Goal: Task Accomplishment & Management: Manage account settings

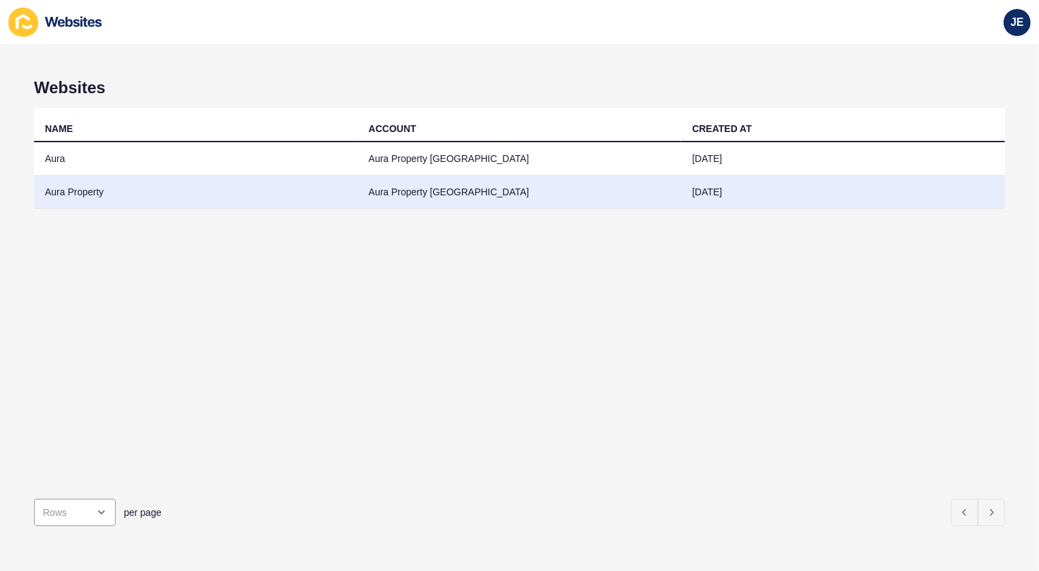
click at [65, 195] on td "Aura Property" at bounding box center [196, 192] width 324 height 33
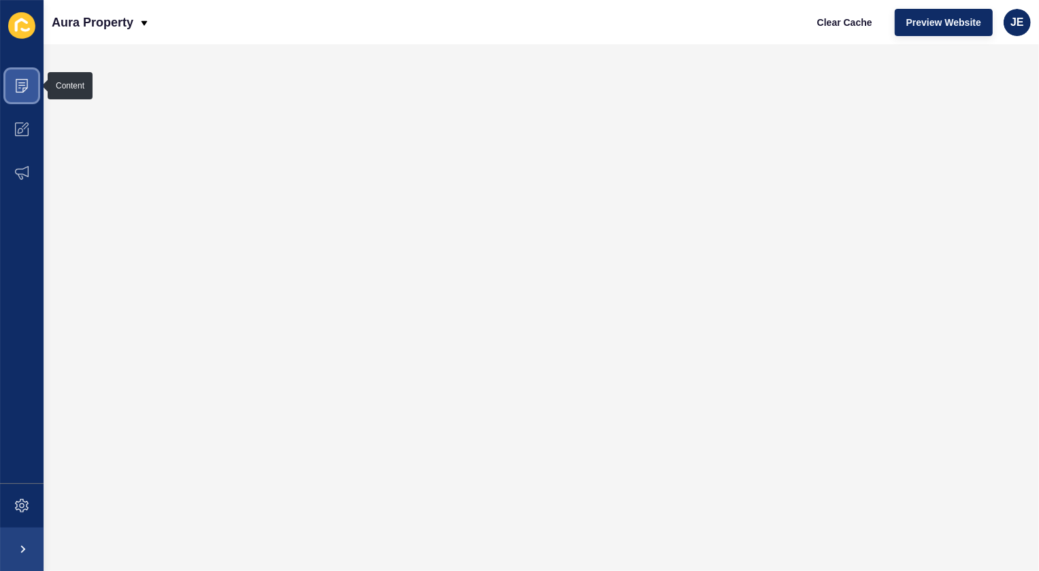
click at [11, 82] on span at bounding box center [22, 86] width 44 height 44
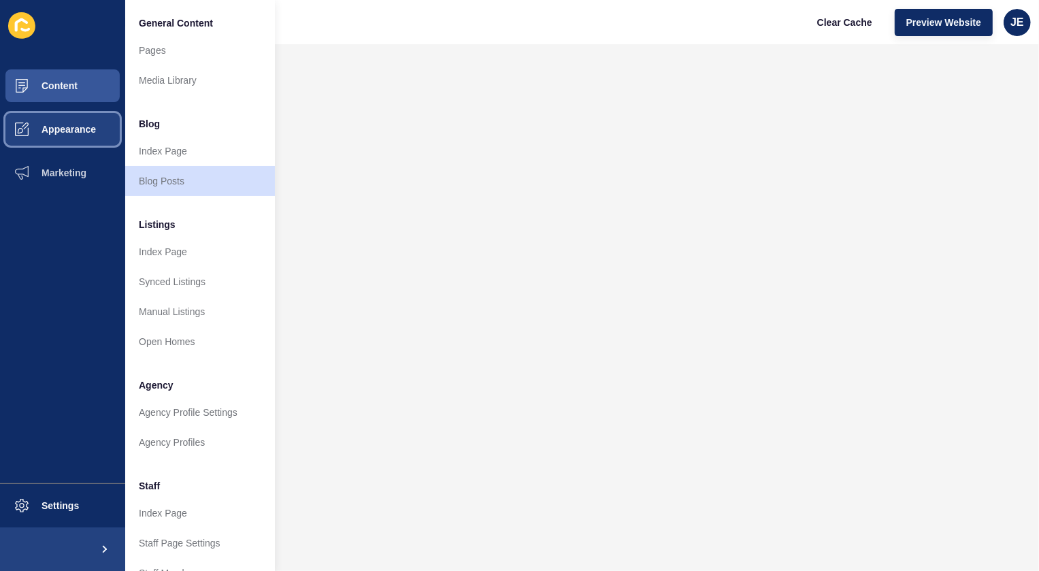
click at [54, 125] on span "Appearance" at bounding box center [47, 129] width 98 height 11
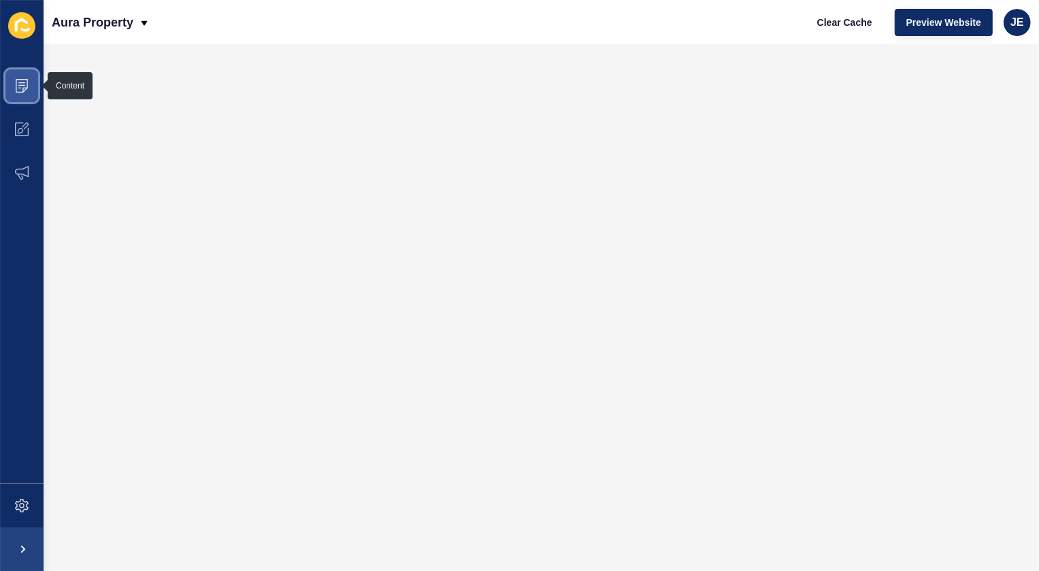
click at [15, 92] on icon at bounding box center [22, 86] width 14 height 14
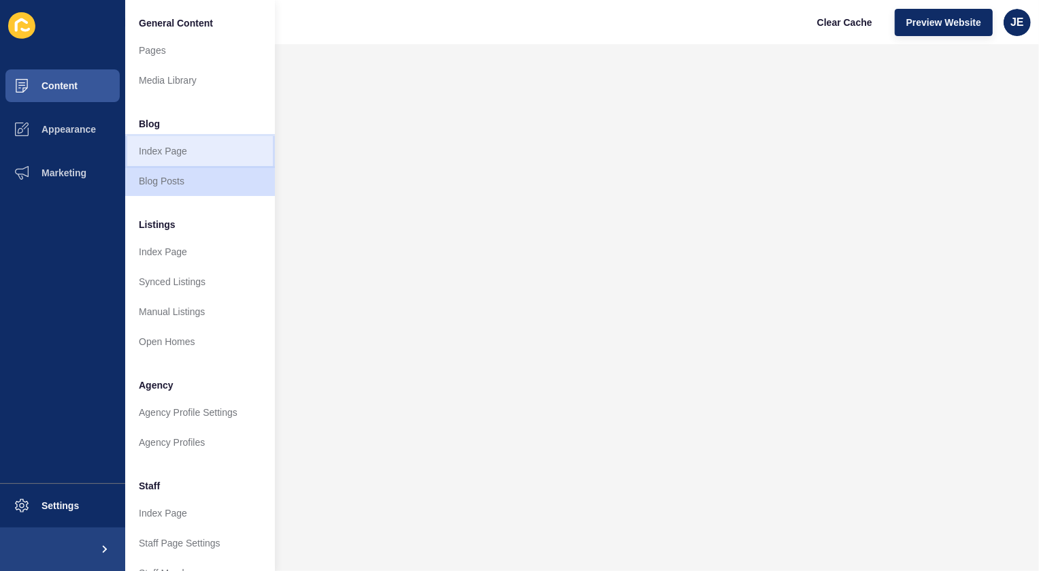
click at [166, 150] on link "Index Page" at bounding box center [200, 151] width 150 height 30
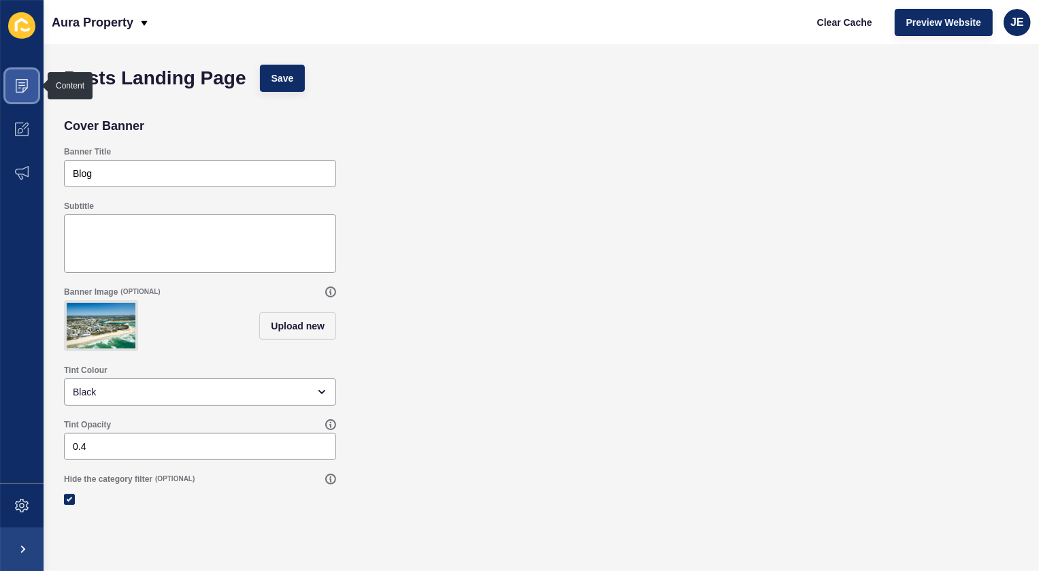
click at [12, 86] on span at bounding box center [22, 86] width 44 height 44
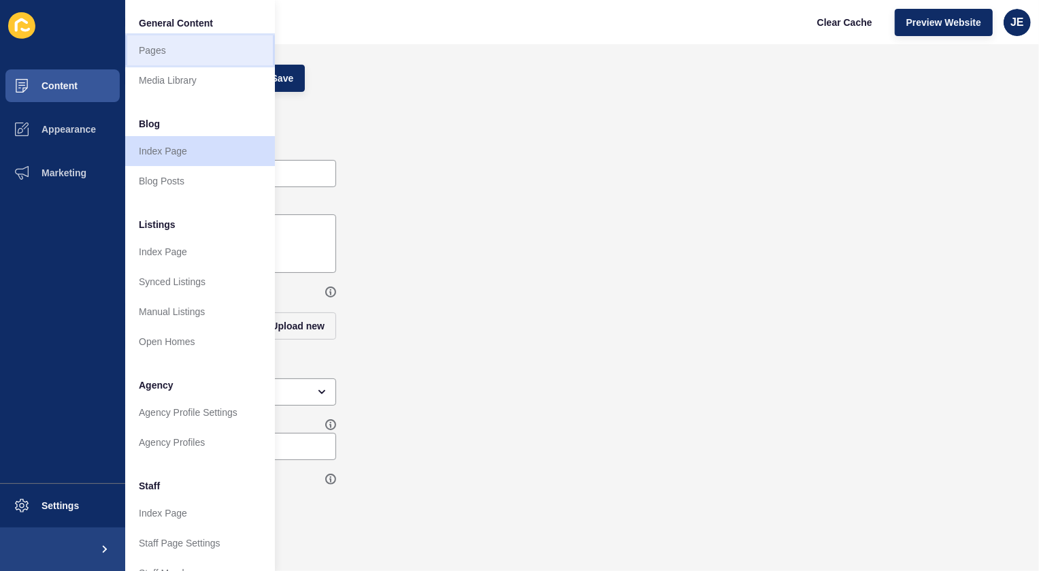
click at [170, 54] on link "Pages" at bounding box center [200, 50] width 150 height 30
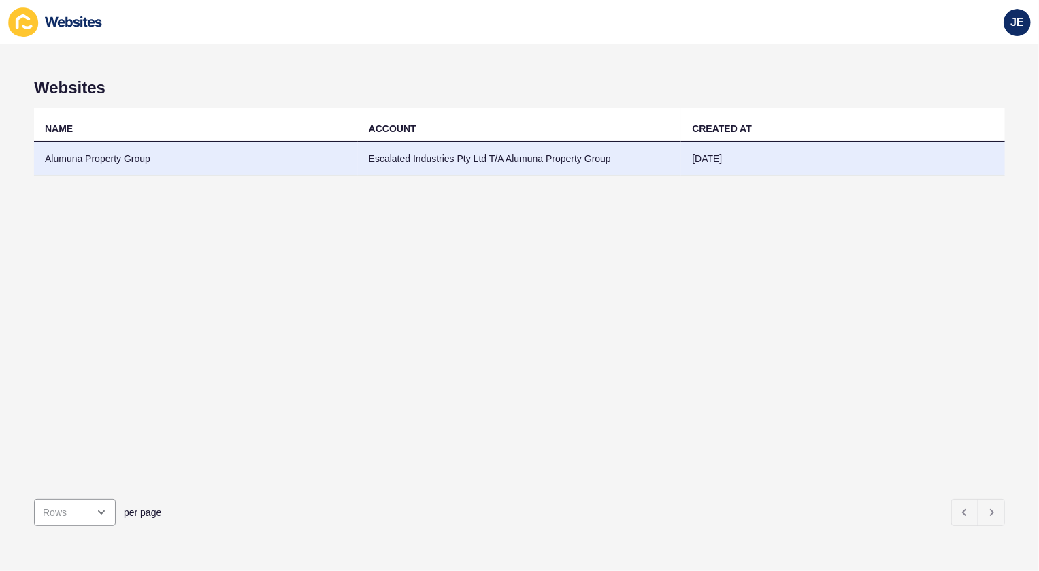
click at [116, 157] on td "Alumuna Property Group" at bounding box center [196, 158] width 324 height 33
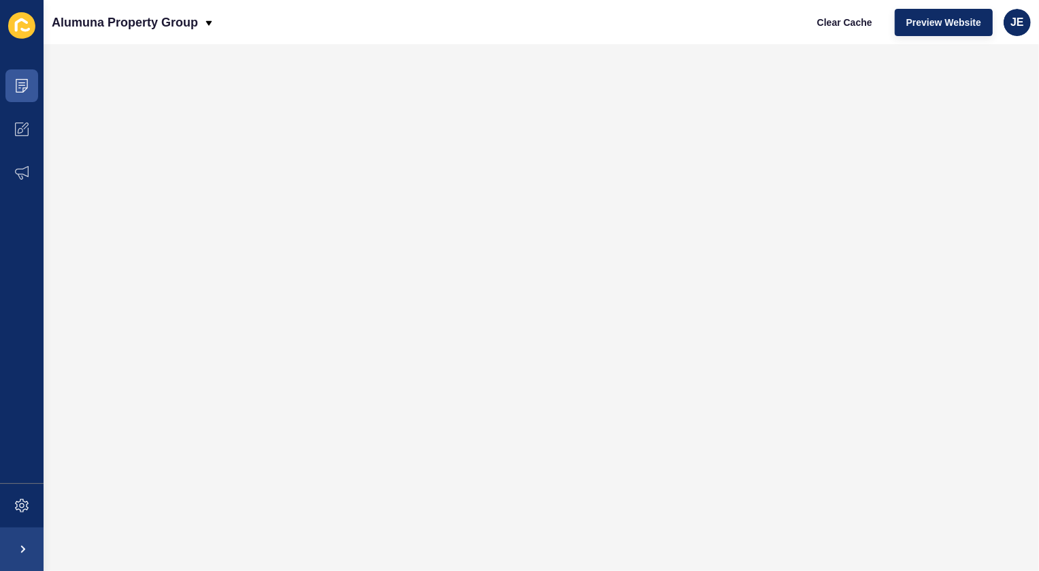
click at [1032, 27] on div "Clear Cache Preview Website JE" at bounding box center [918, 22] width 236 height 38
click at [1026, 26] on div "JE" at bounding box center [1017, 22] width 27 height 27
click at [968, 110] on link "Logout" at bounding box center [986, 113] width 100 height 30
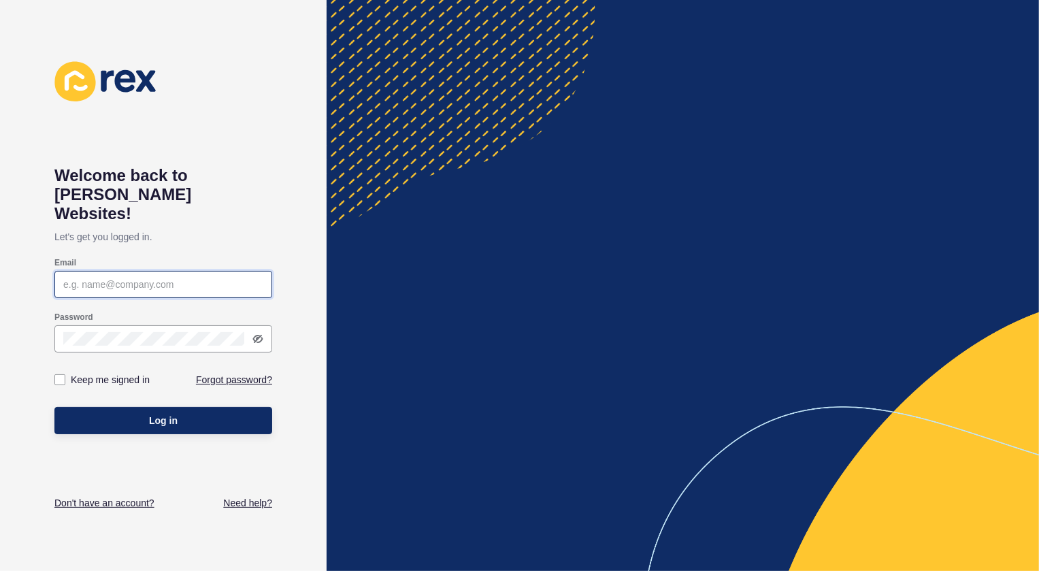
click at [154, 278] on input "Email" at bounding box center [163, 285] width 200 height 14
type input "justine.espinosa@rexsoftware.com.au"
click at [54, 374] on label at bounding box center [59, 379] width 11 height 11
click at [57, 376] on input "Keep me signed in" at bounding box center [61, 380] width 9 height 9
checkbox input "true"
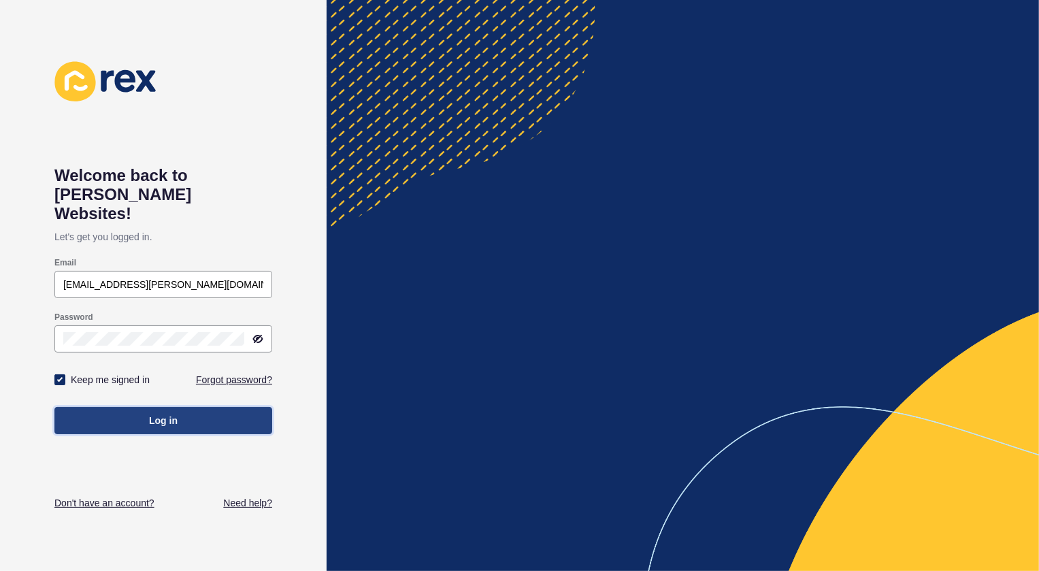
click at [81, 410] on button "Log in" at bounding box center [163, 420] width 218 height 27
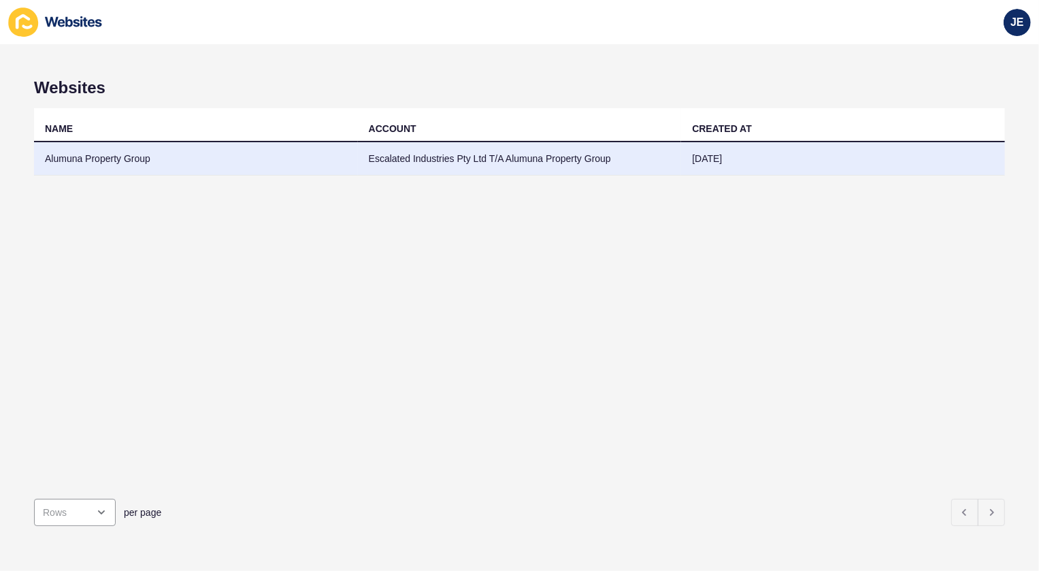
click at [85, 157] on td "Alumuna Property Group" at bounding box center [196, 158] width 324 height 33
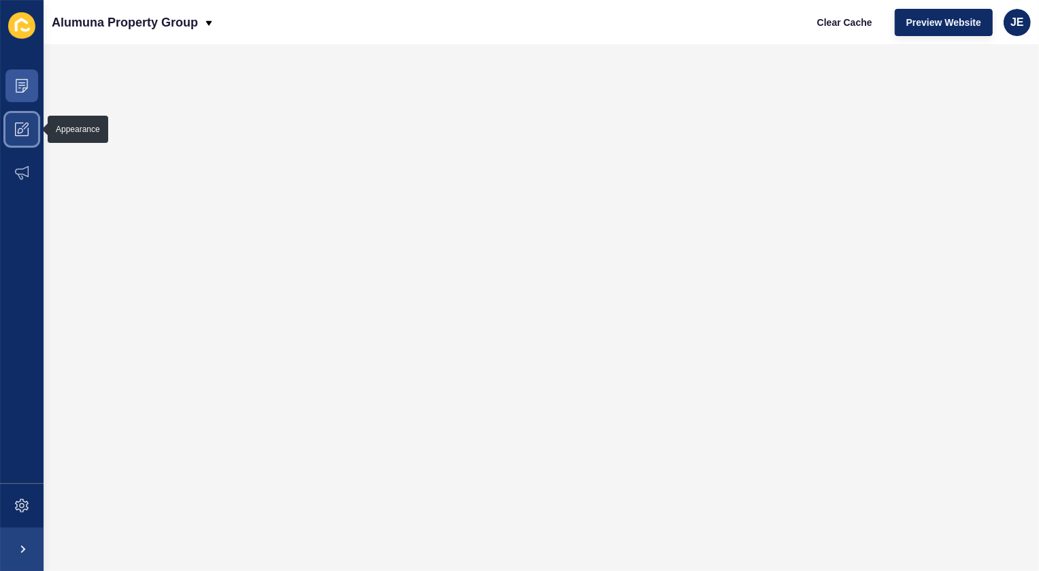
click at [13, 133] on span at bounding box center [22, 130] width 44 height 44
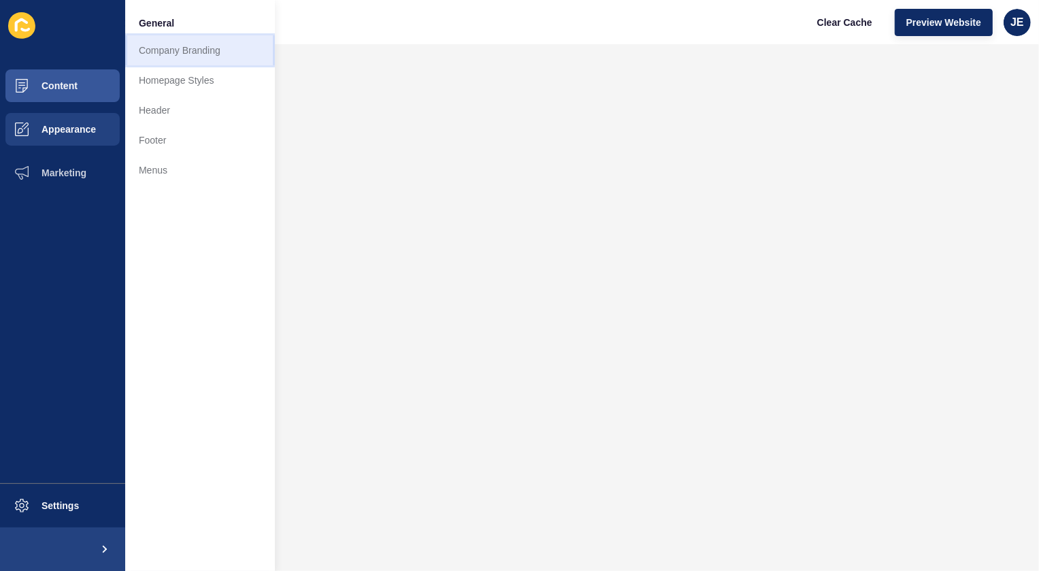
click at [138, 54] on link "Company Branding" at bounding box center [200, 50] width 150 height 30
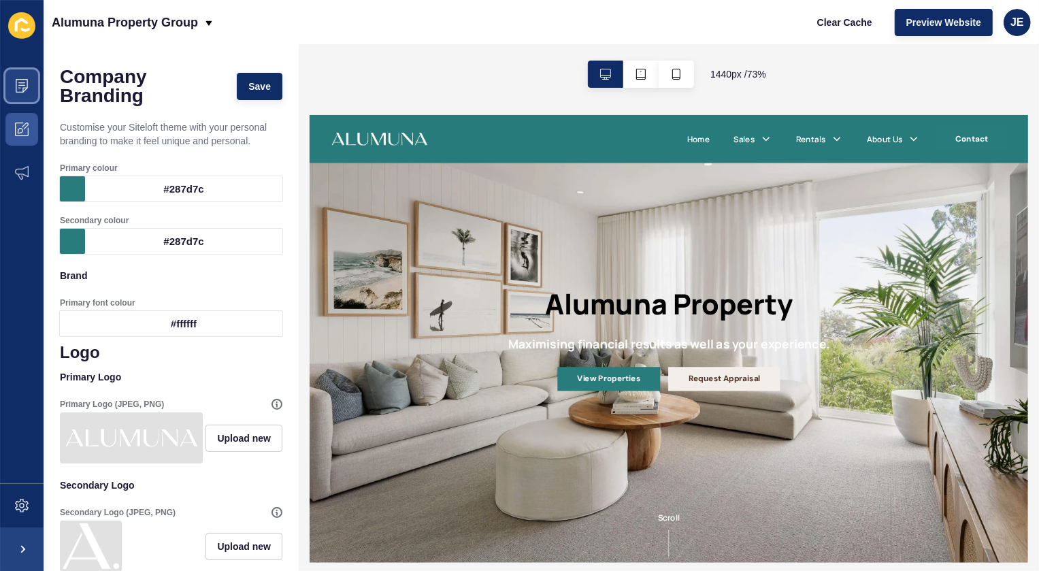
click at [17, 80] on icon at bounding box center [22, 86] width 14 height 14
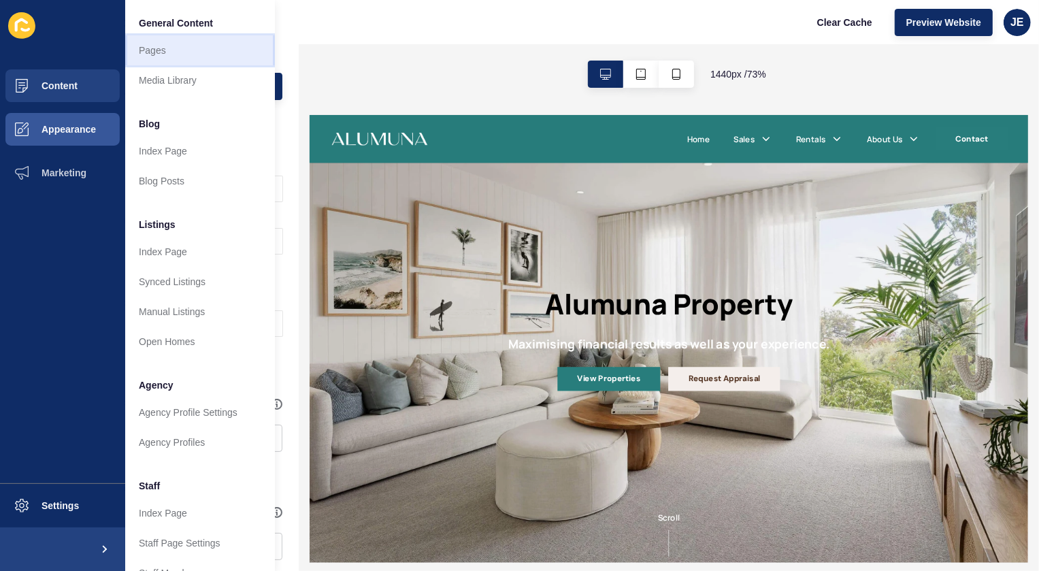
click at [149, 47] on link "Pages" at bounding box center [200, 50] width 150 height 30
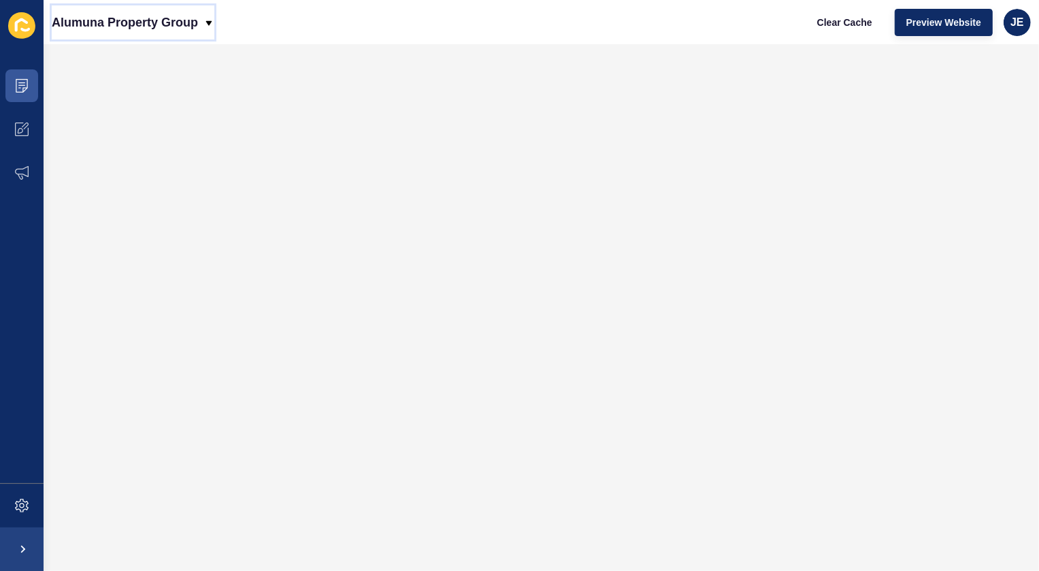
click at [110, 29] on p "Alumuna Property Group" at bounding box center [125, 22] width 146 height 34
click at [370, 34] on div "Alumuna Property Group Clear Cache Preview Website JE" at bounding box center [542, 22] width 996 height 44
click at [19, 87] on icon at bounding box center [22, 86] width 14 height 14
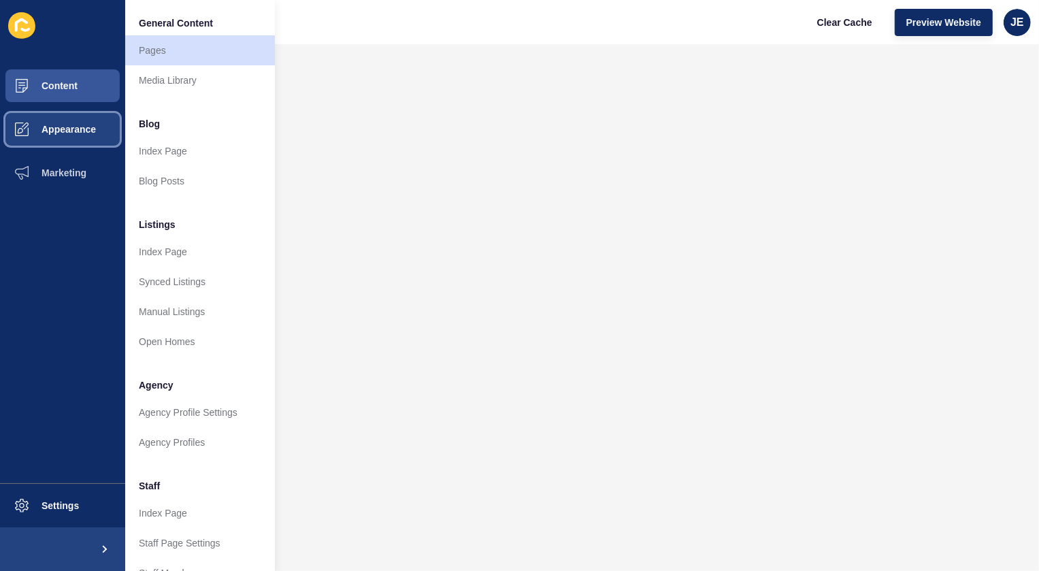
click at [35, 118] on span at bounding box center [22, 130] width 44 height 44
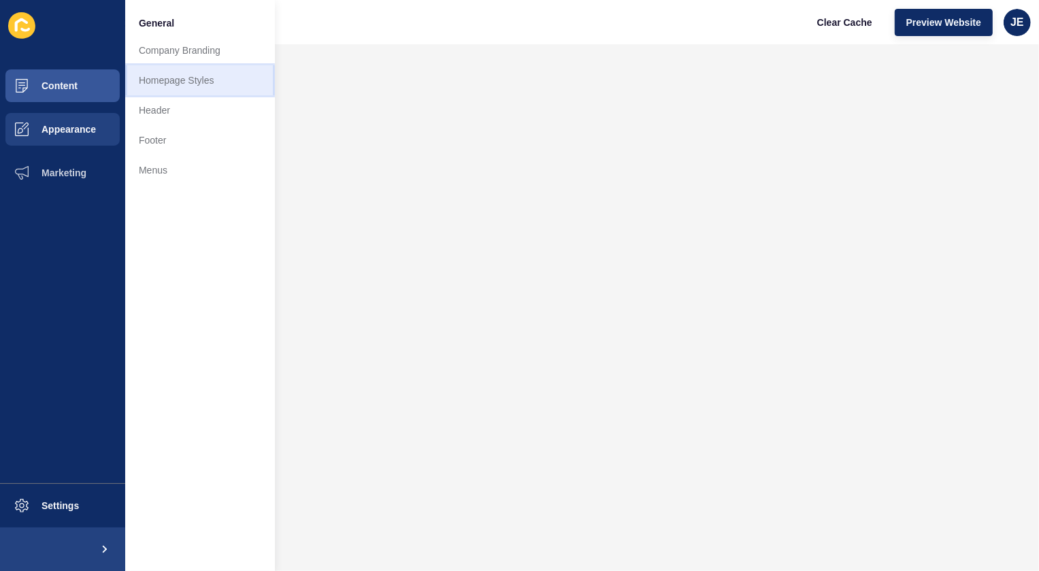
click at [158, 78] on link "Homepage Styles" at bounding box center [200, 80] width 150 height 30
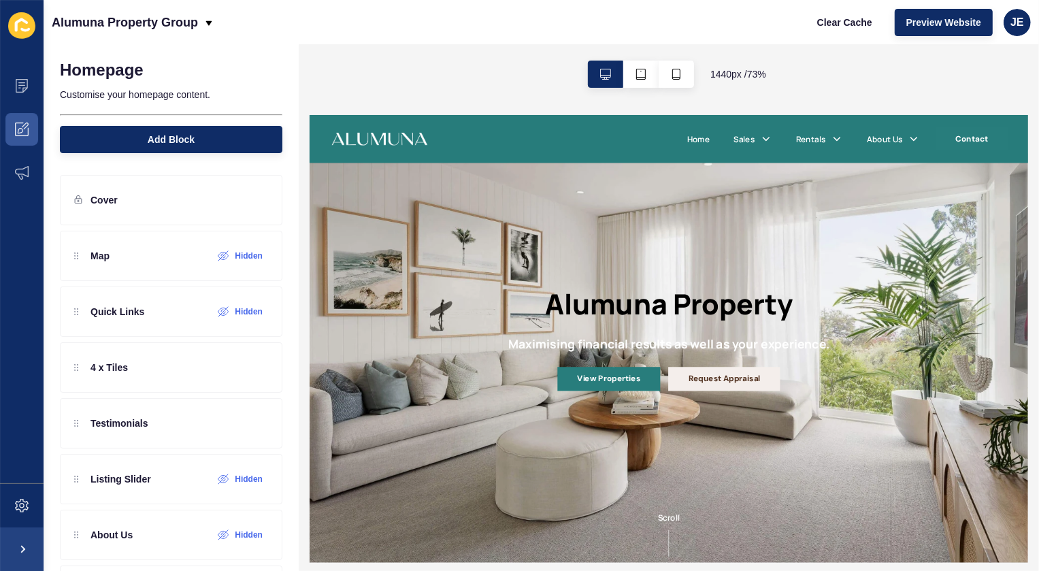
click at [859, 474] on link "Request Appraisal" at bounding box center [874, 474] width 152 height 33
click at [101, 201] on p "Cover" at bounding box center [104, 200] width 27 height 14
click at [251, 196] on icon at bounding box center [257, 200] width 12 height 11
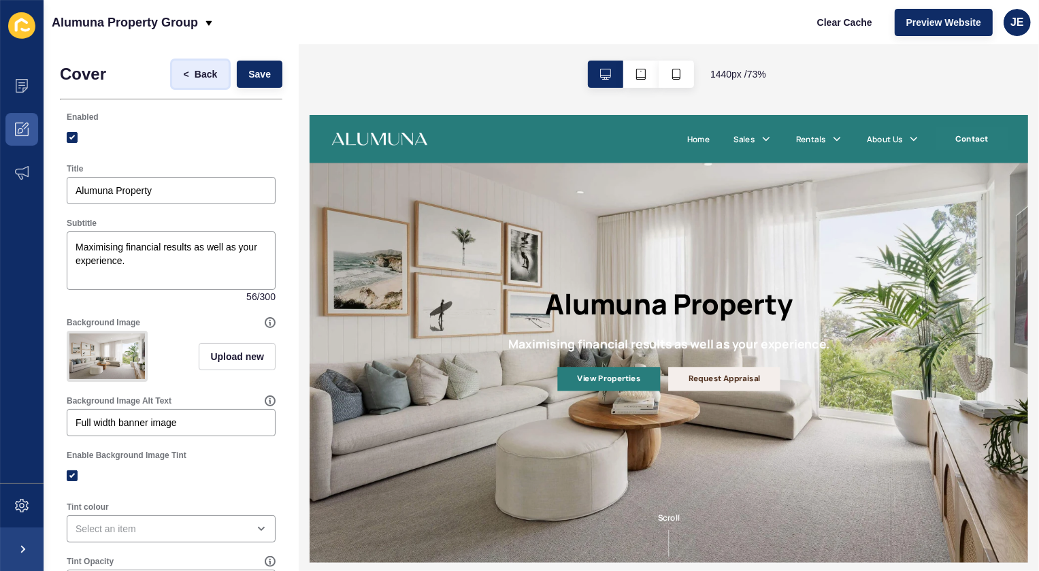
click at [184, 76] on span "<" at bounding box center [186, 74] width 5 height 14
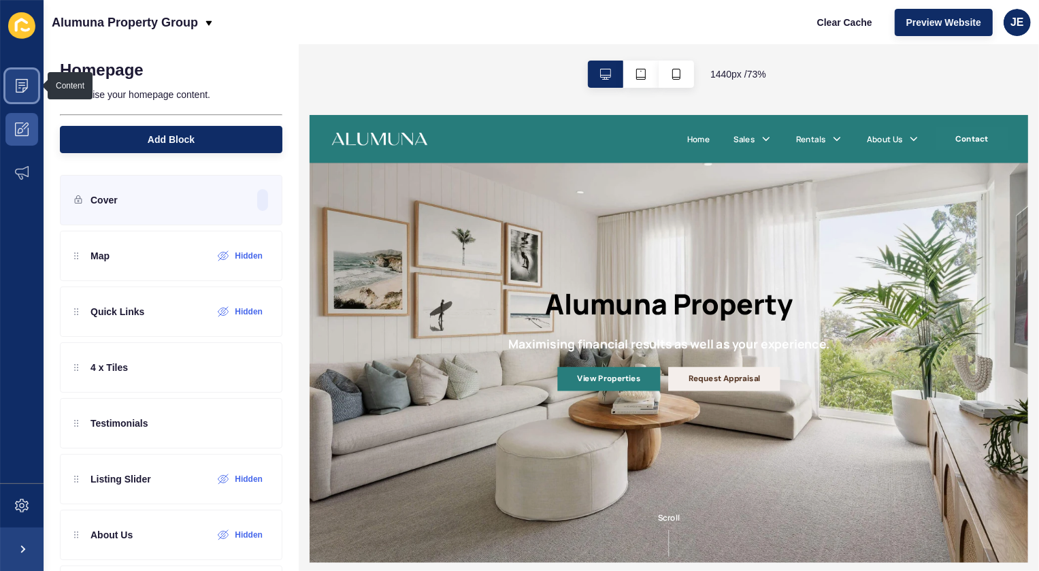
click at [19, 90] on icon at bounding box center [22, 86] width 14 height 14
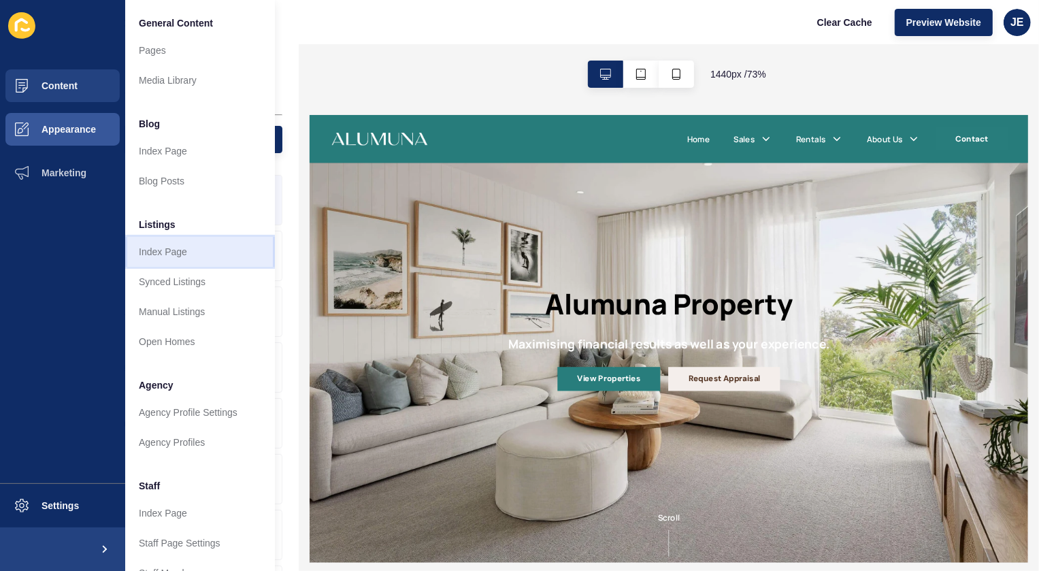
click at [177, 246] on link "Index Page" at bounding box center [200, 252] width 150 height 30
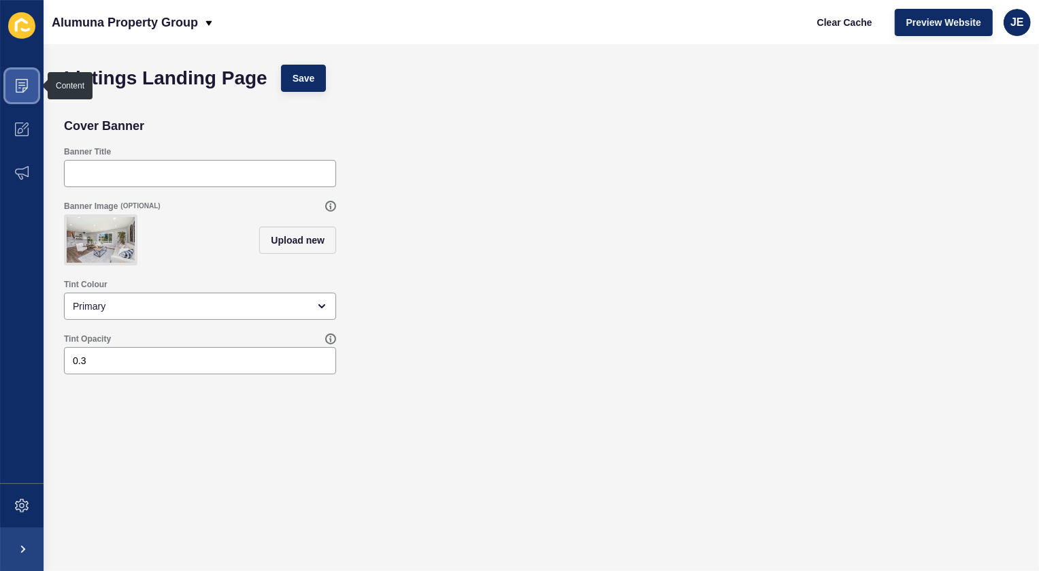
click at [13, 84] on span at bounding box center [22, 86] width 44 height 44
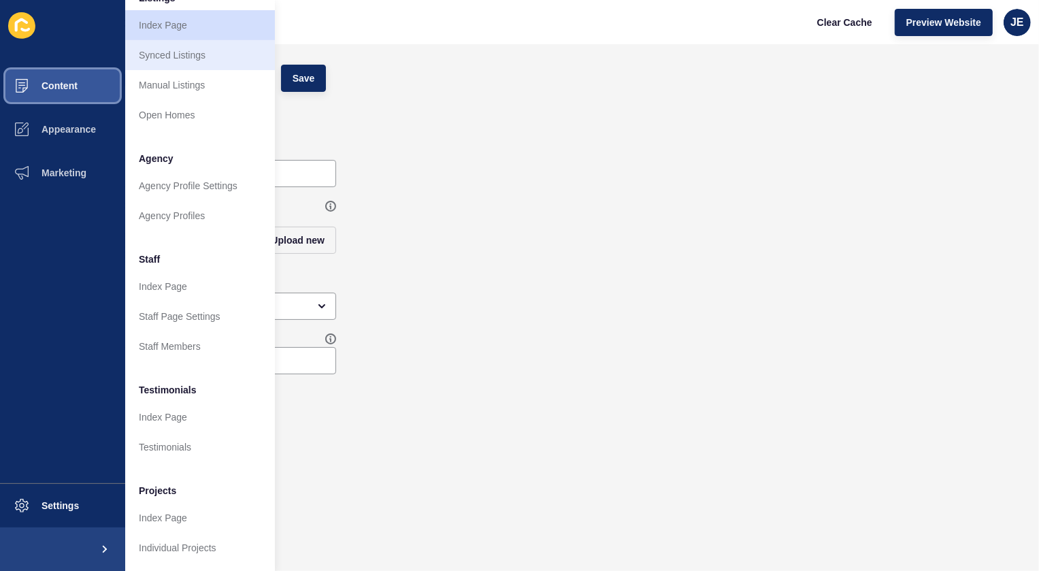
scroll to position [236, 0]
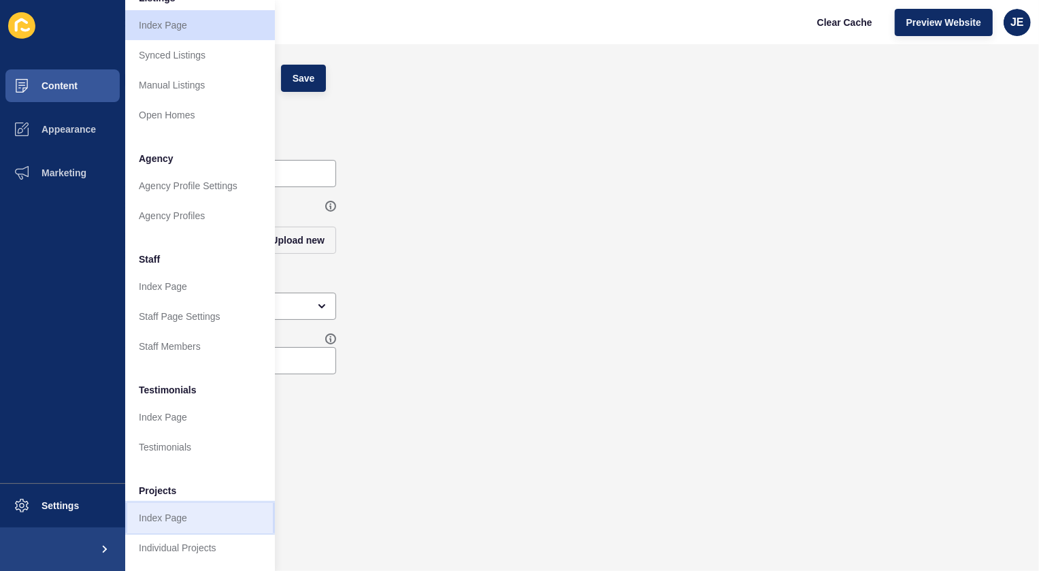
click at [191, 511] on link "Index Page" at bounding box center [200, 518] width 150 height 30
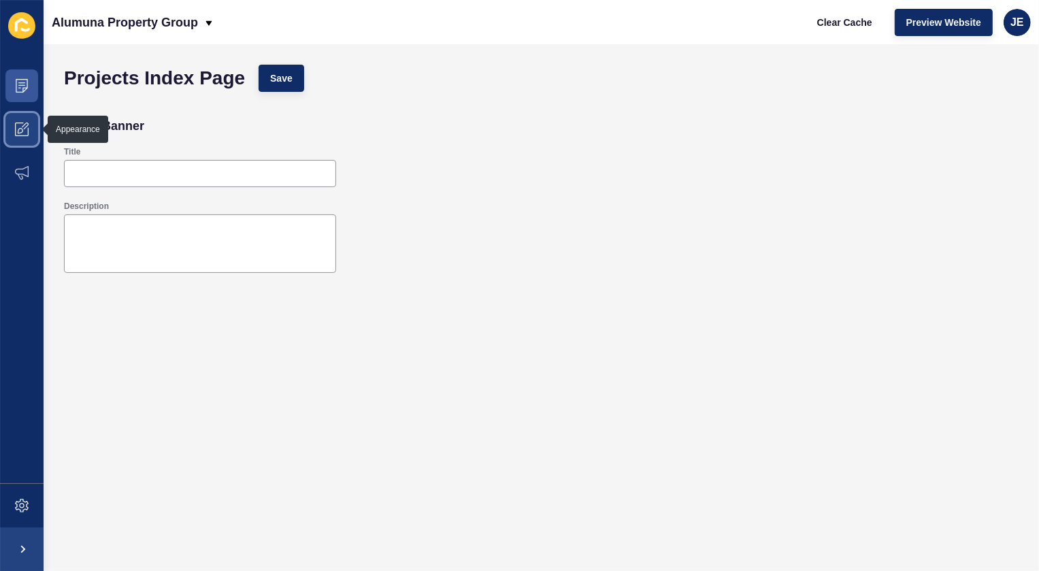
click at [17, 128] on icon at bounding box center [22, 130] width 14 height 14
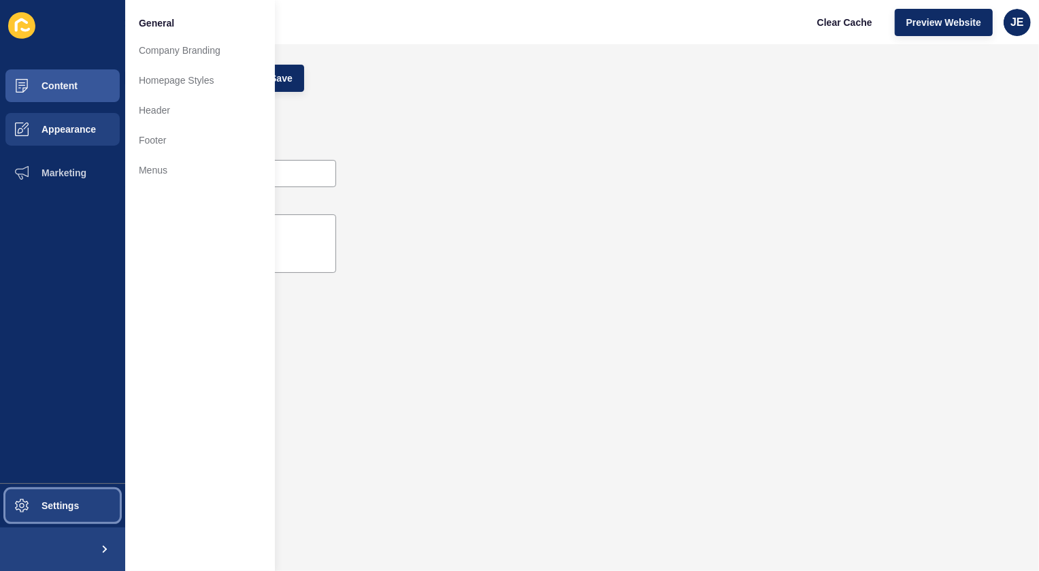
click at [54, 506] on span "Settings" at bounding box center [38, 505] width 81 height 11
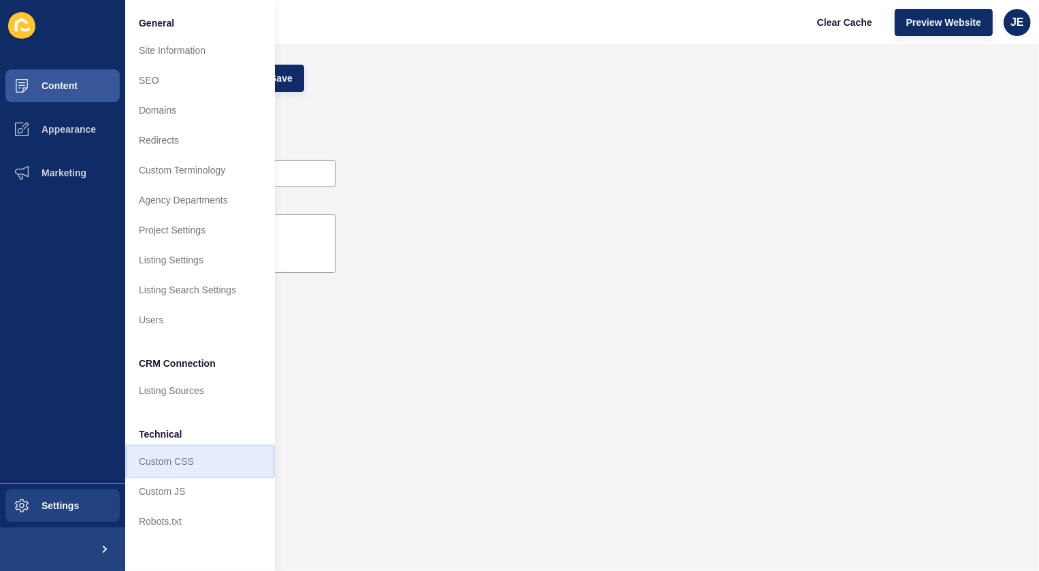
click at [170, 465] on link "Custom CSS" at bounding box center [200, 462] width 150 height 30
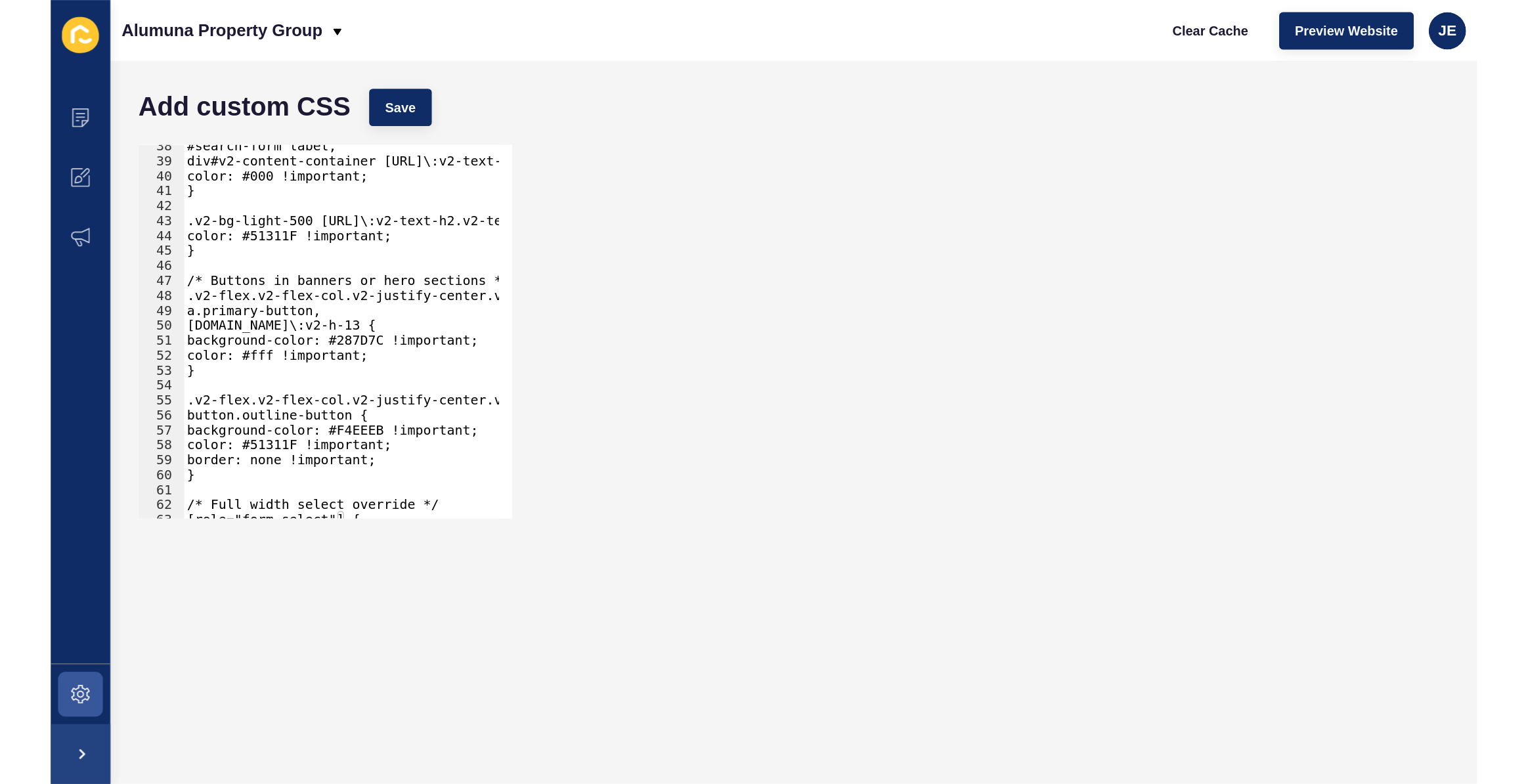
scroll to position [428, 0]
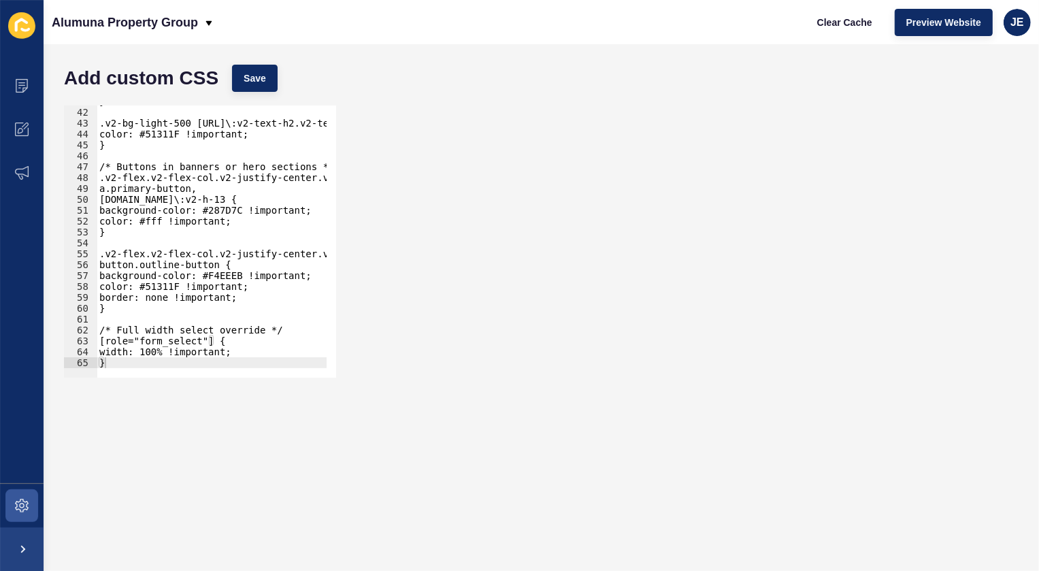
type textarea "button.outline-button {"
click at [162, 264] on div "} .v2-bg-light-500 h2.v2-text-h3.md\:v2-text-h2.v2-text-dark-500.--brand-color_…" at bounding box center [450, 238] width 707 height 285
click at [178, 265] on div "} .v2-bg-light-500 h2.v2-text-h3.md\:v2-text-h2.v2-text-dark-500.--brand-color_…" at bounding box center [450, 238] width 707 height 285
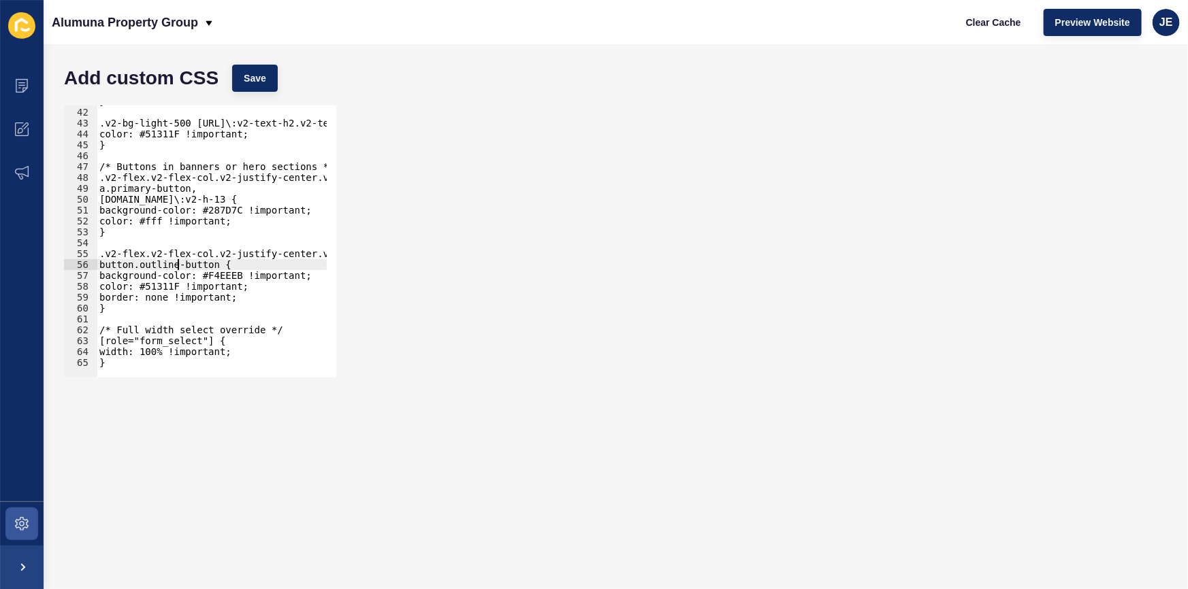
click at [594, 280] on div "button.outline-button { 41 42 43 44 45 46 47 48 49 50 51 52 53 54 55 56 57 58 5…" at bounding box center [615, 242] width 1117 height 286
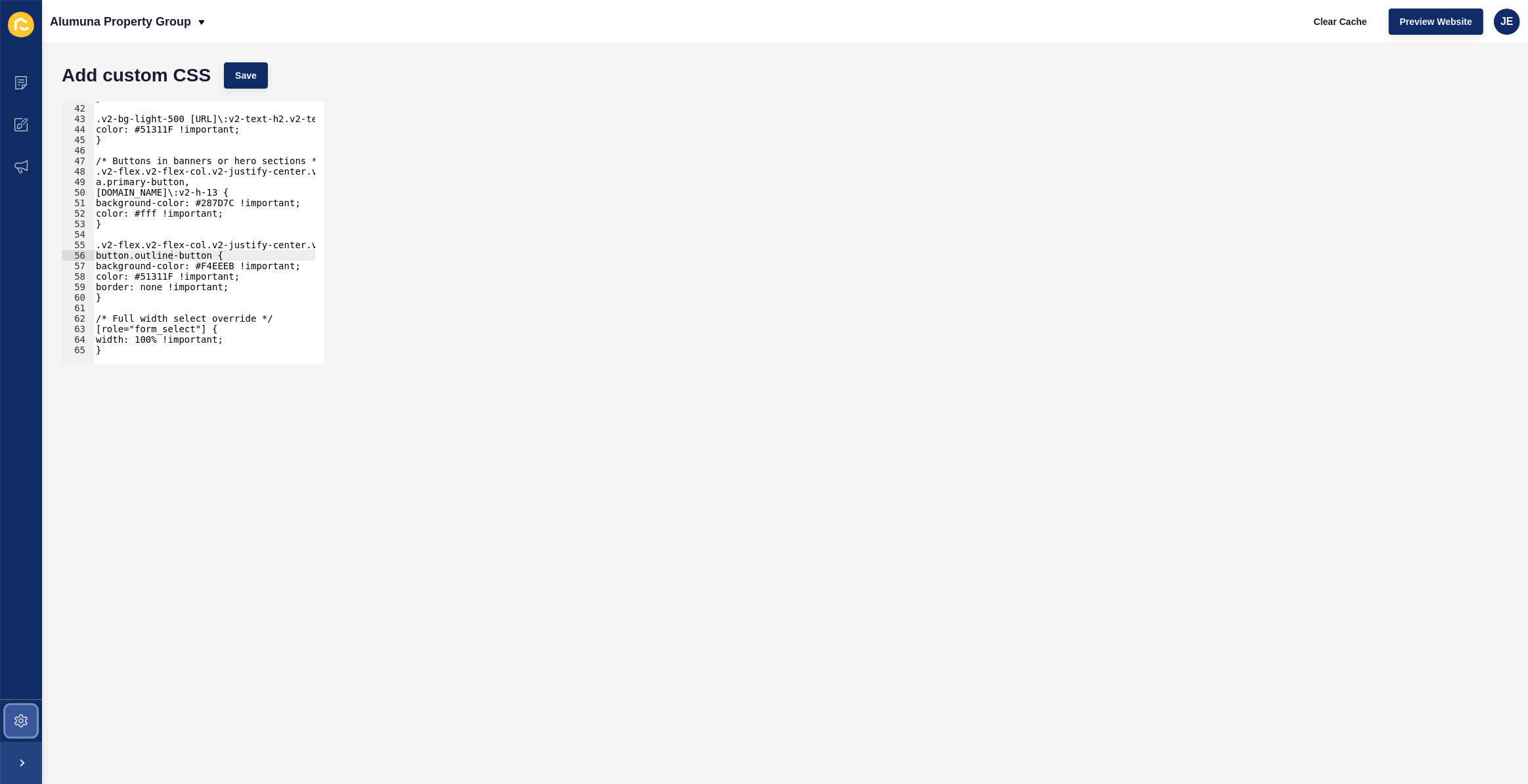
click at [20, 550] on icon at bounding box center [21, 721] width 14 height 14
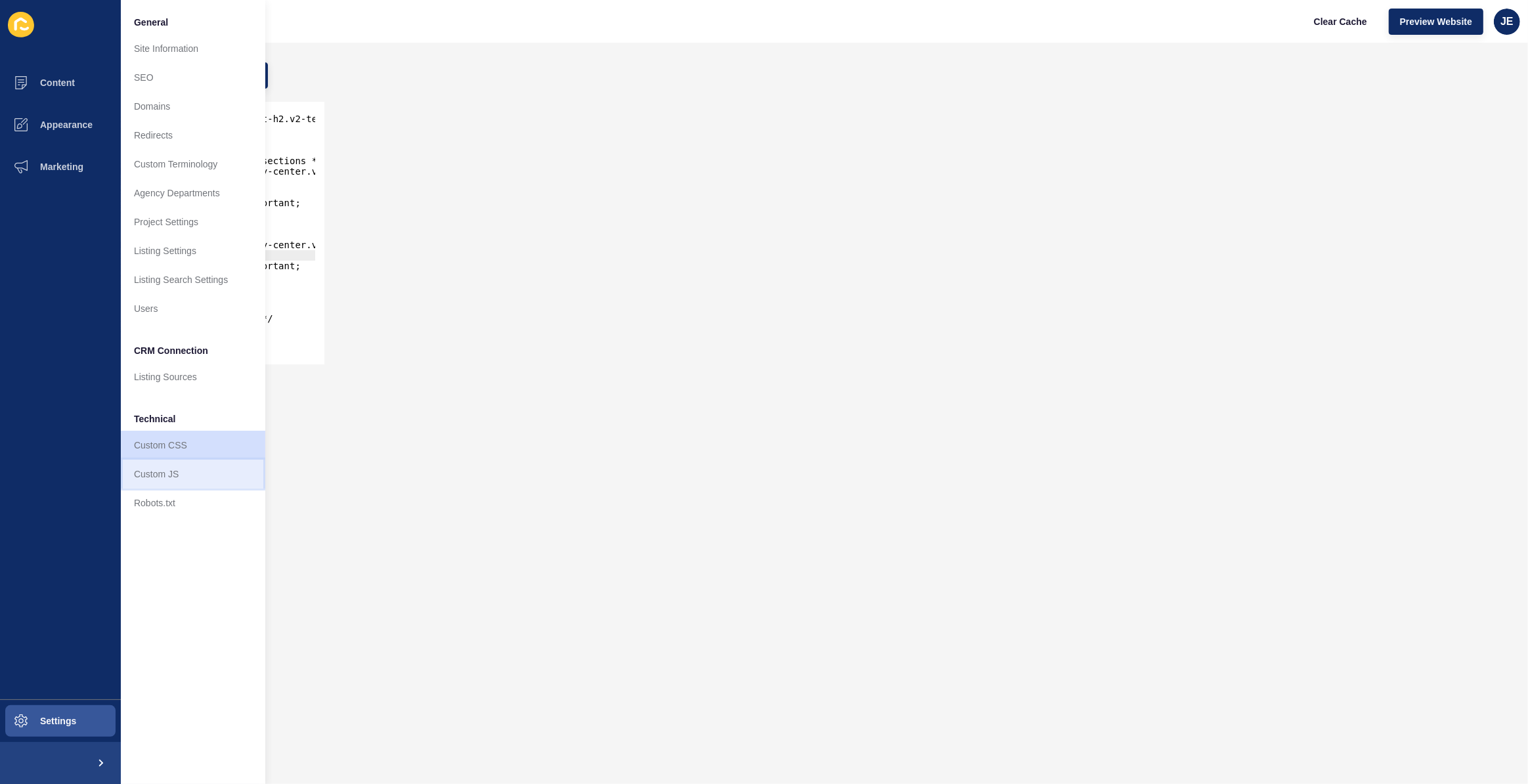
click at [184, 473] on link "Custom JS" at bounding box center [193, 473] width 145 height 29
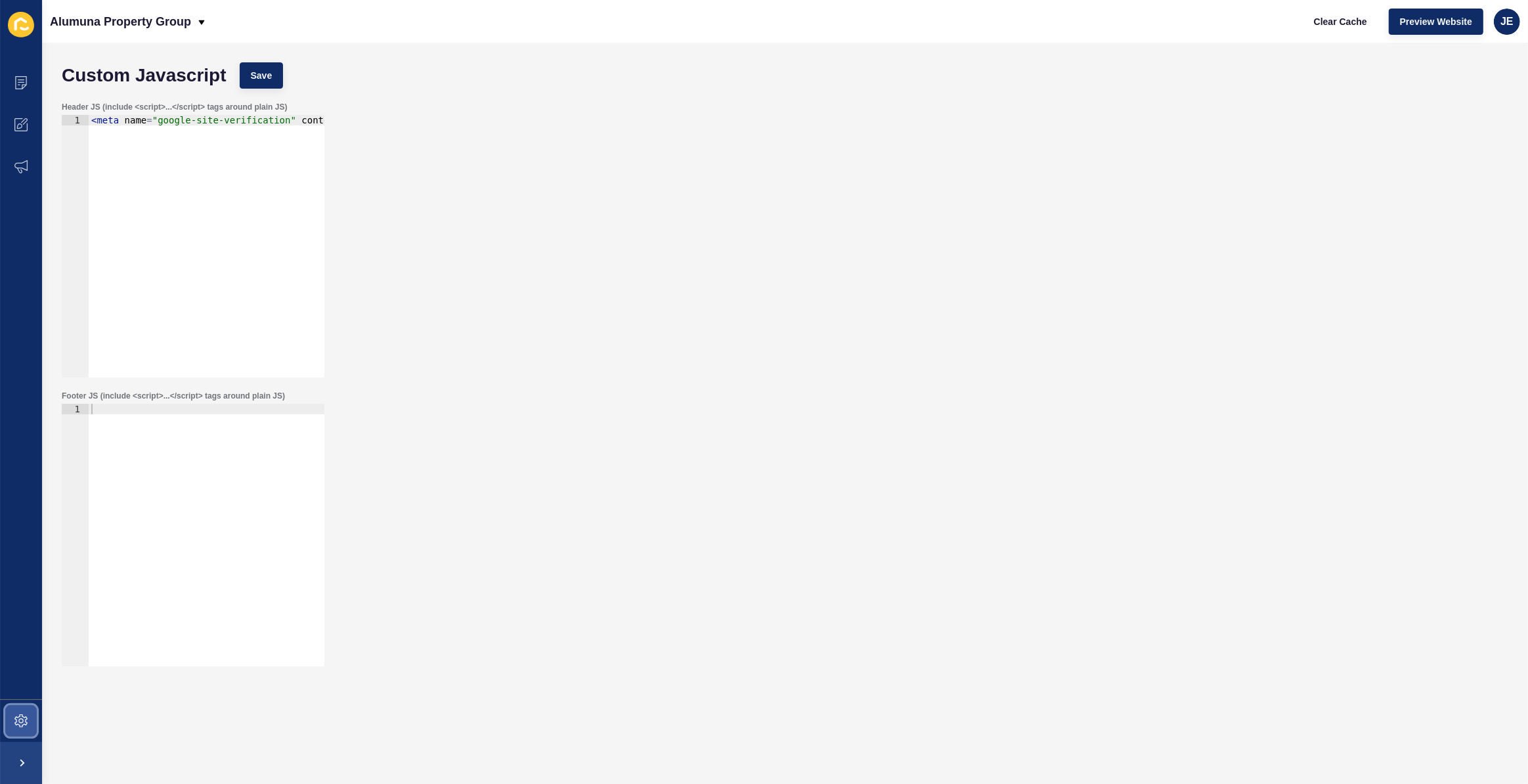
click at [27, 550] on icon at bounding box center [21, 721] width 14 height 14
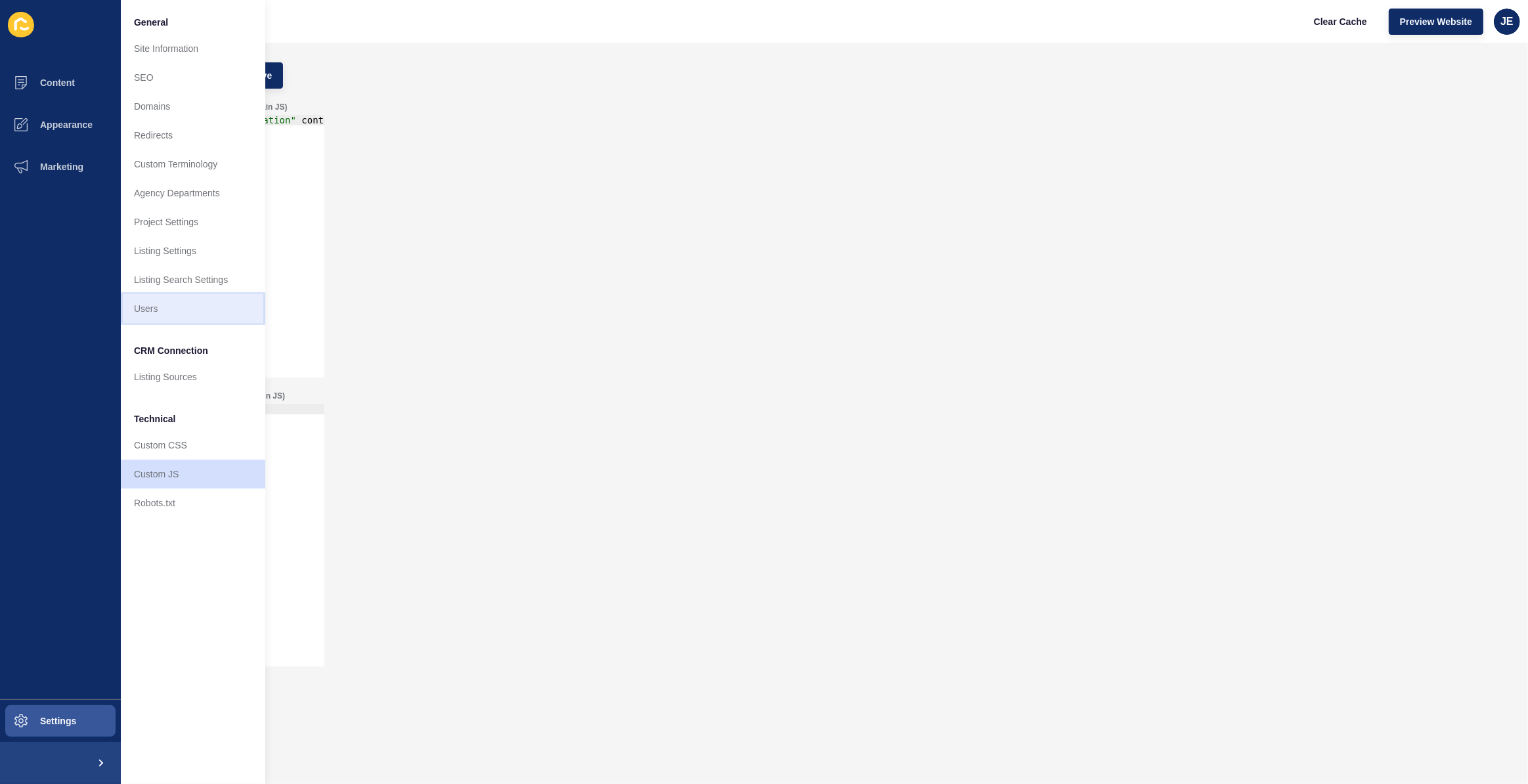
click at [175, 311] on link "Users" at bounding box center [193, 309] width 145 height 29
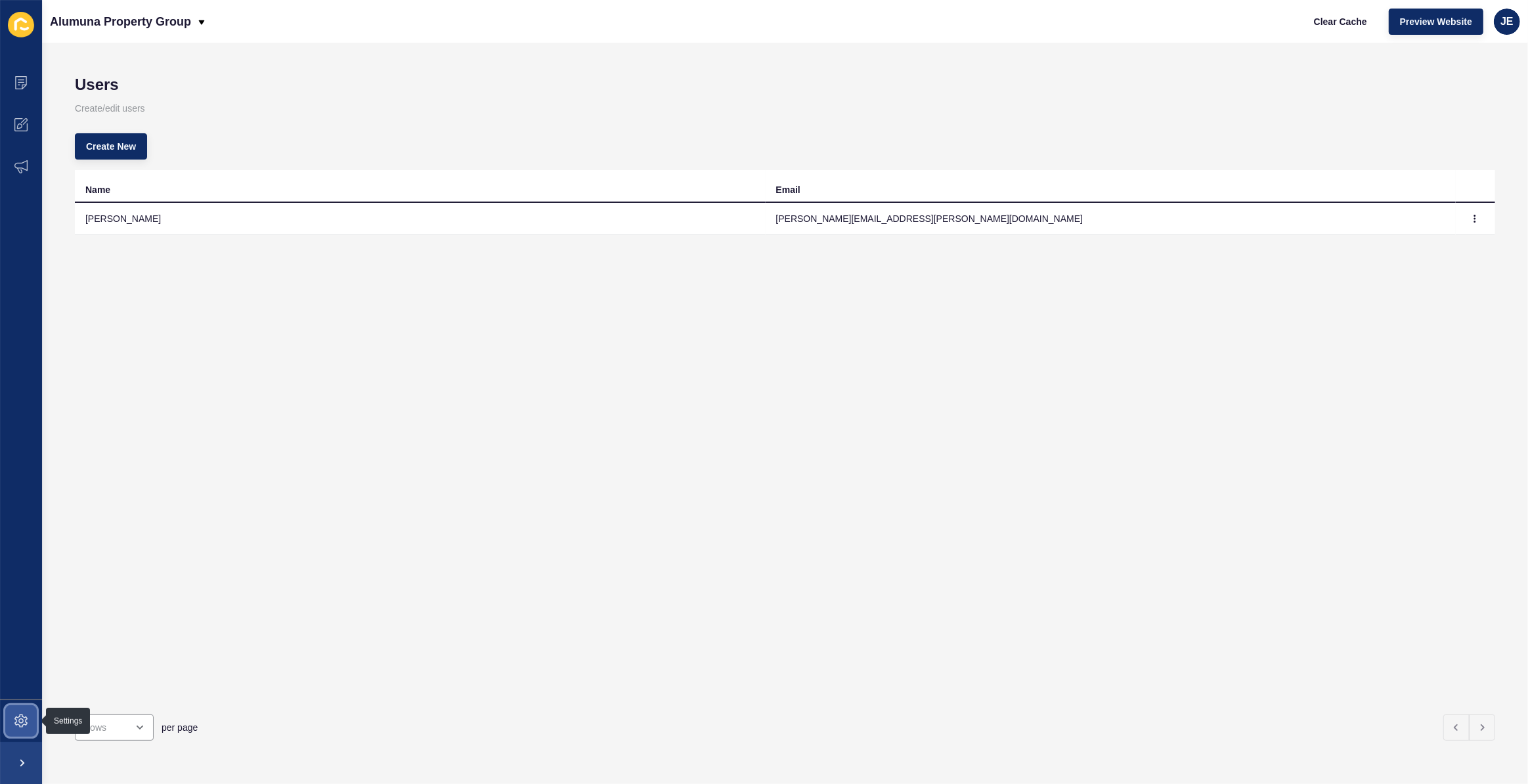
click at [22, 550] on icon at bounding box center [21, 721] width 14 height 14
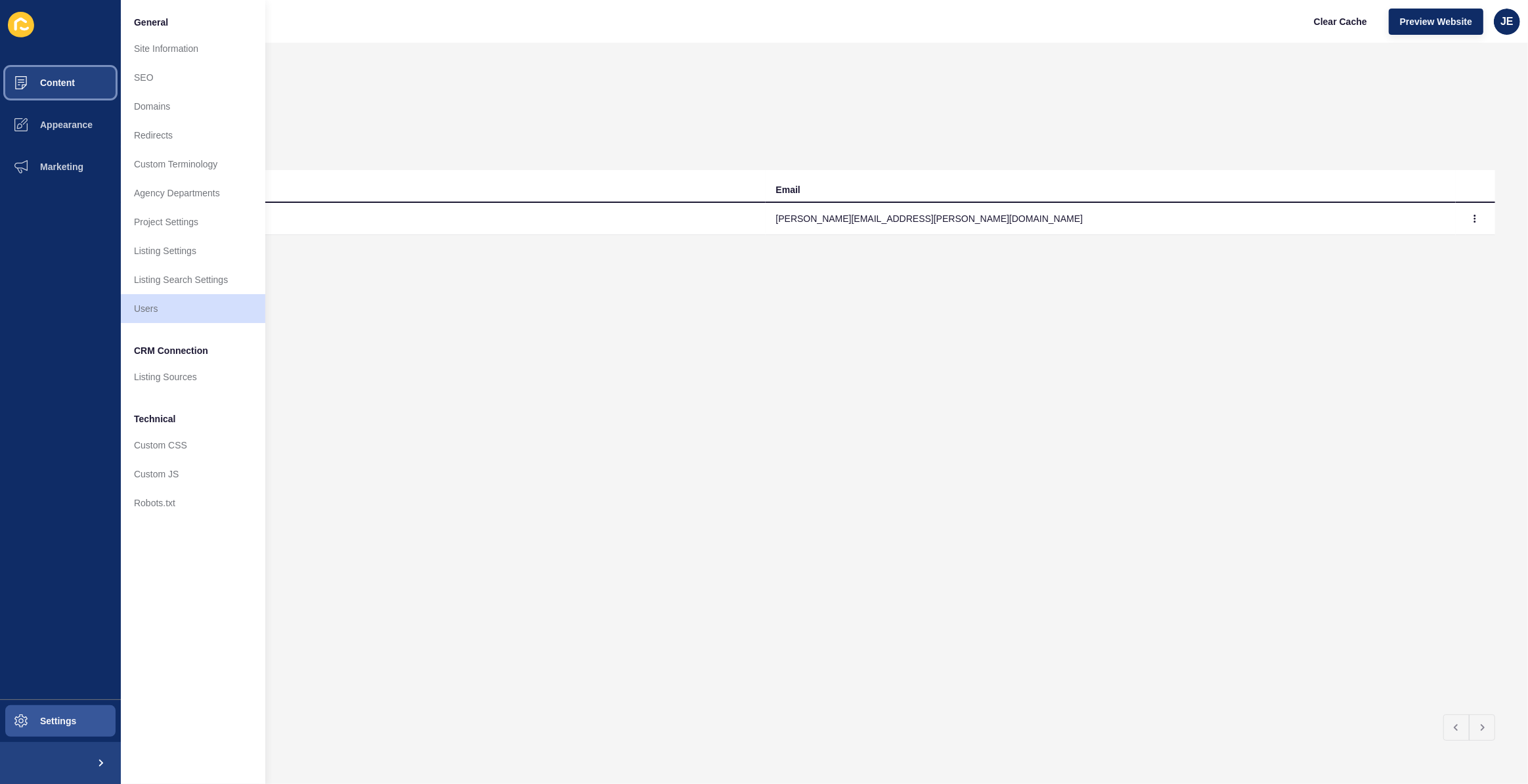
click at [73, 85] on span "Content" at bounding box center [37, 82] width 77 height 11
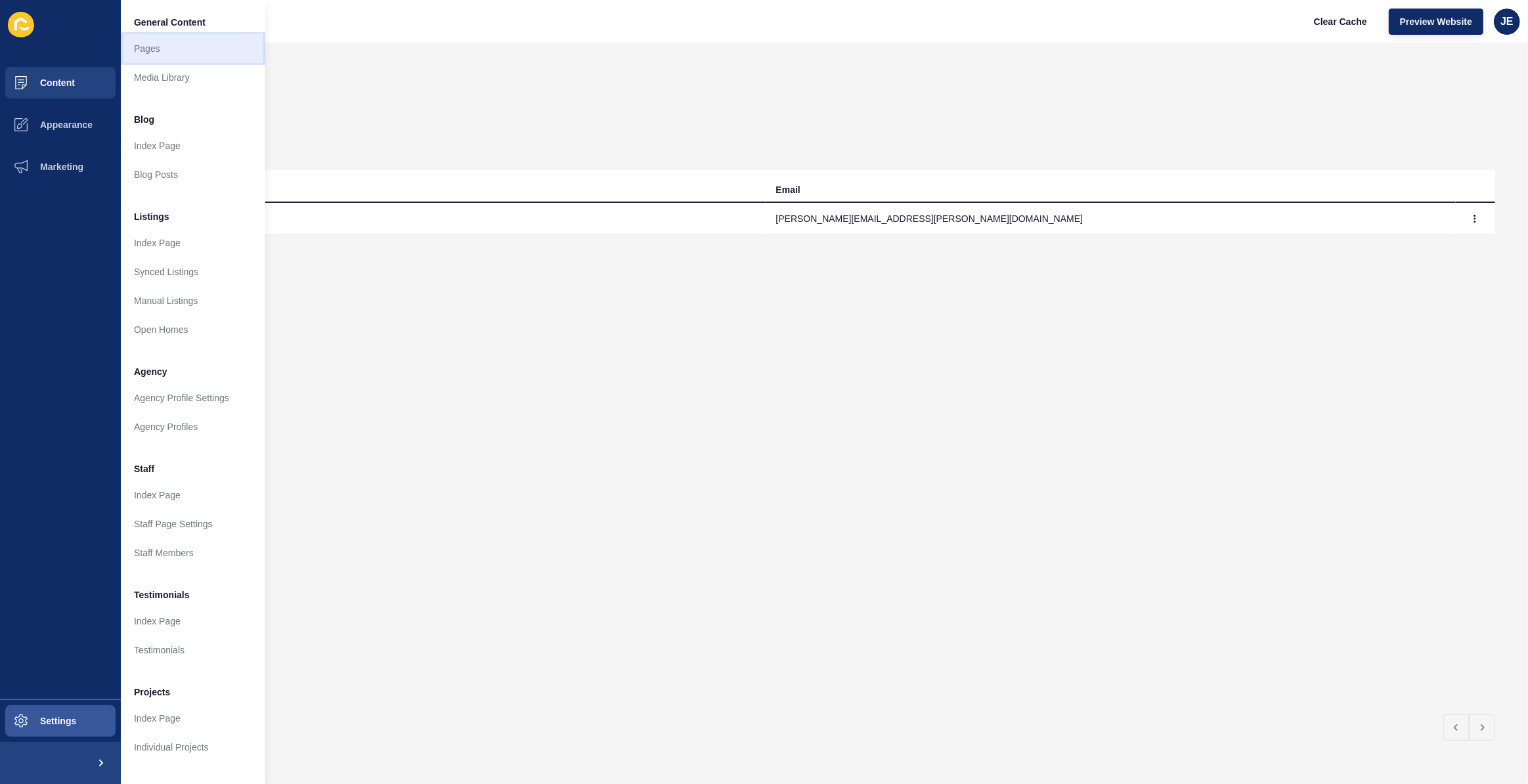
click at [169, 44] on link "Pages" at bounding box center [193, 48] width 145 height 29
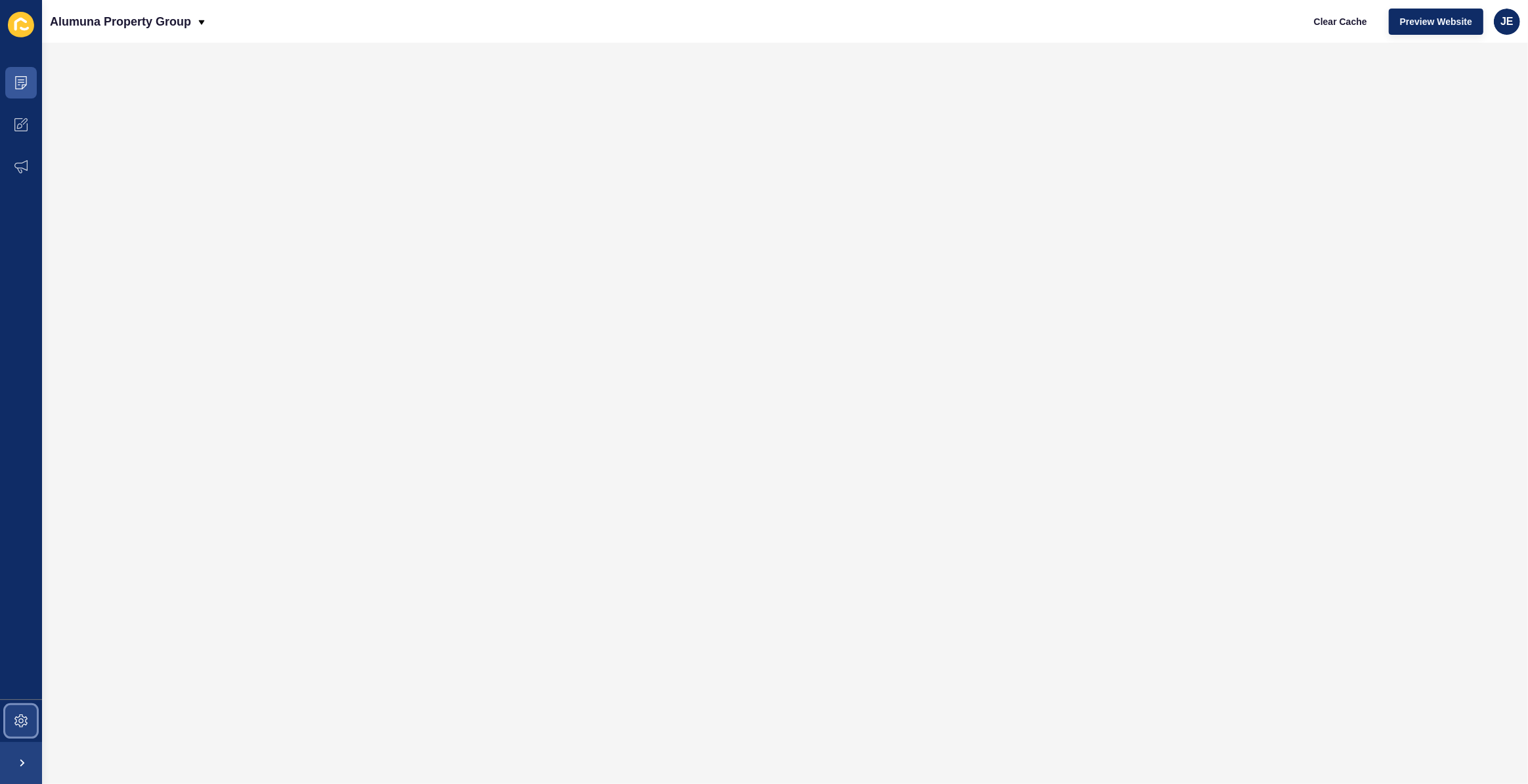
click at [24, 550] on icon at bounding box center [21, 721] width 14 height 14
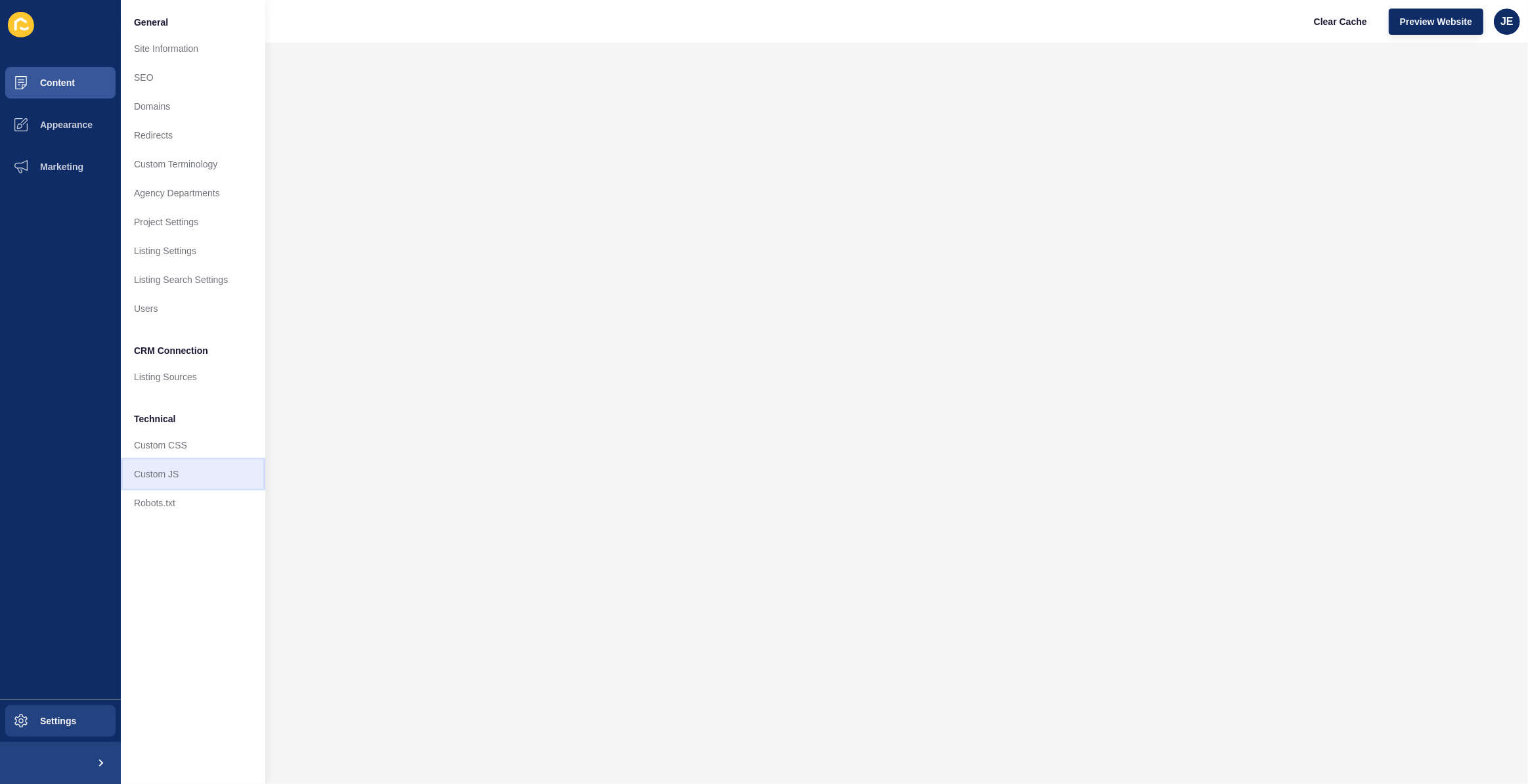
click at [170, 459] on link "Custom JS" at bounding box center [193, 473] width 145 height 29
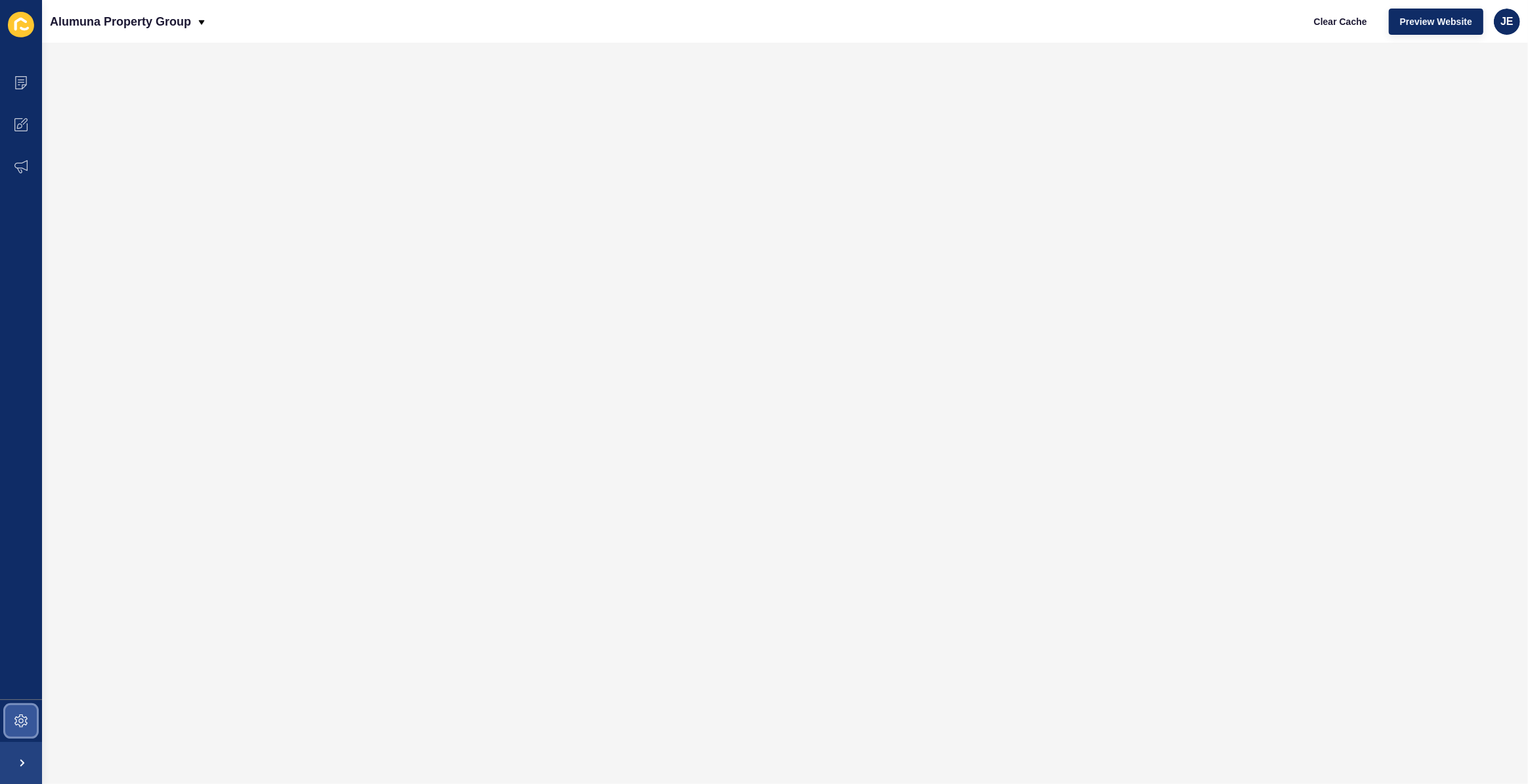
click at [21, 550] on span at bounding box center [21, 721] width 42 height 42
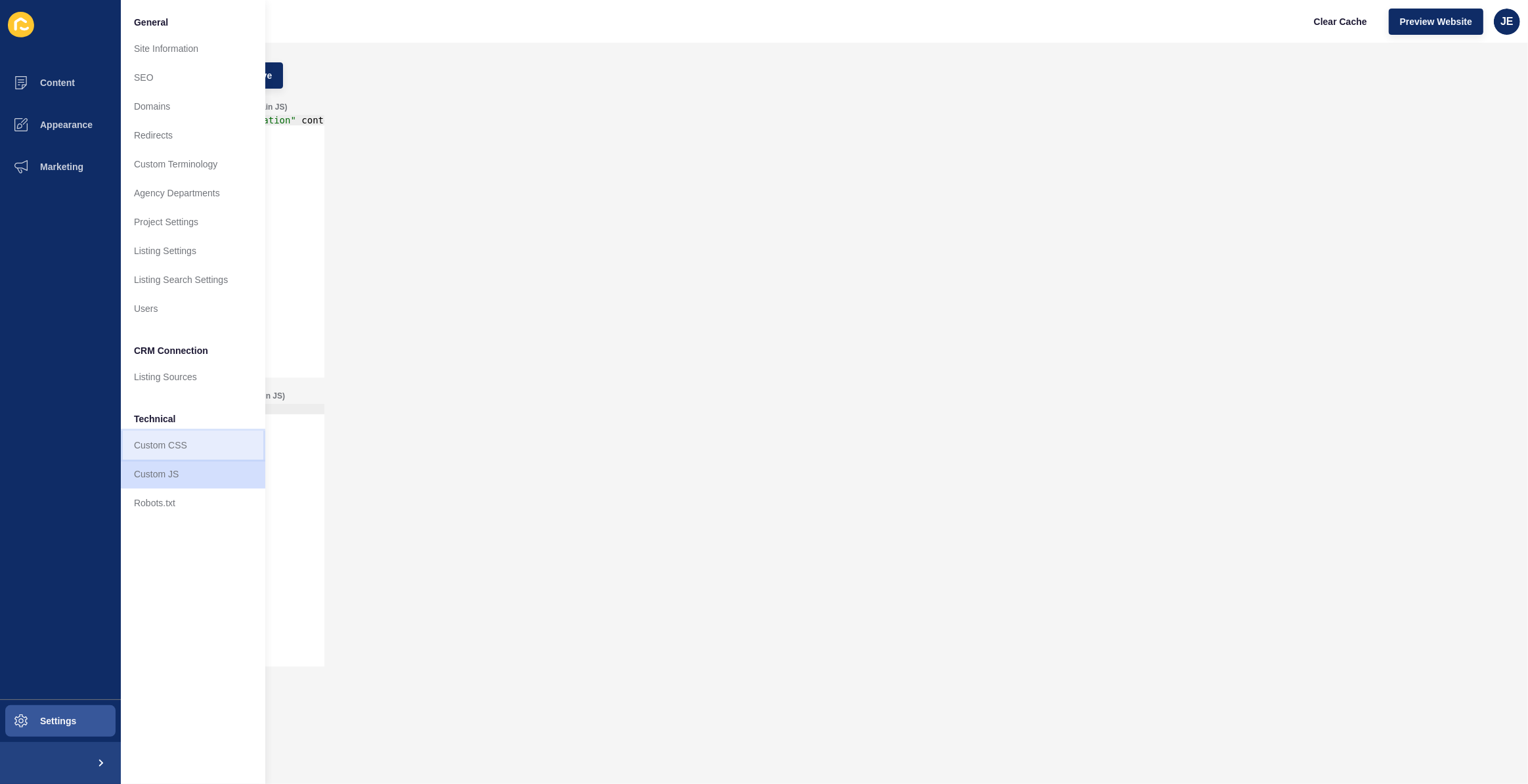
click at [201, 441] on link "Custom CSS" at bounding box center [193, 446] width 145 height 29
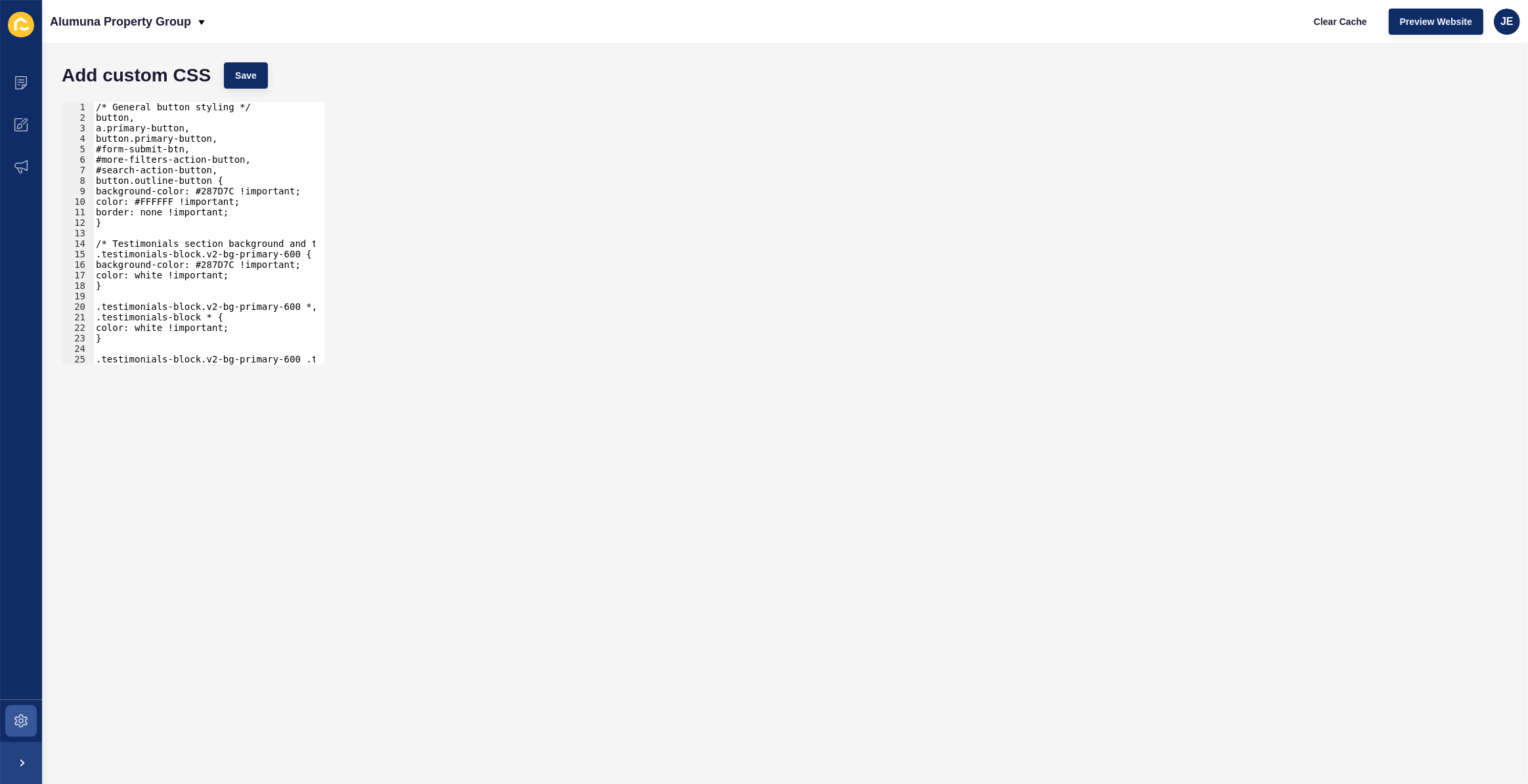
click at [206, 235] on div "/* General button styling */ button, a.primary-button, button.primary-button, #…" at bounding box center [434, 239] width 682 height 275
paste textarea "cover-banner-wrapper"
type textarea "cover-banner-wrapper"
click at [669, 194] on div "1 2 3 4 5 6 7 8 9 10 11 12 13 14 15 16 17 18 19 20 21 22 23 24 25 26 27 /* Gene…" at bounding box center [784, 233] width 1460 height 276
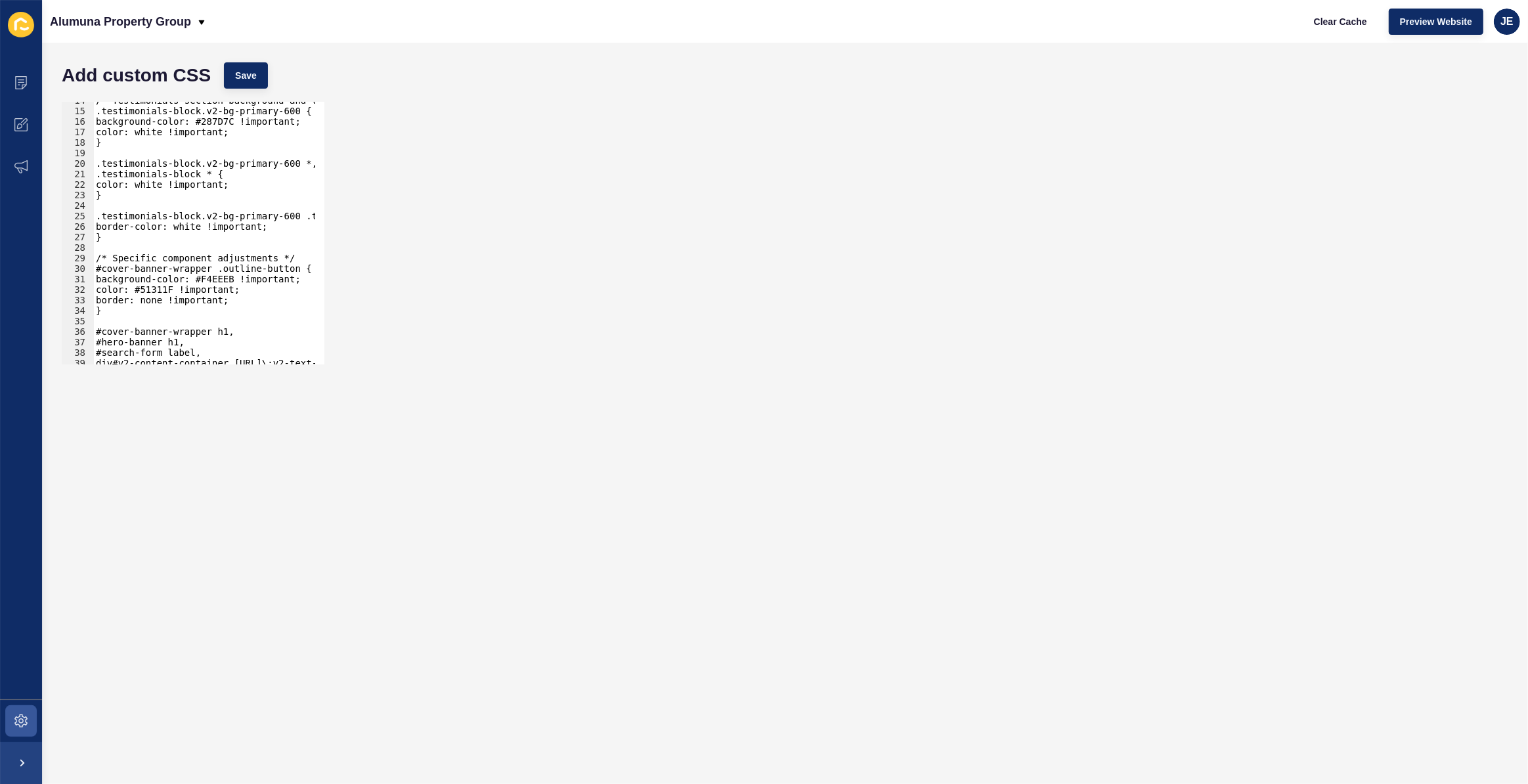
scroll to position [178, 0]
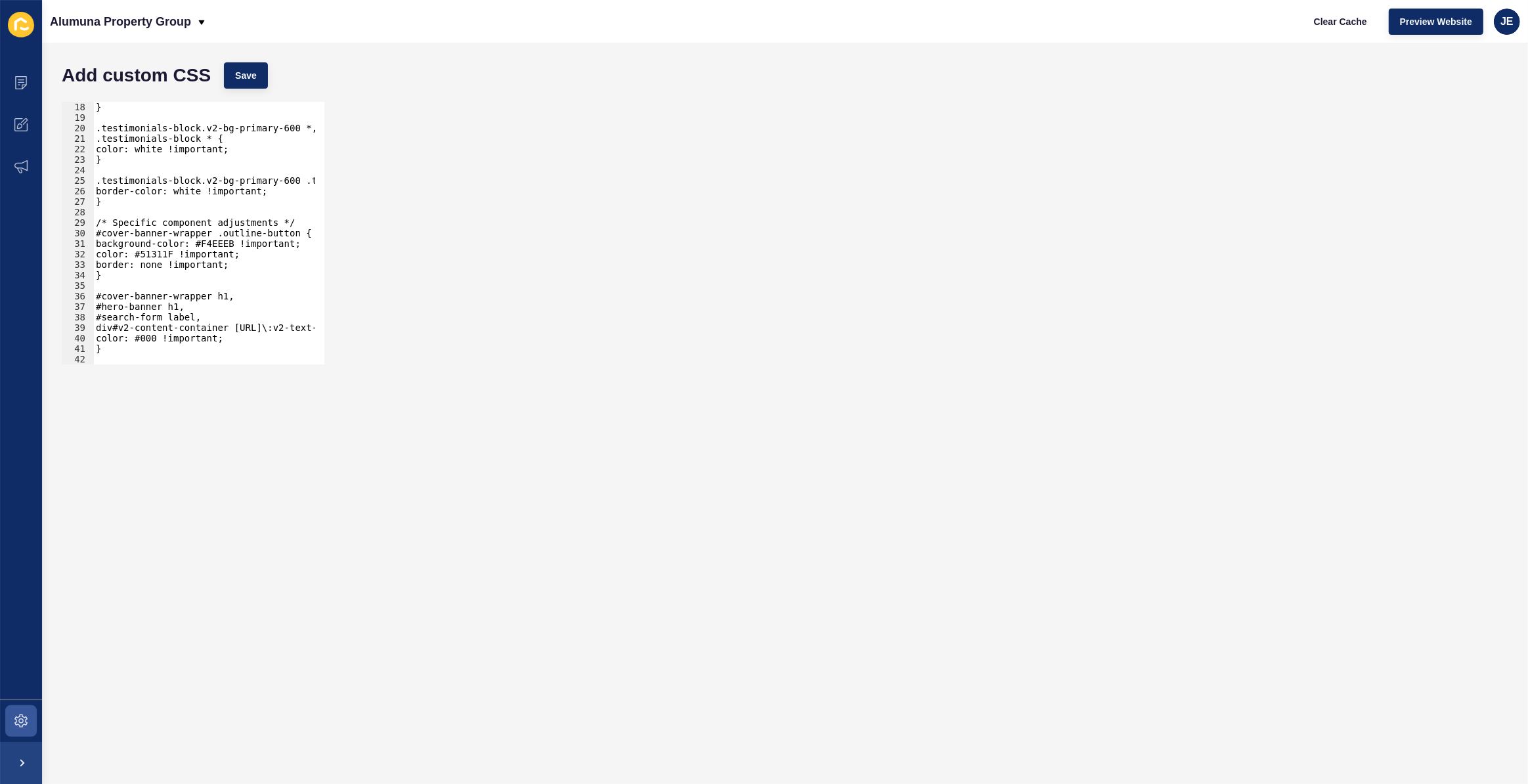
click at [215, 281] on div "} .testimonials-block.v2-bg-primary-600 *, .testimonials-block * { color: white…" at bounding box center [434, 239] width 682 height 275
click at [211, 246] on div "} .testimonials-block.v2-bg-primary-600 *, .testimonials-block * { color: white…" at bounding box center [434, 239] width 682 height 275
paste textarea "#287D7C !important"
click at [262, 257] on div "} .testimonials-block.v2-bg-primary-600 *, .testimonials-block * { color: white…" at bounding box center [434, 239] width 682 height 275
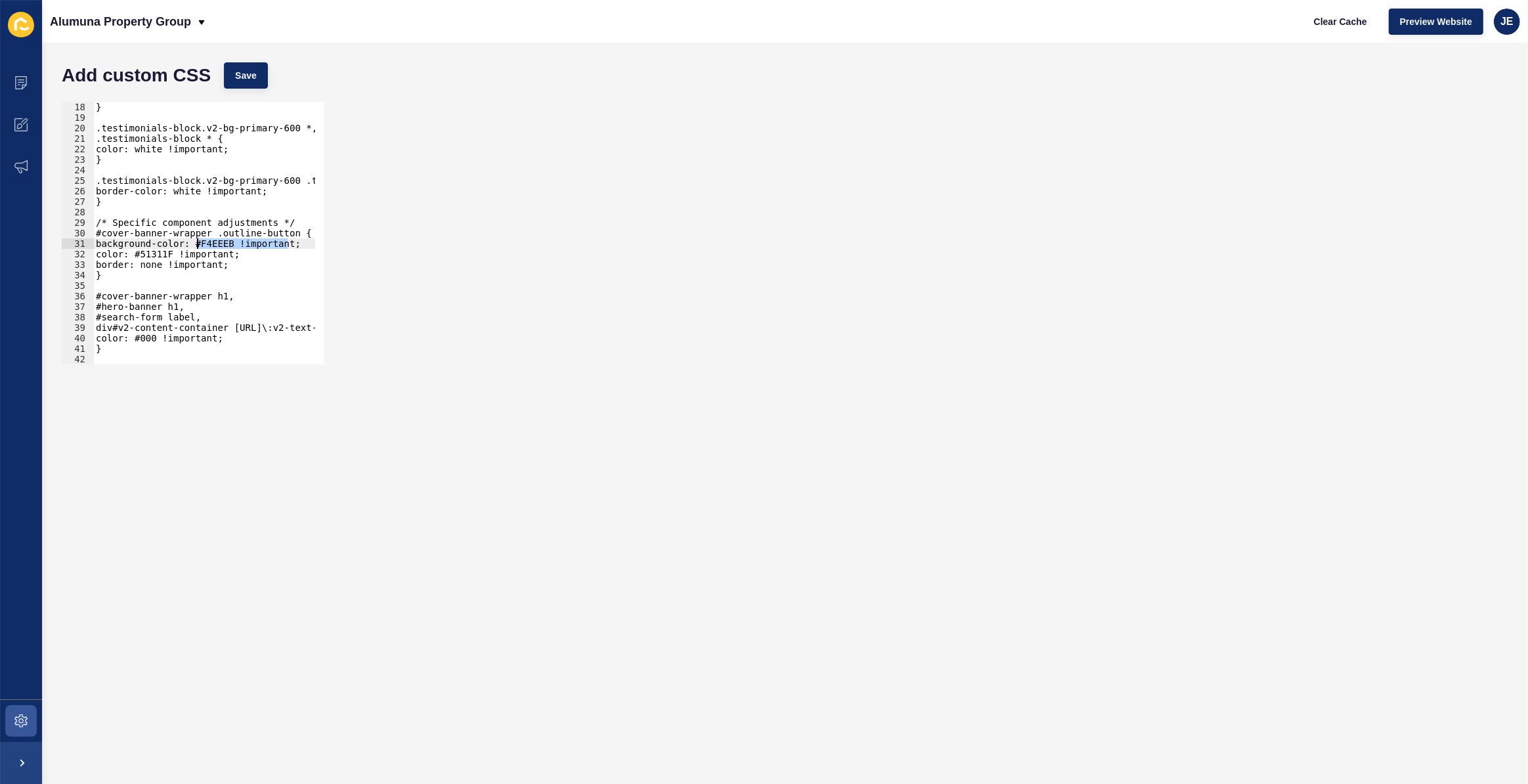
drag, startPoint x: 288, startPoint y: 244, endPoint x: 198, endPoint y: 244, distance: 90.0
click at [198, 244] on div "} .testimonials-block.v2-bg-primary-600 *, .testimonials-block * { color: white…" at bounding box center [434, 239] width 682 height 275
paste textarea "287D7C"
click at [478, 261] on div "background-color: #287D7C !important; 18 19 20 21 22 23 24 25 26 27 28 29 30 31…" at bounding box center [784, 233] width 1460 height 276
click at [533, 240] on div "background-color: #287D7C !important; 18 19 20 21 22 23 24 25 26 27 28 29 30 31…" at bounding box center [784, 233] width 1460 height 276
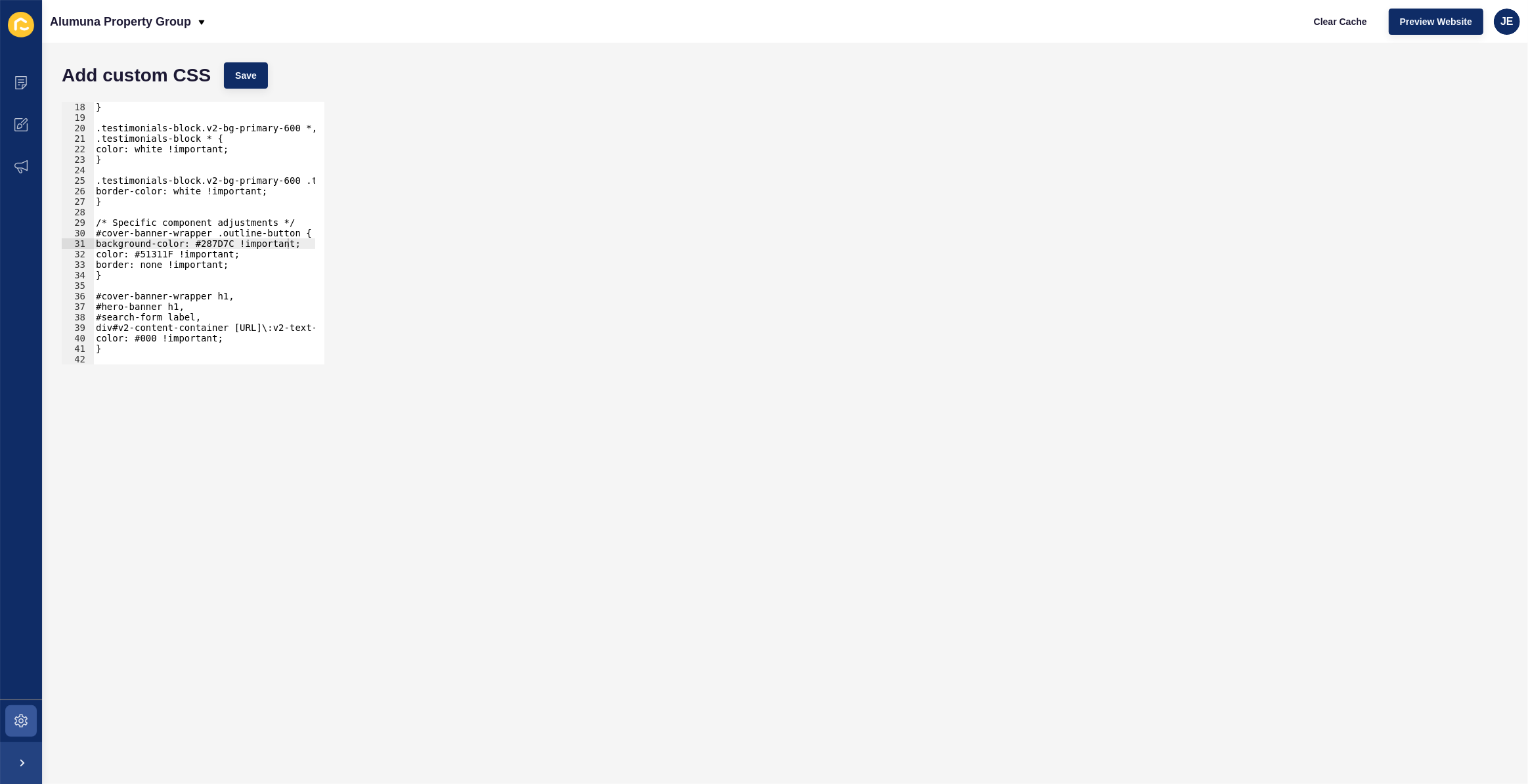
drag, startPoint x: 1442, startPoint y: 81, endPoint x: 1445, endPoint y: 73, distance: 8.5
click at [1002, 80] on div "Add custom CSS Save" at bounding box center [784, 75] width 1460 height 40
click at [1002, 21] on span "Preview Website" at bounding box center [1435, 22] width 72 height 14
click at [256, 77] on button "Save" at bounding box center [246, 75] width 44 height 26
click at [1002, 18] on span "Preview Website" at bounding box center [1435, 22] width 72 height 14
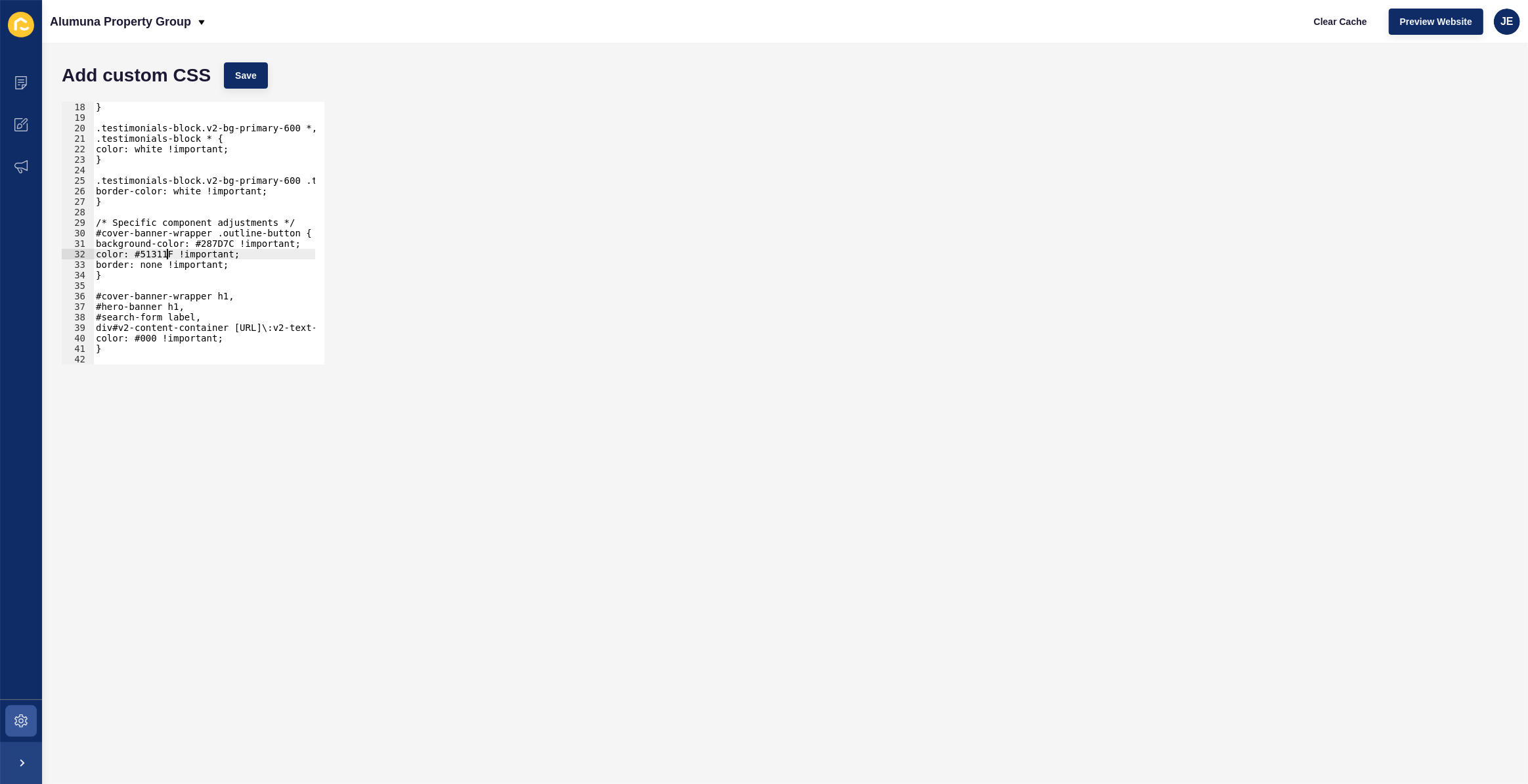
click at [168, 254] on div "} .testimonials-block.v2-bg-primary-600 *, .testimonials-block * { color: white…" at bounding box center [434, 239] width 682 height 275
click at [159, 149] on div "} .testimonials-block.v2-bg-primary-600 *, .testimonials-block * { color: white…" at bounding box center [434, 239] width 682 height 275
click at [161, 256] on div "} .testimonials-block.v2-bg-primary-600 *, .testimonials-block * { color: white…" at bounding box center [434, 239] width 682 height 275
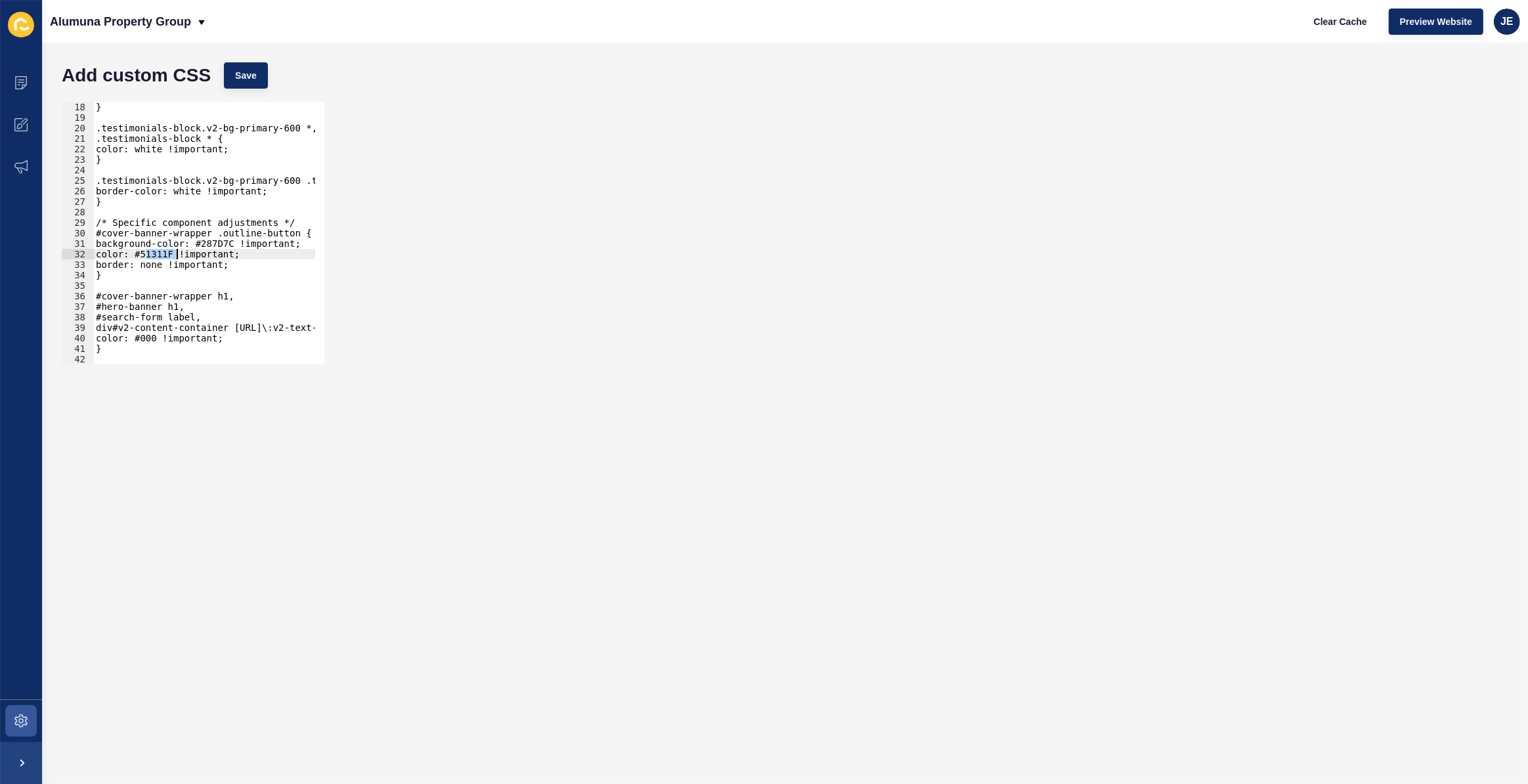
click at [161, 256] on div "} .testimonials-block.v2-bg-primary-600 *, .testimonials-block * { color: white…" at bounding box center [434, 239] width 682 height 275
drag, startPoint x: 172, startPoint y: 277, endPoint x: 174, endPoint y: 250, distance: 27.1
click at [170, 274] on div "} .testimonials-block.v2-bg-primary-600 *, .testimonials-block * { color: white…" at bounding box center [434, 239] width 682 height 275
drag, startPoint x: 176, startPoint y: 254, endPoint x: 143, endPoint y: 257, distance: 33.1
click at [143, 257] on div "} .testimonials-block.v2-bg-primary-600 *, .testimonials-block * { color: white…" at bounding box center [434, 239] width 682 height 275
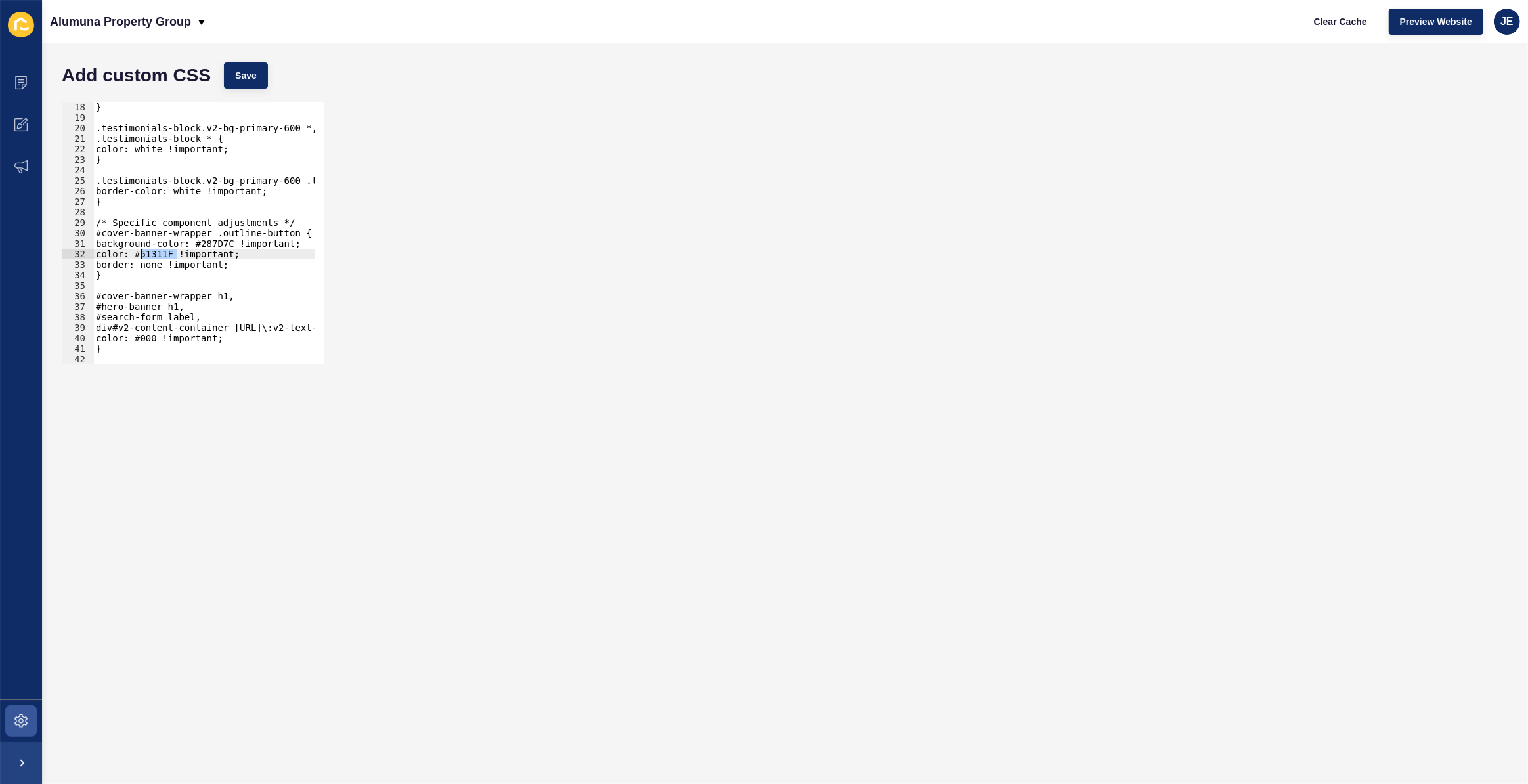
paste textarea "white"
click at [256, 75] on span "Save" at bounding box center [246, 75] width 21 height 14
click at [1002, 20] on span "Clear Cache" at bounding box center [1340, 22] width 53 height 14
click at [1002, 24] on span "Preview Website" at bounding box center [1435, 22] width 72 height 14
click at [233, 265] on div "} .testimonials-block.v2-bg-primary-600 *, .testimonials-block * { color: white…" at bounding box center [434, 239] width 682 height 275
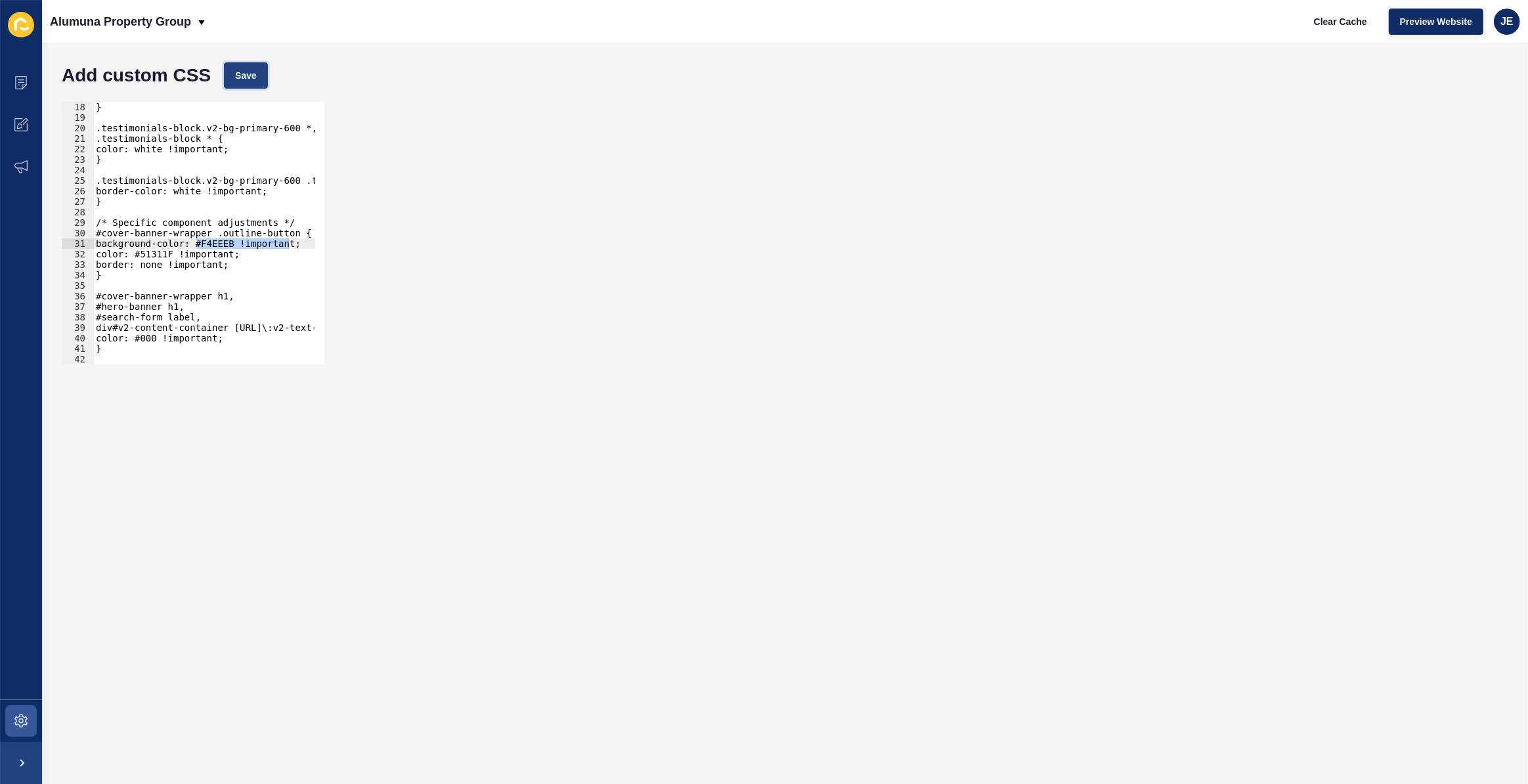
click at [252, 78] on span "Save" at bounding box center [246, 75] width 21 height 14
click at [1002, 24] on span "Clear Cache" at bounding box center [1340, 22] width 53 height 14
click at [1002, 23] on span "Preview Website" at bounding box center [1435, 22] width 72 height 14
click at [233, 264] on div "} .testimonials-block.v2-bg-primary-600 *, .testimonials-block * { color: white…" at bounding box center [434, 239] width 682 height 275
click at [255, 82] on button "Save" at bounding box center [246, 75] width 44 height 26
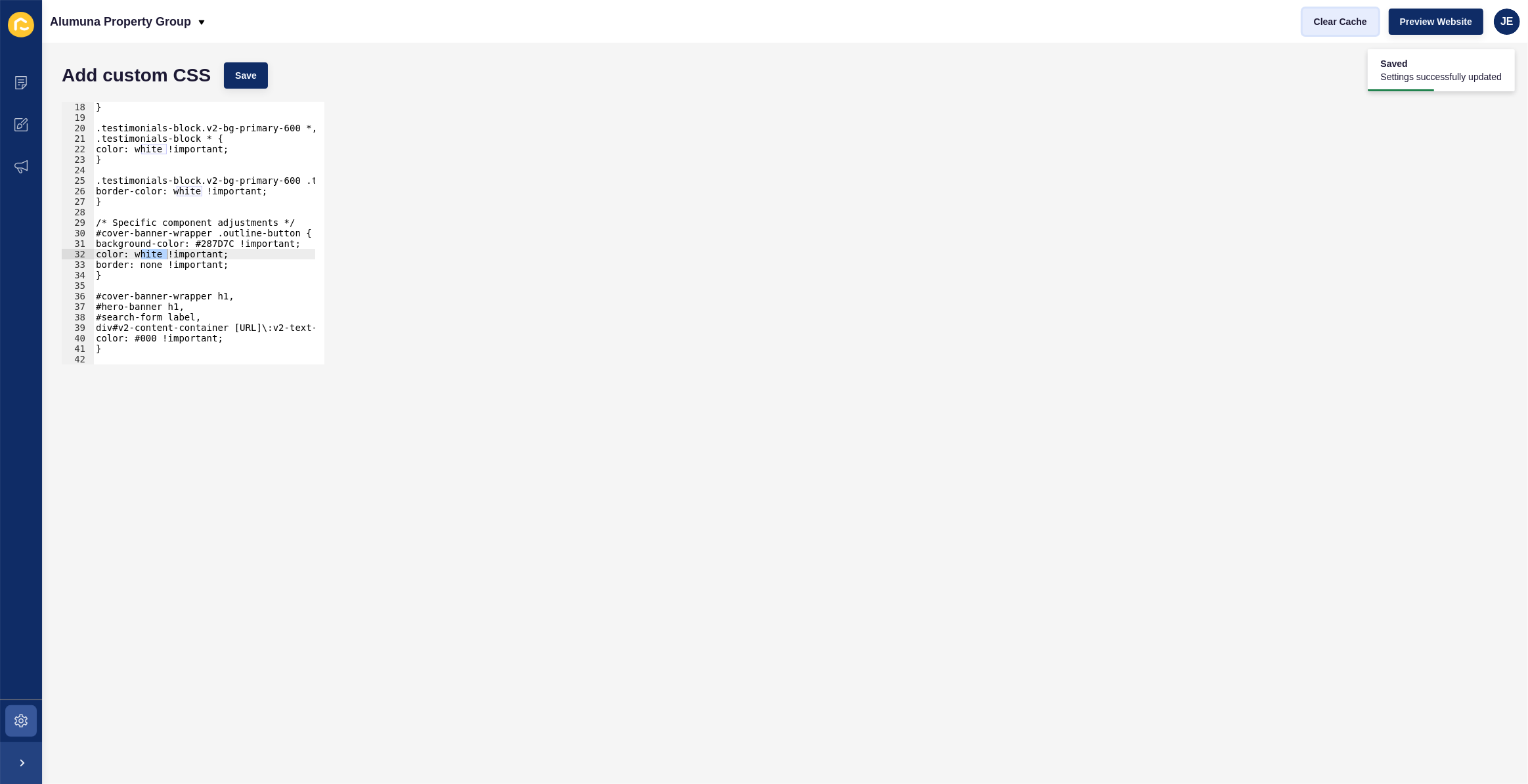
click at [1002, 22] on span "Clear Cache" at bounding box center [1340, 22] width 53 height 14
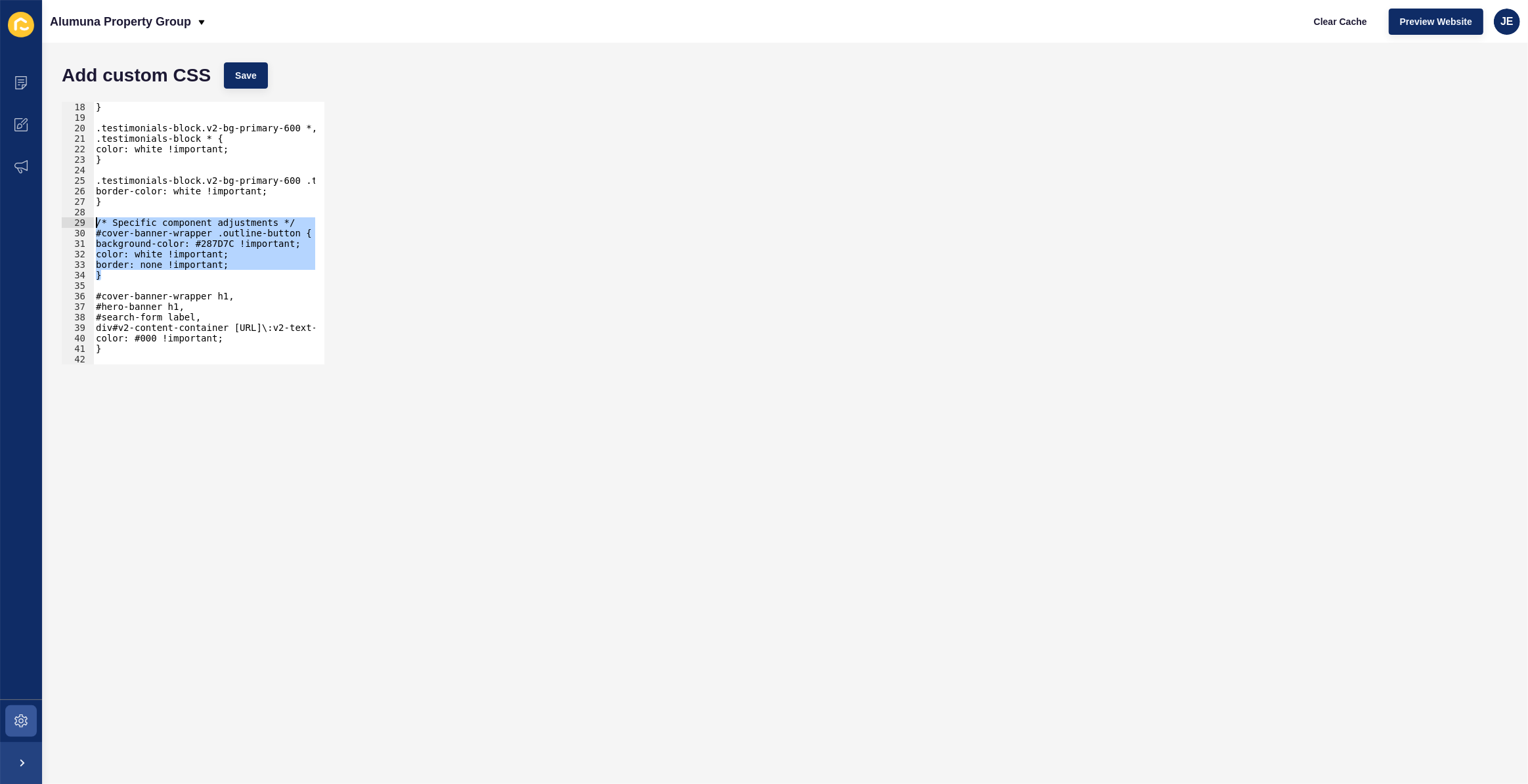
drag, startPoint x: 119, startPoint y: 270, endPoint x: 92, endPoint y: 223, distance: 54.2
click at [92, 223] on div "} 18 19 20 21 22 23 24 25 26 27 28 29 30 31 32 33 34 35 36 37 38 39 40 41 42 43…" at bounding box center [193, 233] width 262 height 262
drag, startPoint x: 153, startPoint y: 279, endPoint x: 93, endPoint y: 219, distance: 84.9
click at [93, 219] on div "background-color: #F4EEEB !important; 18 19 20 21 22 23 24 25 26 27 28 29 30 31…" at bounding box center [193, 233] width 262 height 262
click at [184, 265] on div "} .testimonials-block.v2-bg-primary-600 *, .testimonials-block * { color: white…" at bounding box center [205, 233] width 222 height 262
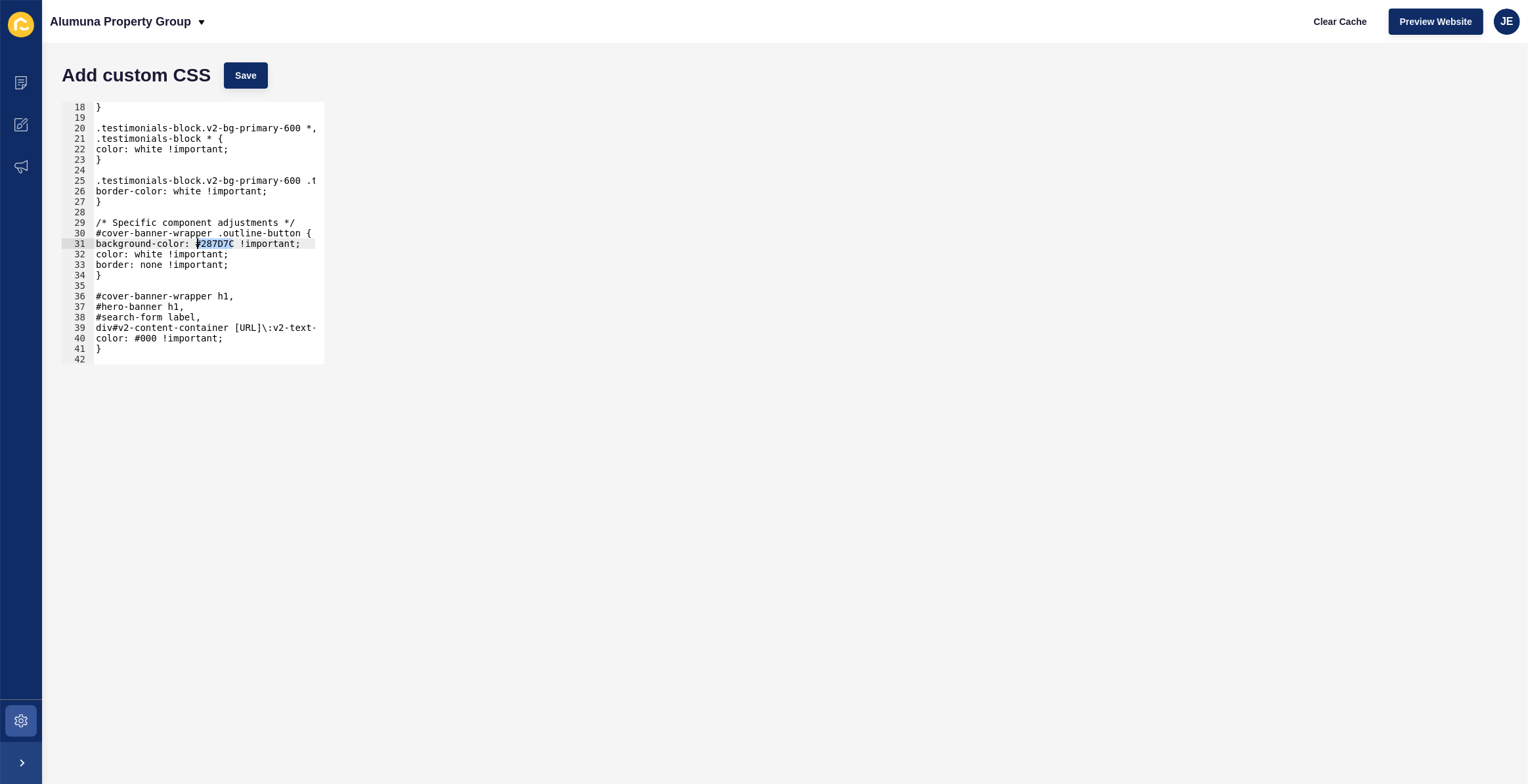
drag, startPoint x: 230, startPoint y: 245, endPoint x: 197, endPoint y: 244, distance: 33.0
click at [197, 244] on div "} .testimonials-block.v2-bg-primary-600 *, .testimonials-block * { color: white…" at bounding box center [434, 239] width 682 height 275
click at [205, 260] on div "} .testimonials-block.v2-bg-primary-600 *, .testimonials-block * { color: white…" at bounding box center [434, 239] width 682 height 275
click at [141, 268] on div "} .testimonials-block.v2-bg-primary-600 *, .testimonials-block * { color: white…" at bounding box center [434, 239] width 682 height 275
drag, startPoint x: 128, startPoint y: 281, endPoint x: 94, endPoint y: 232, distance: 59.6
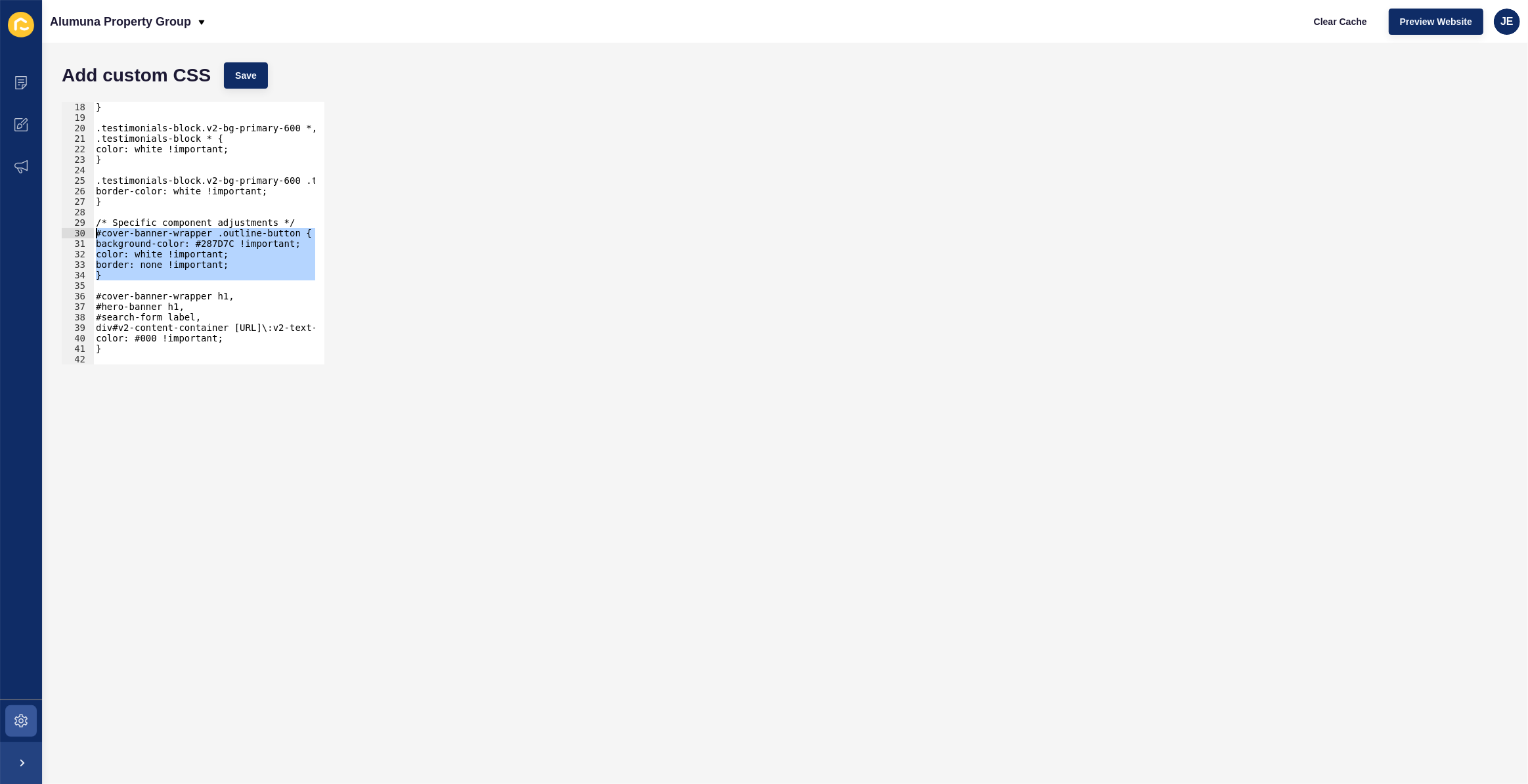
click at [94, 232] on div "} .testimonials-block.v2-bg-primary-600 *, .testimonials-block * { color: white…" at bounding box center [434, 239] width 682 height 275
type textarea "#cover-banner-wrapper .outline-button { background-color: #287D7C !important;"
click at [1002, 20] on span "Clear Cache" at bounding box center [1340, 22] width 53 height 14
click at [524, 219] on div "#cover-banner-wrapper .outline-button { background-color: #287D7C !important; 1…" at bounding box center [784, 233] width 1460 height 276
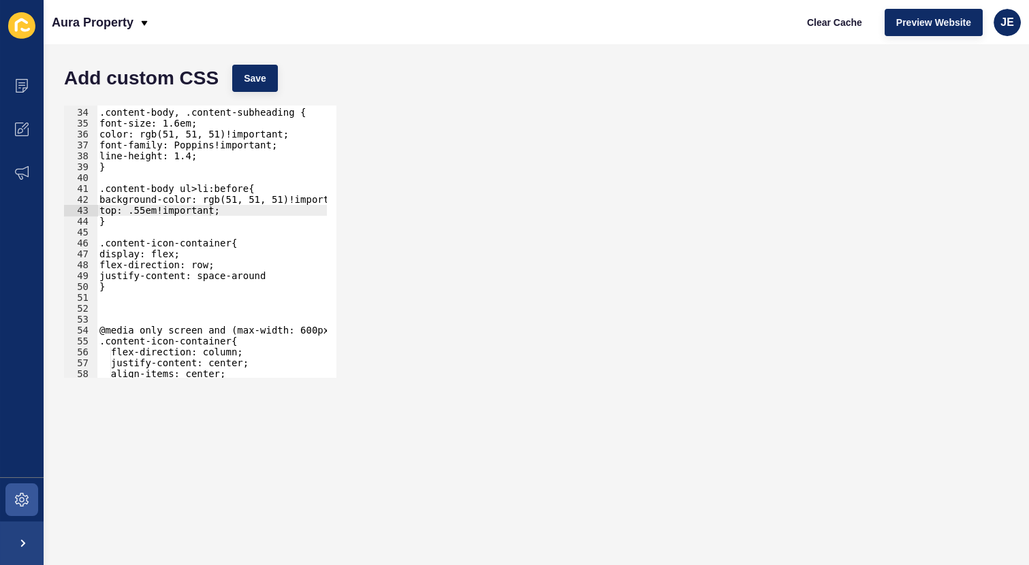
scroll to position [357, 0]
click at [489, 62] on div "Add custom CSS Save" at bounding box center [536, 78] width 958 height 41
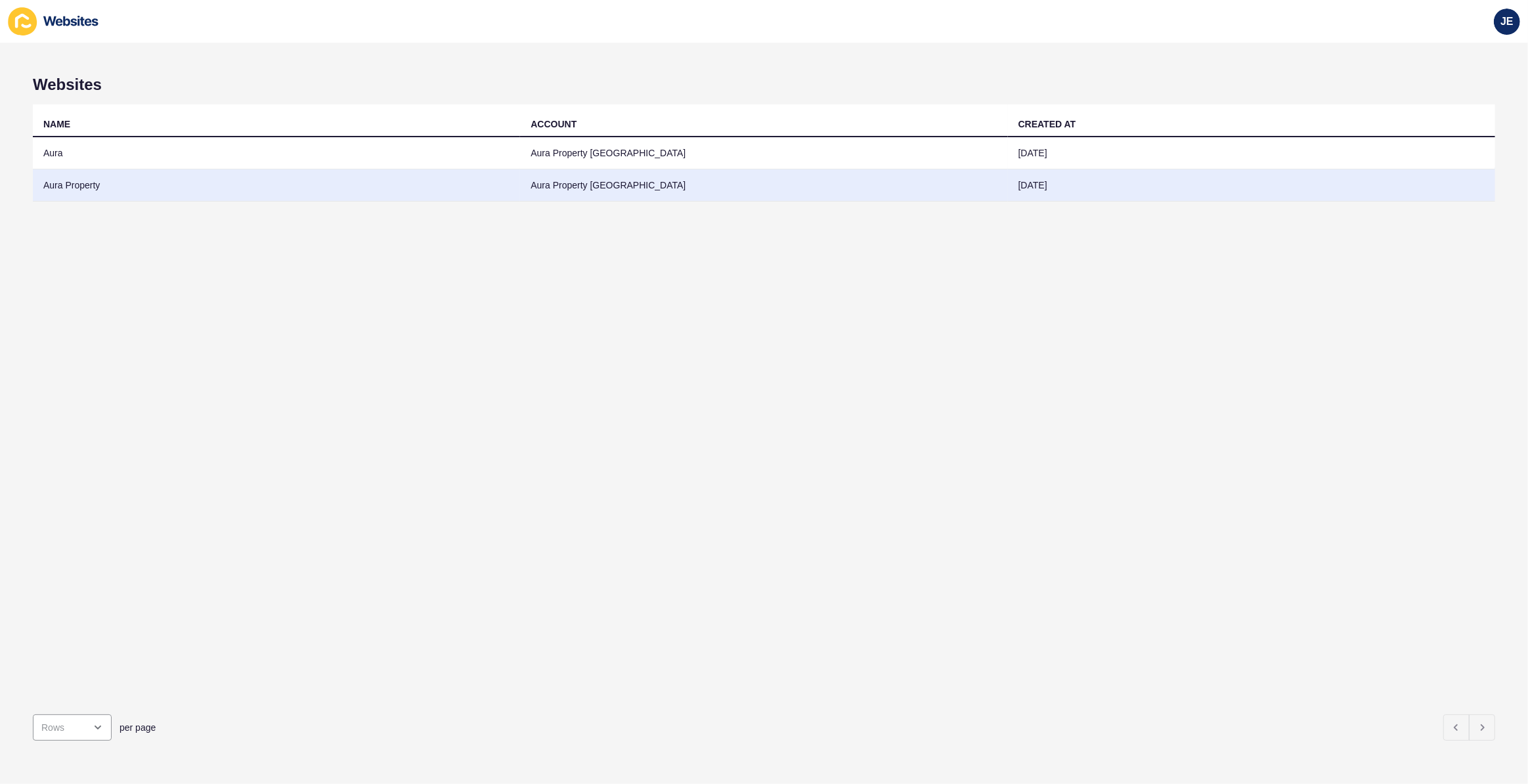
click at [59, 180] on td "Aura Property" at bounding box center [276, 185] width 487 height 32
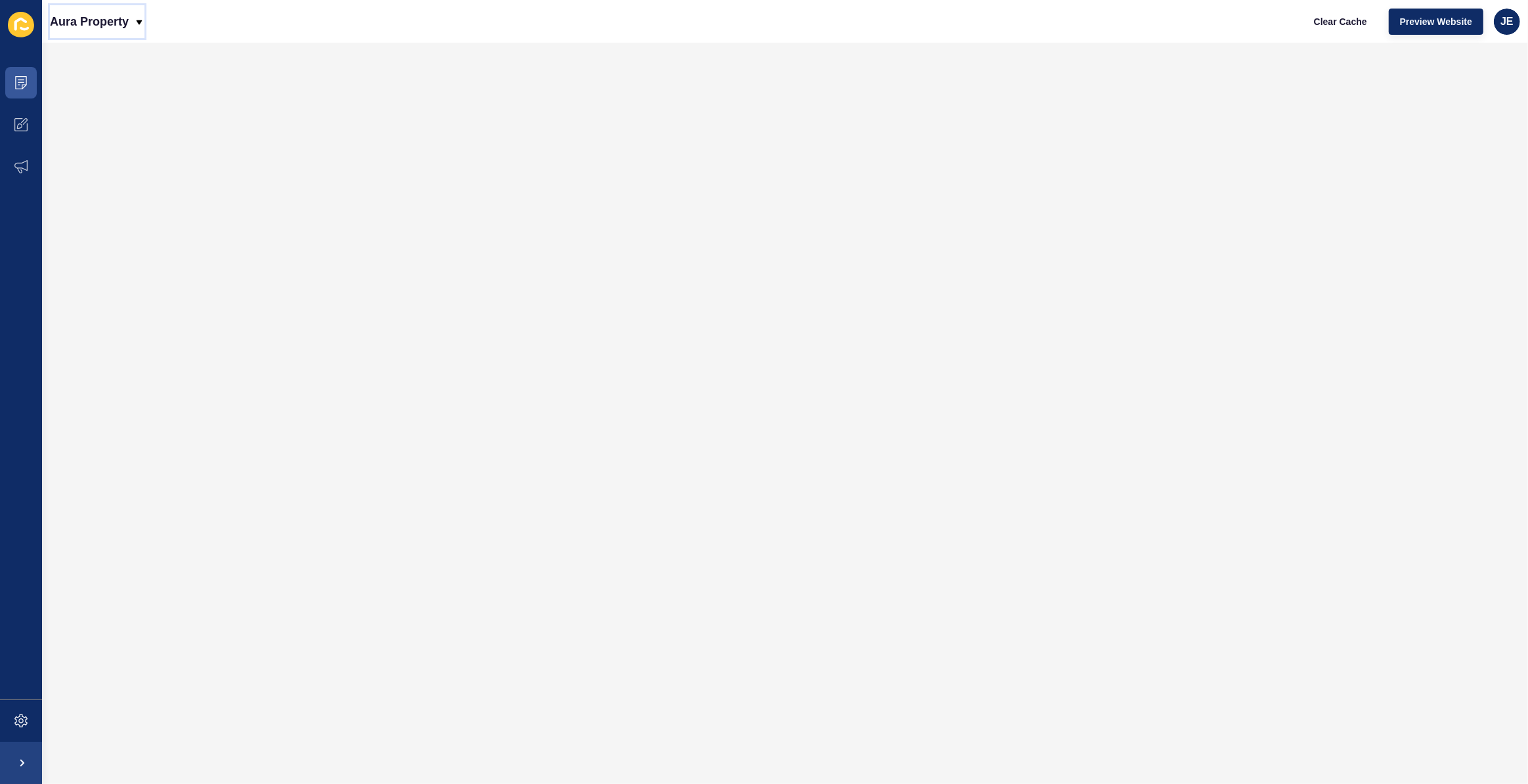
click at [128, 26] on p "Aura Property" at bounding box center [90, 21] width 79 height 33
click at [376, 26] on div "Aura Property Clear Cache Preview Website JE" at bounding box center [785, 21] width 1486 height 42
click at [17, 85] on icon at bounding box center [21, 83] width 14 height 14
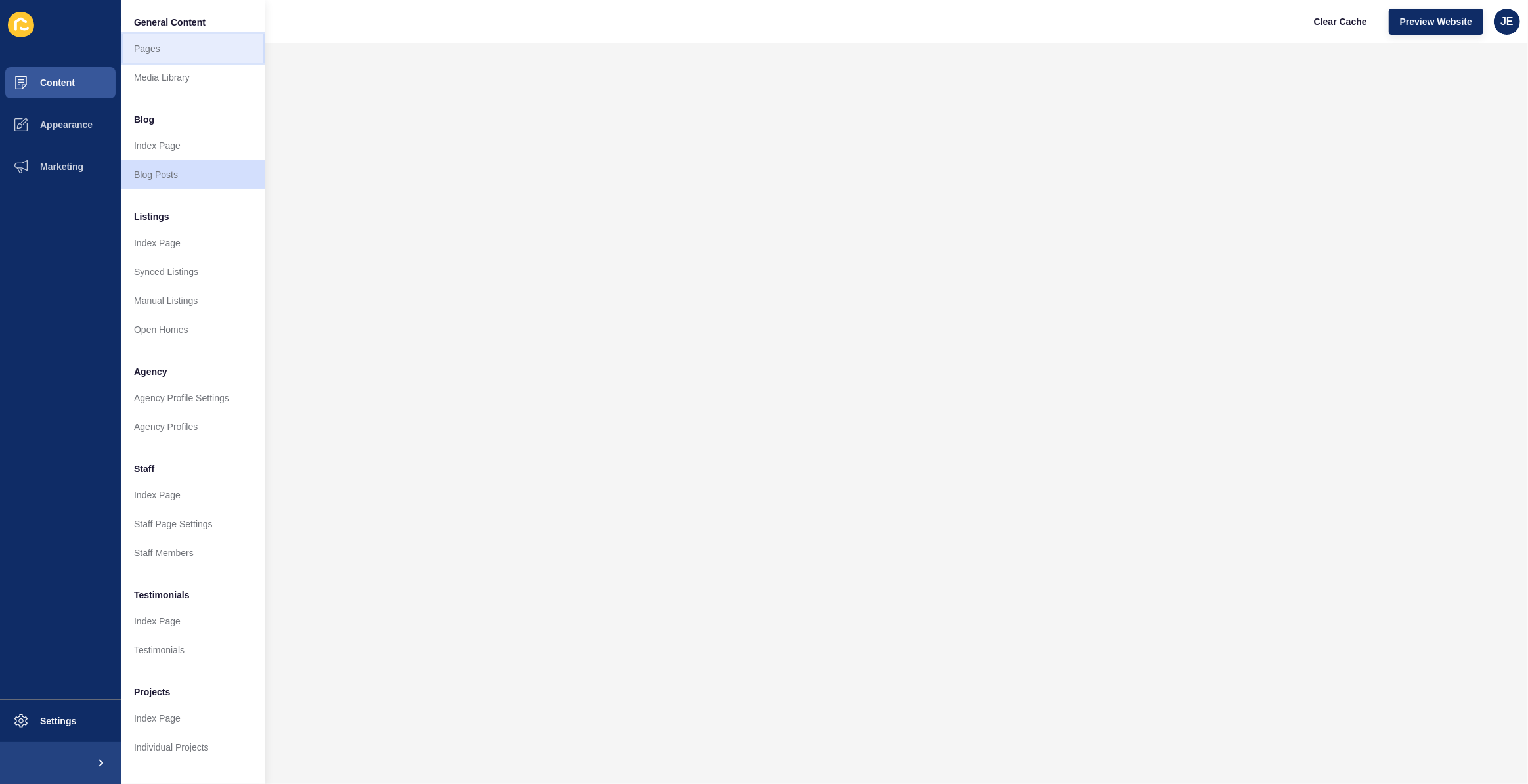
click at [137, 44] on link "Pages" at bounding box center [193, 48] width 145 height 29
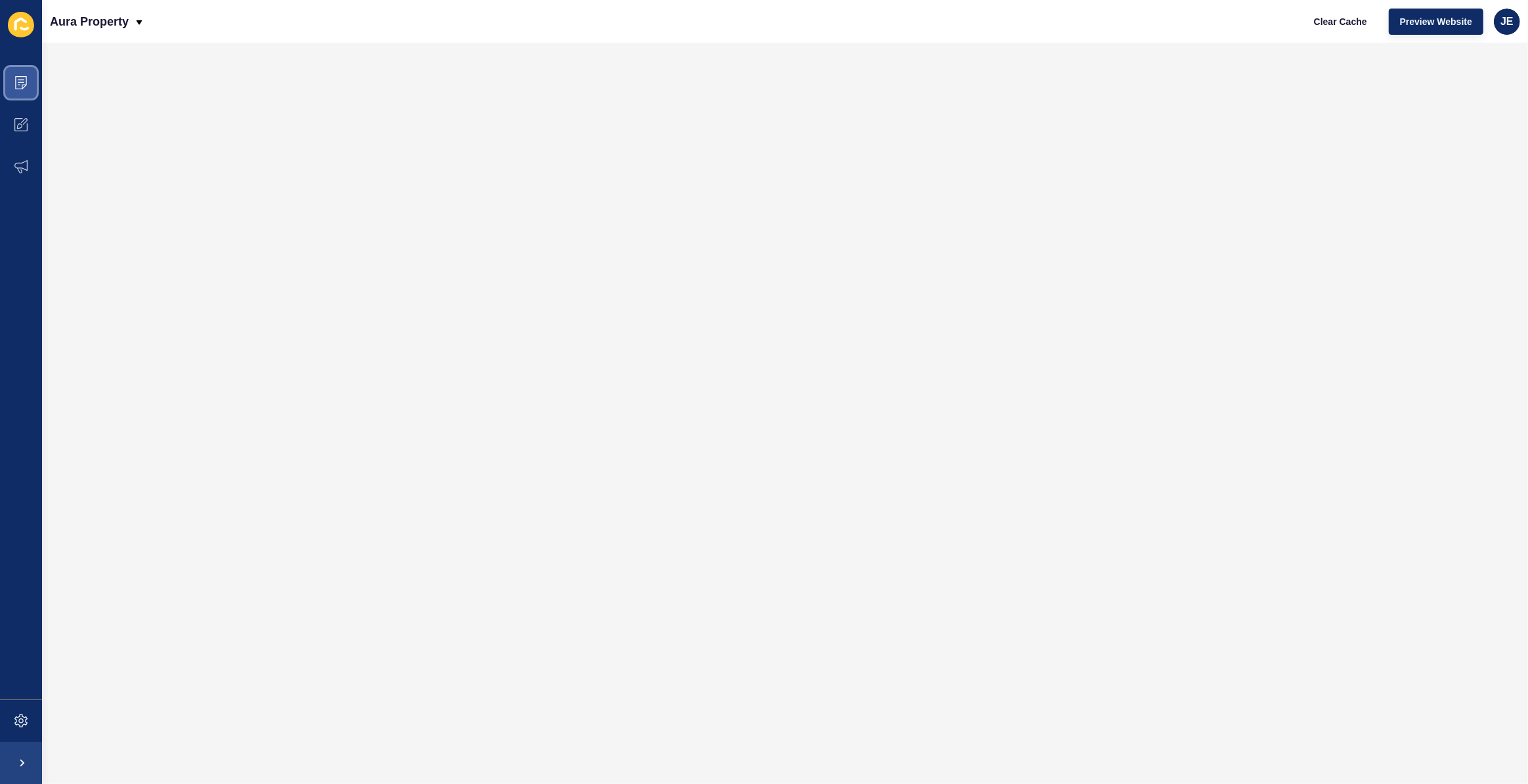
click at [18, 86] on icon at bounding box center [21, 83] width 14 height 14
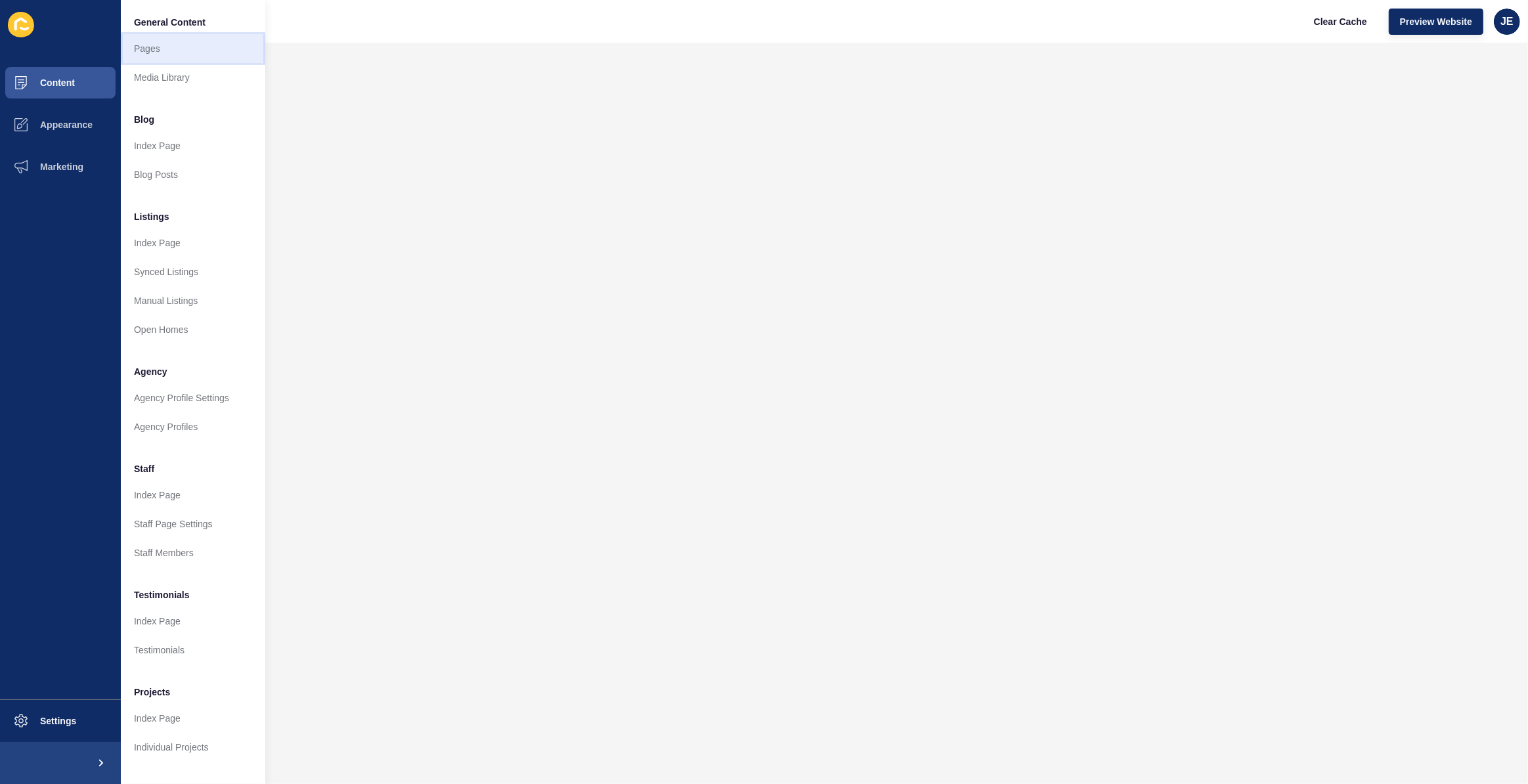
click at [143, 52] on link "Pages" at bounding box center [193, 48] width 145 height 29
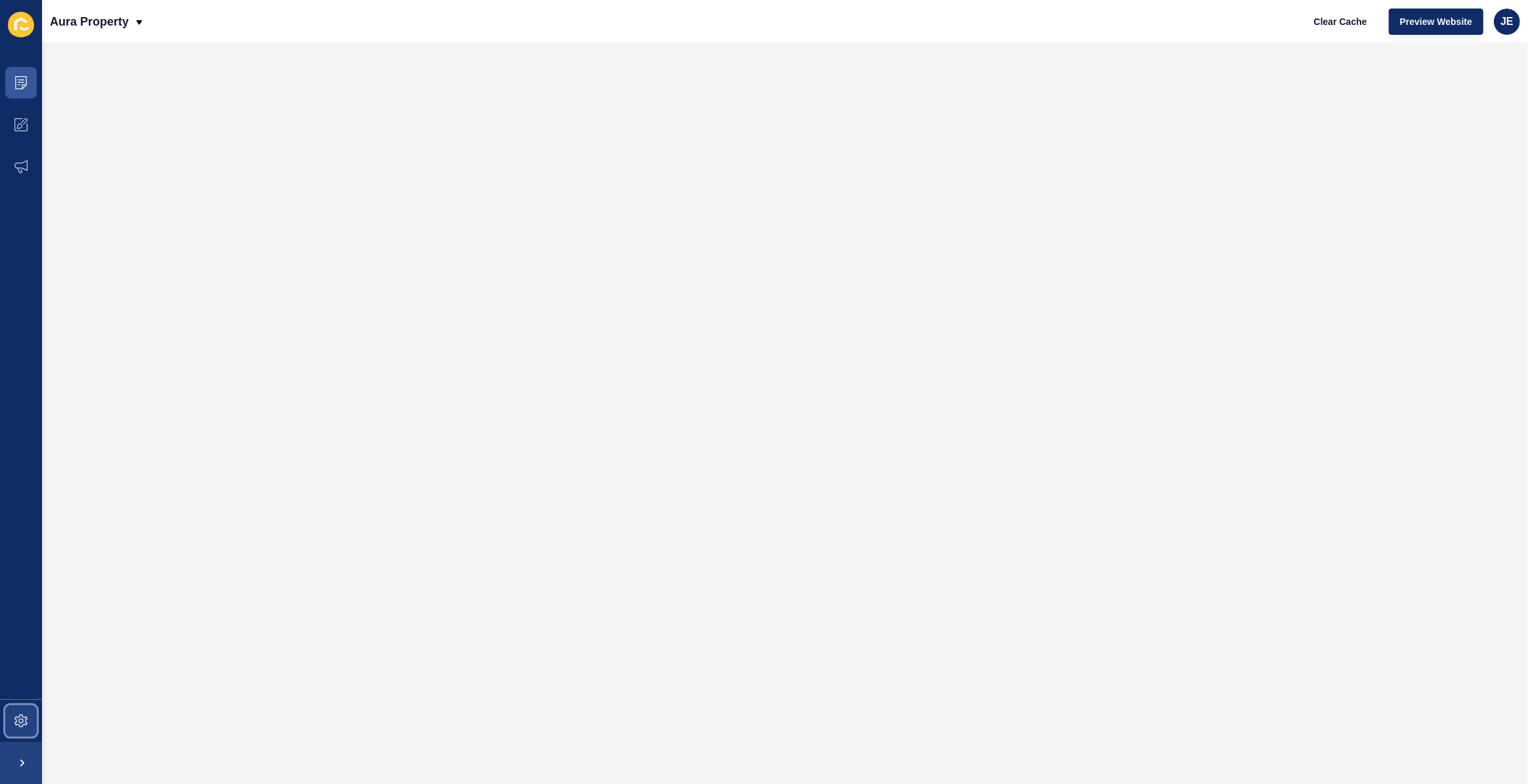
click at [22, 706] on span at bounding box center [21, 721] width 42 height 42
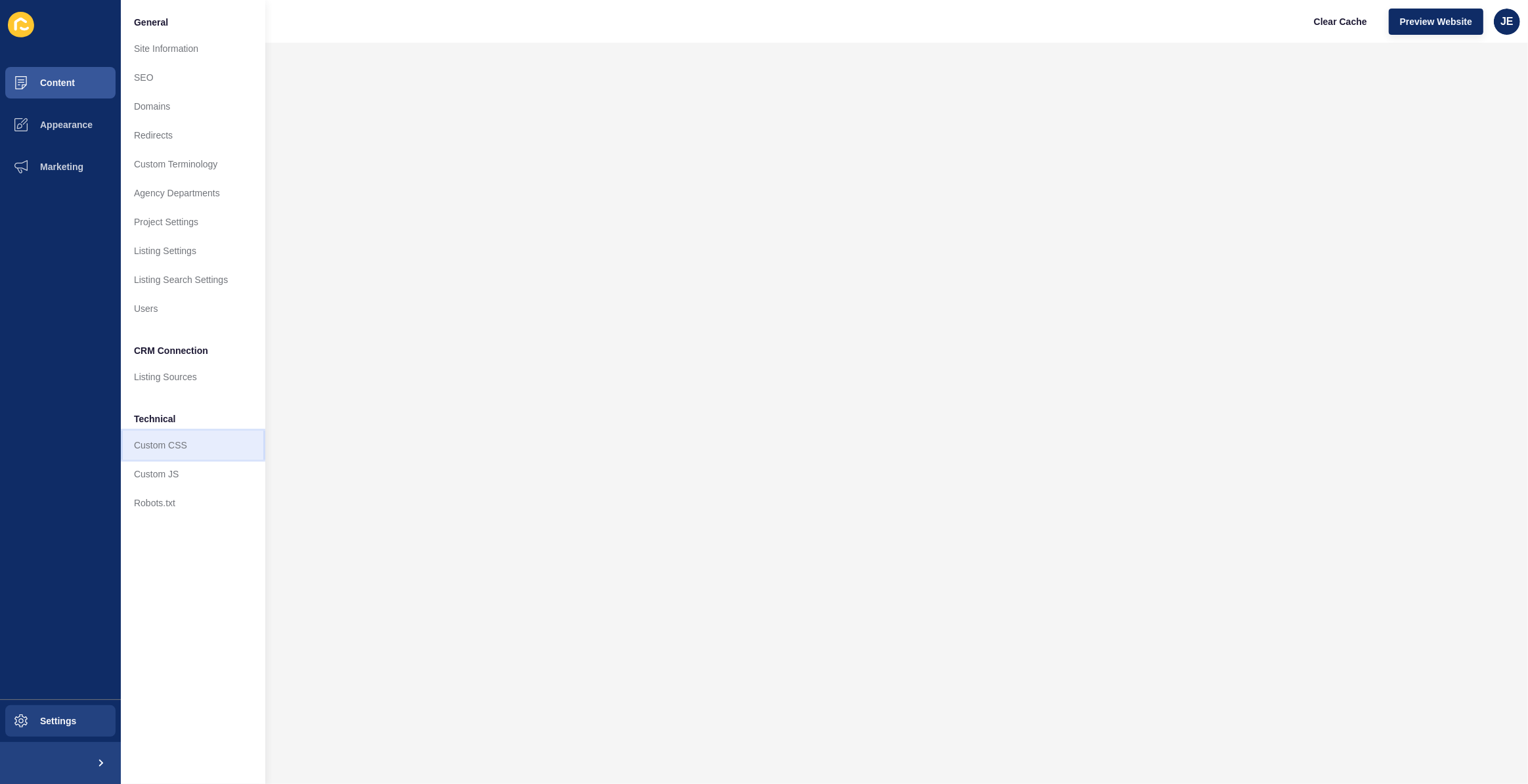
click at [174, 449] on link "Custom CSS" at bounding box center [193, 446] width 145 height 29
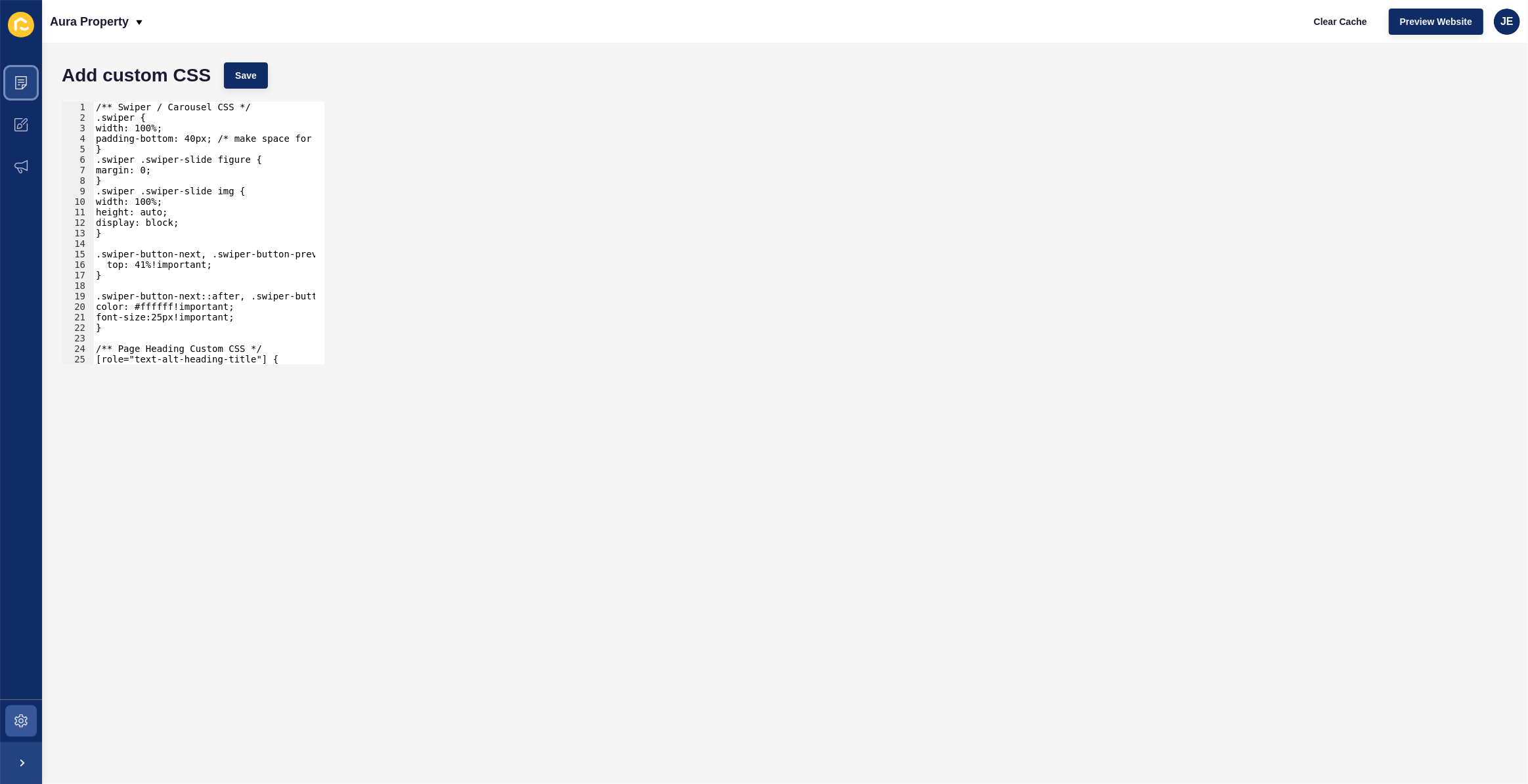
click at [25, 90] on span at bounding box center [21, 83] width 42 height 42
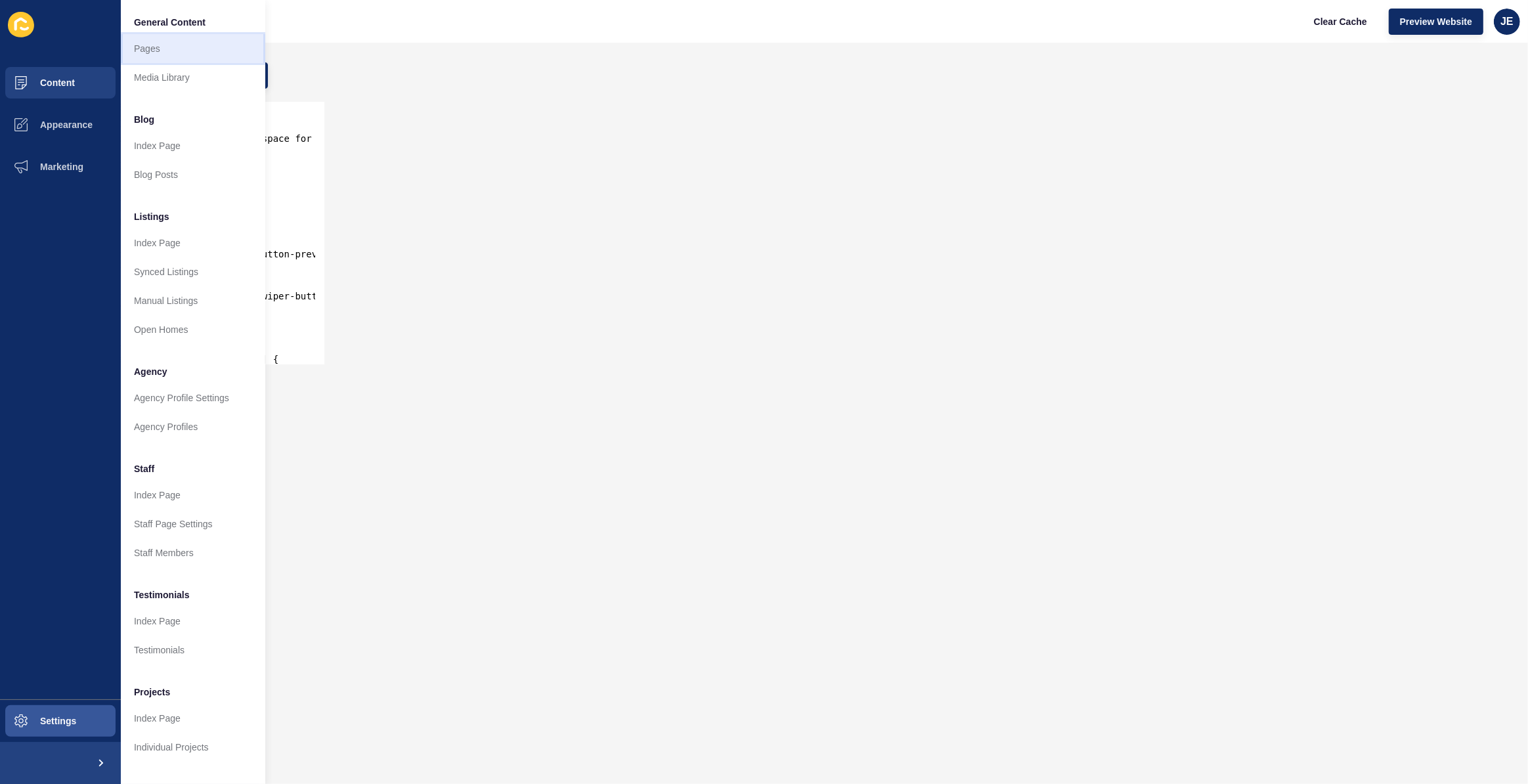
click at [177, 47] on link "Pages" at bounding box center [193, 48] width 145 height 29
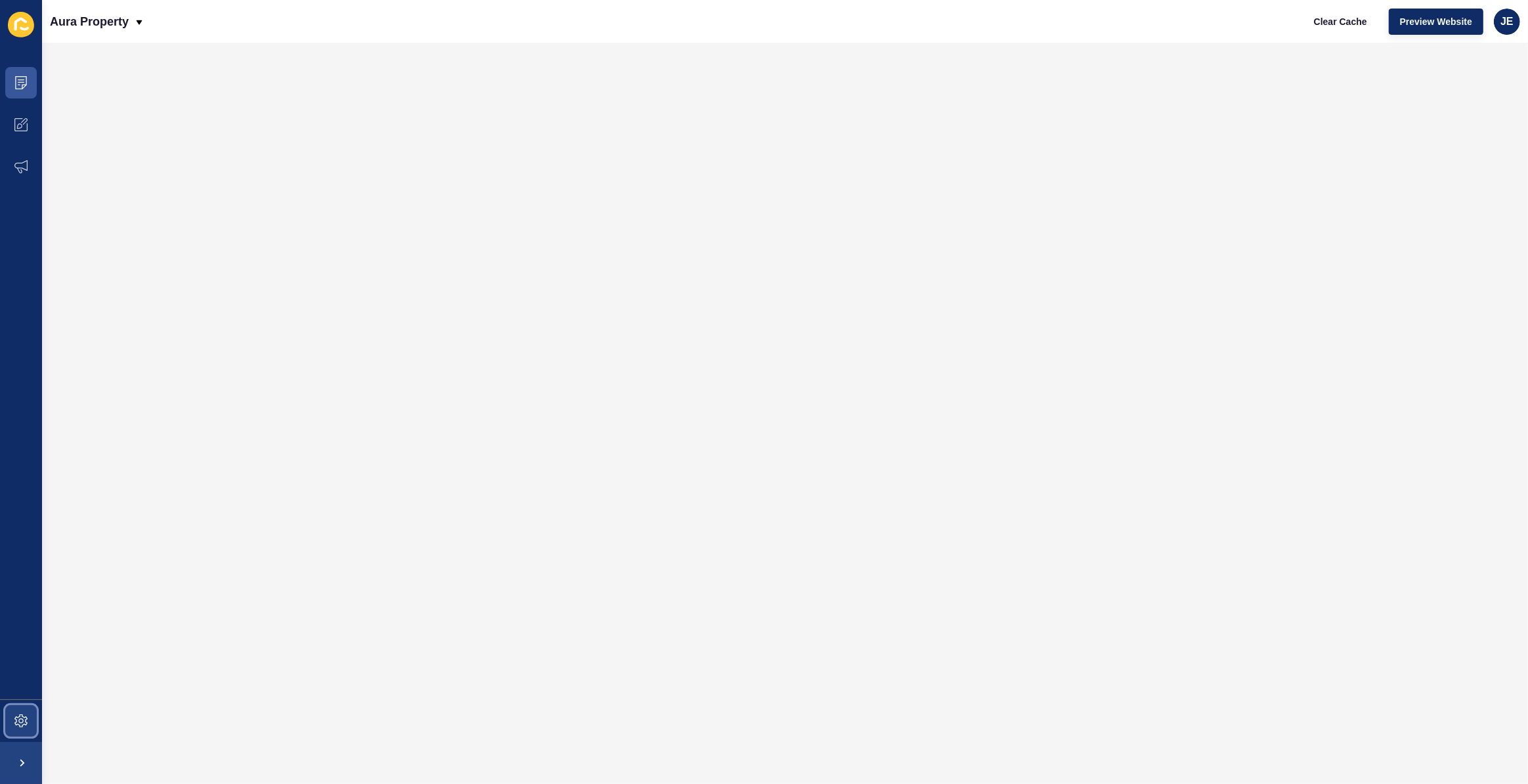
click at [23, 713] on span at bounding box center [21, 721] width 42 height 42
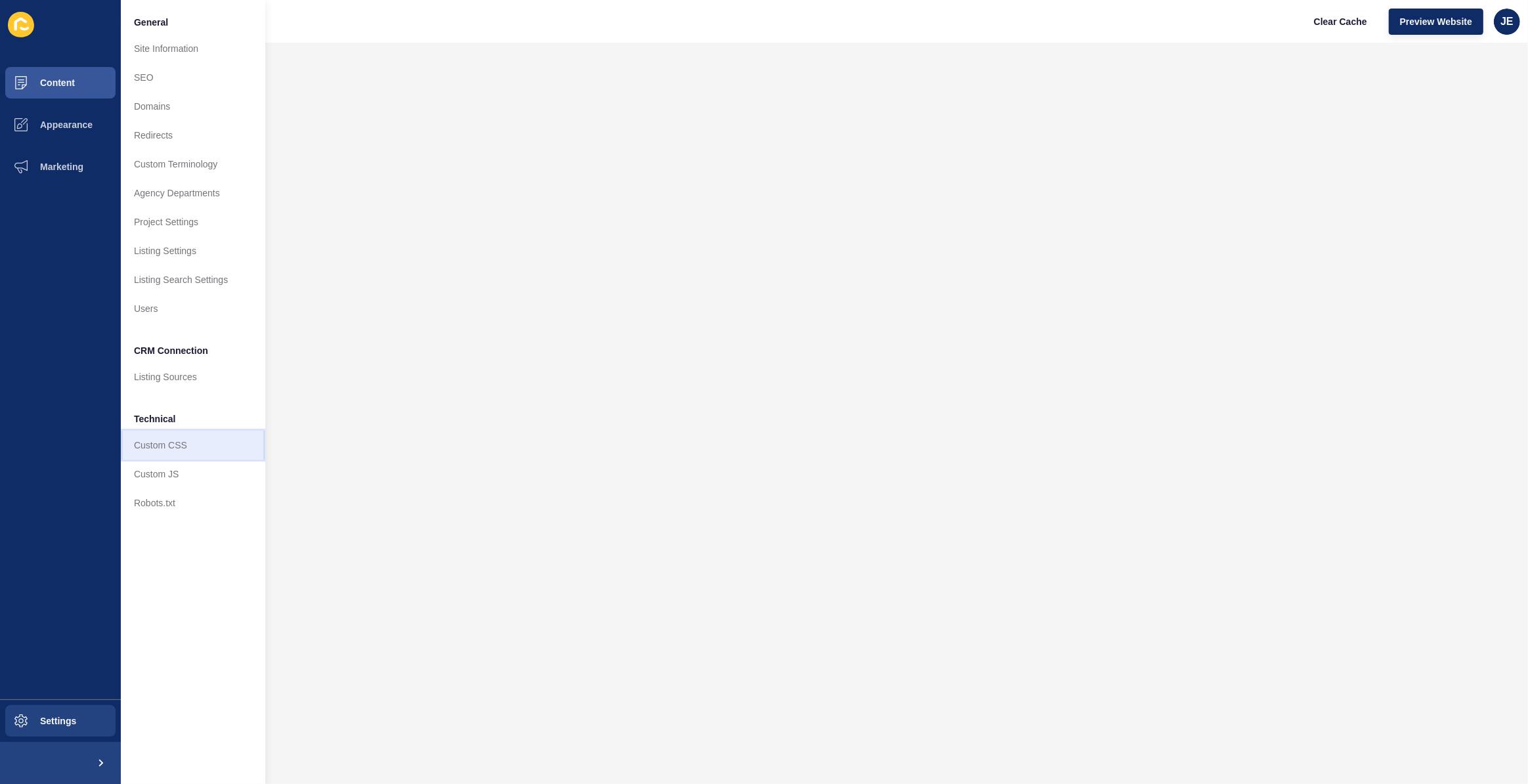
click at [151, 455] on link "Custom CSS" at bounding box center [193, 446] width 145 height 29
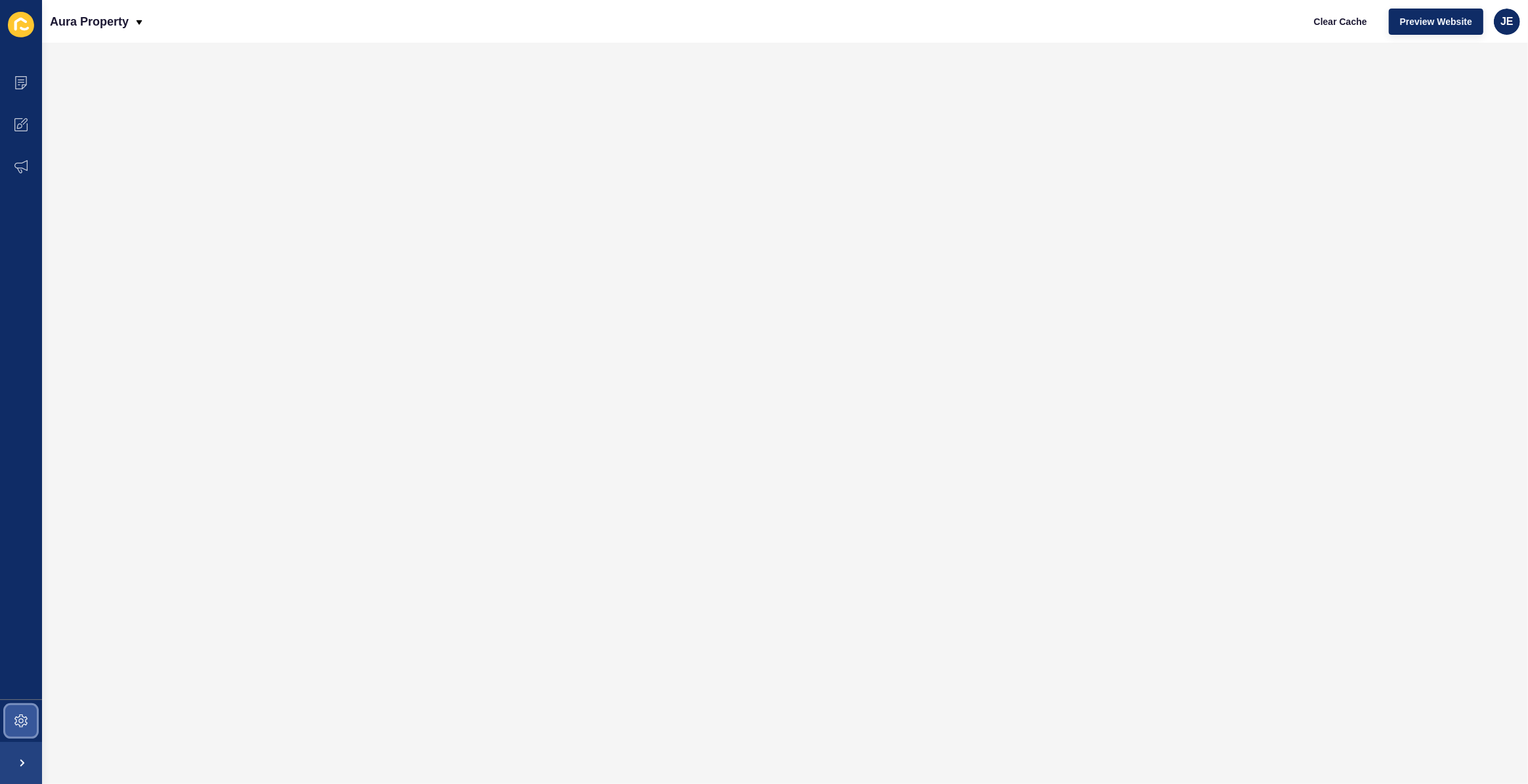
click at [23, 719] on icon at bounding box center [20, 720] width 5 height 5
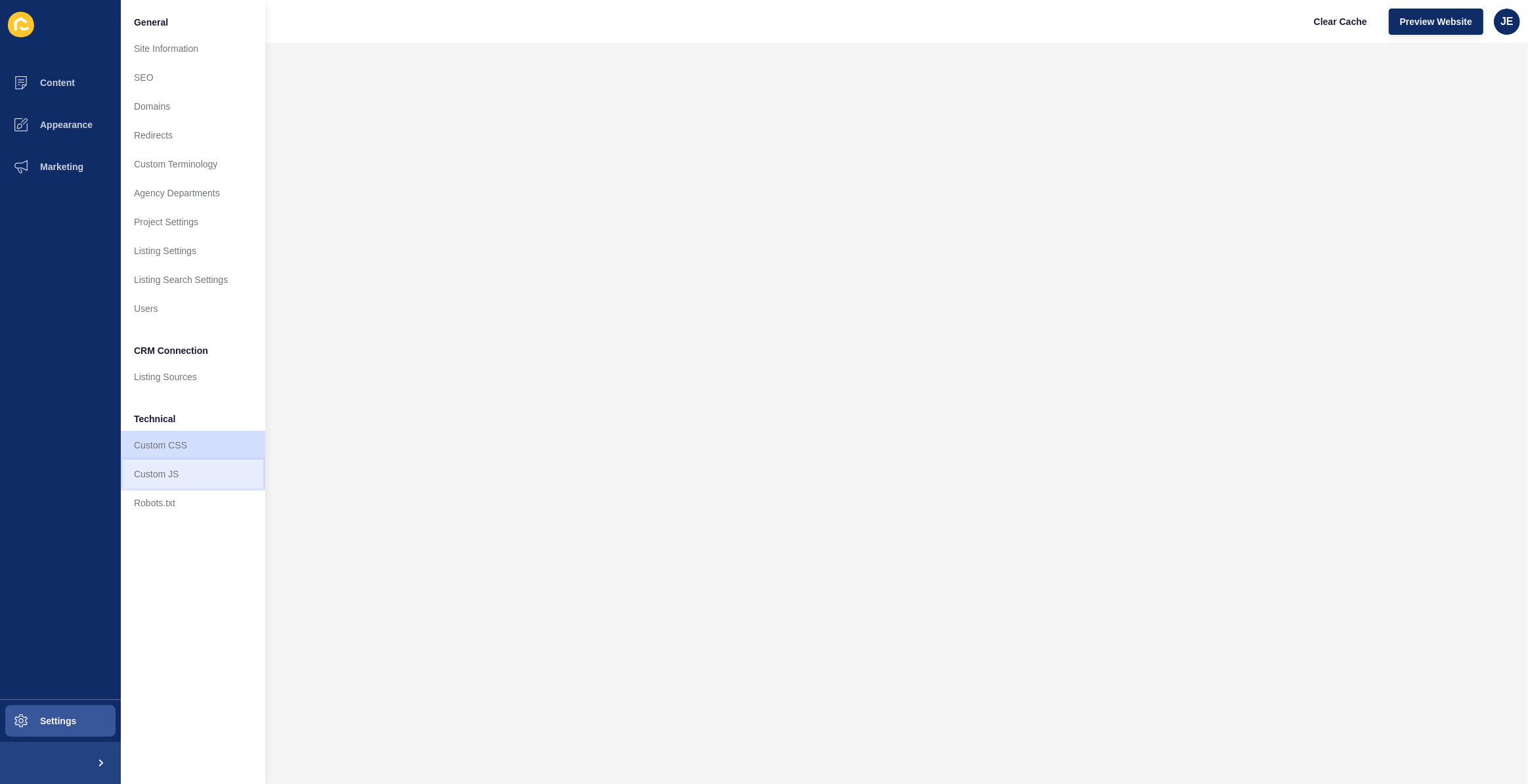
click at [174, 473] on link "Custom JS" at bounding box center [193, 473] width 145 height 29
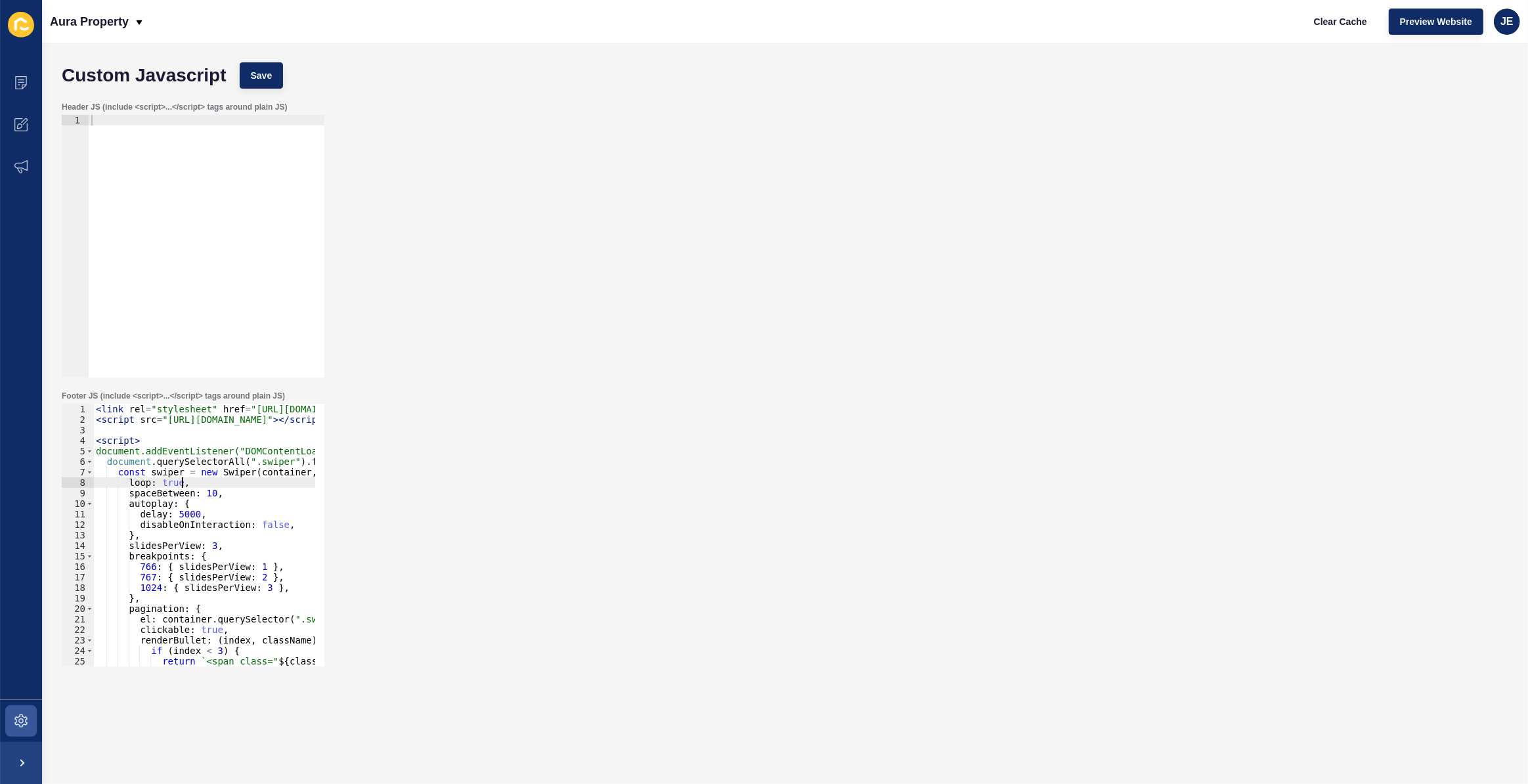
click at [263, 482] on div "< link rel = "stylesheet" href = "https://cdn.jsdelivr.net/npm/swiper@11/swiper…" at bounding box center [359, 541] width 531 height 275
type textarea "</script>"
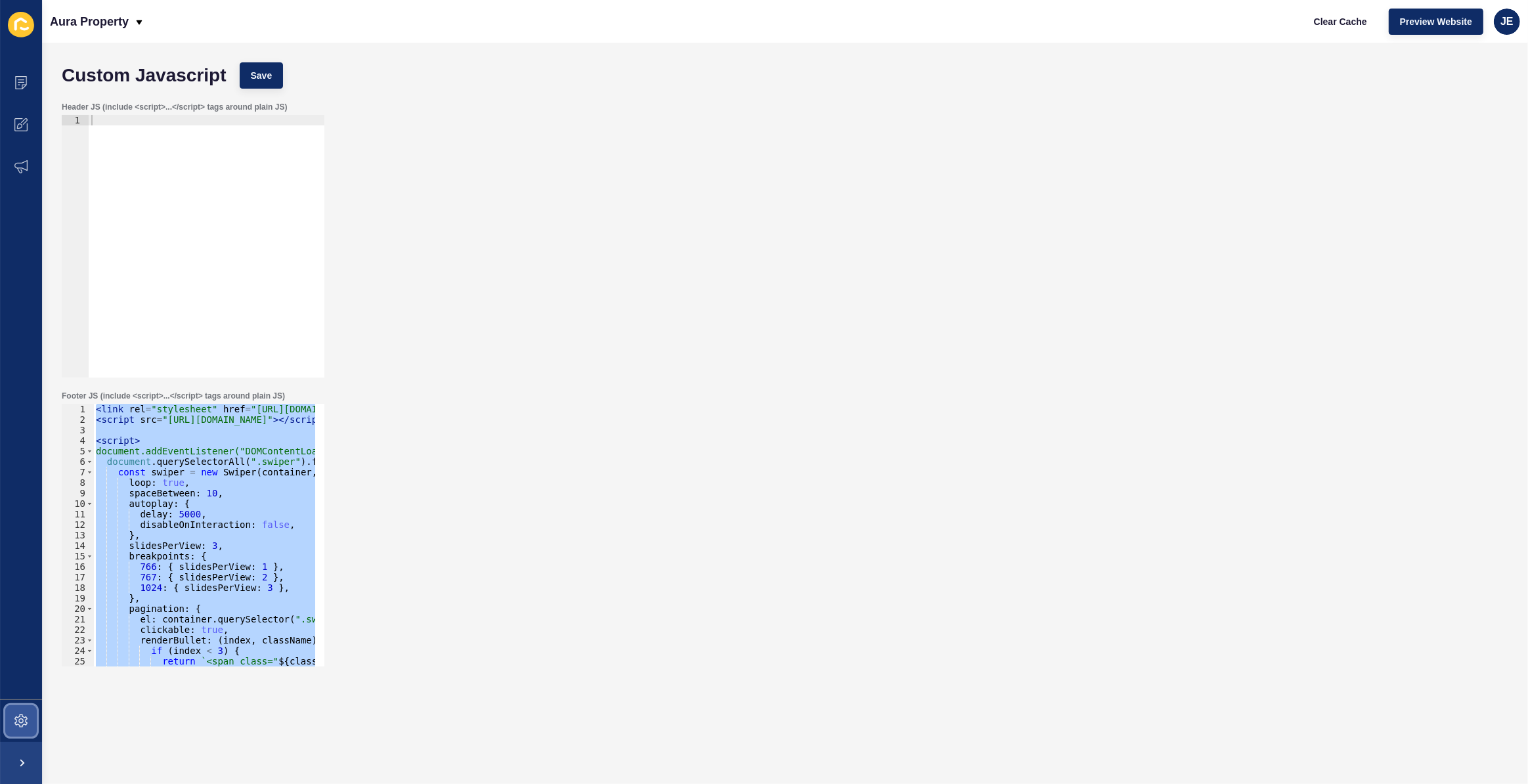
click at [22, 716] on icon at bounding box center [21, 721] width 14 height 14
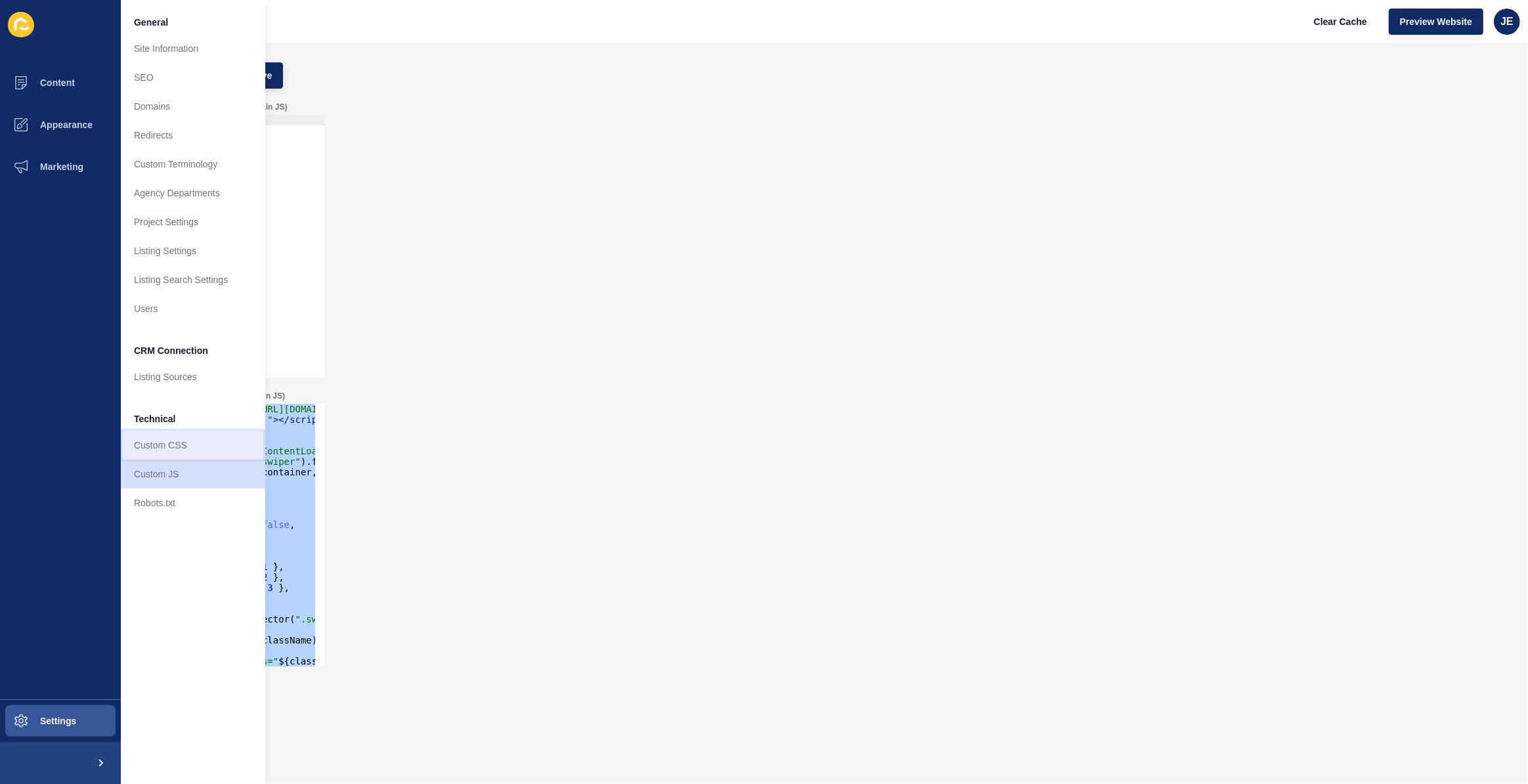
click at [166, 446] on link "Custom CSS" at bounding box center [193, 446] width 145 height 29
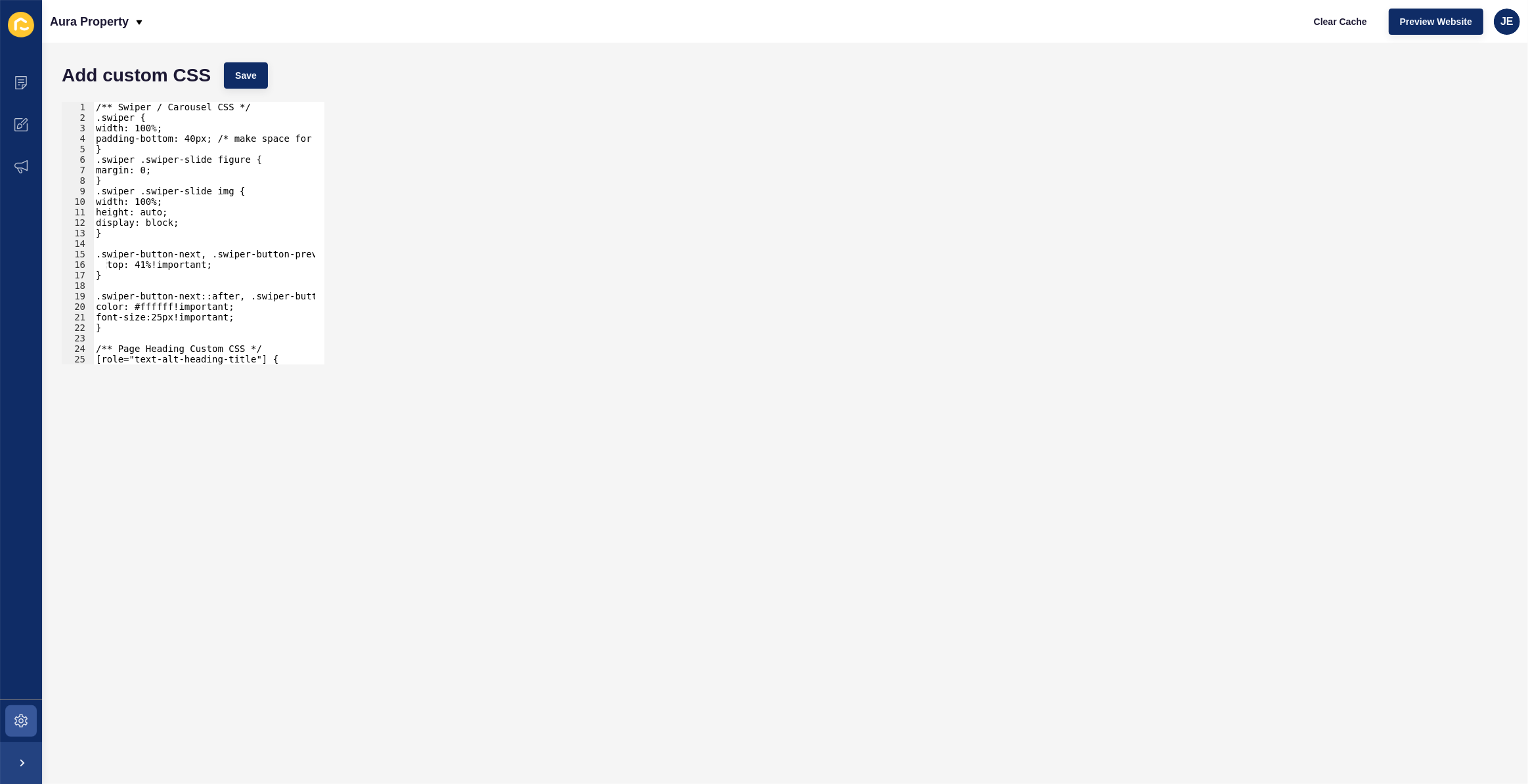
click at [147, 240] on div "/** Swiper / Carousel CSS */ .swiper { width: 100%; padding-bottom: 40px; /* ma…" at bounding box center [234, 239] width 283 height 275
type textarea "} }"
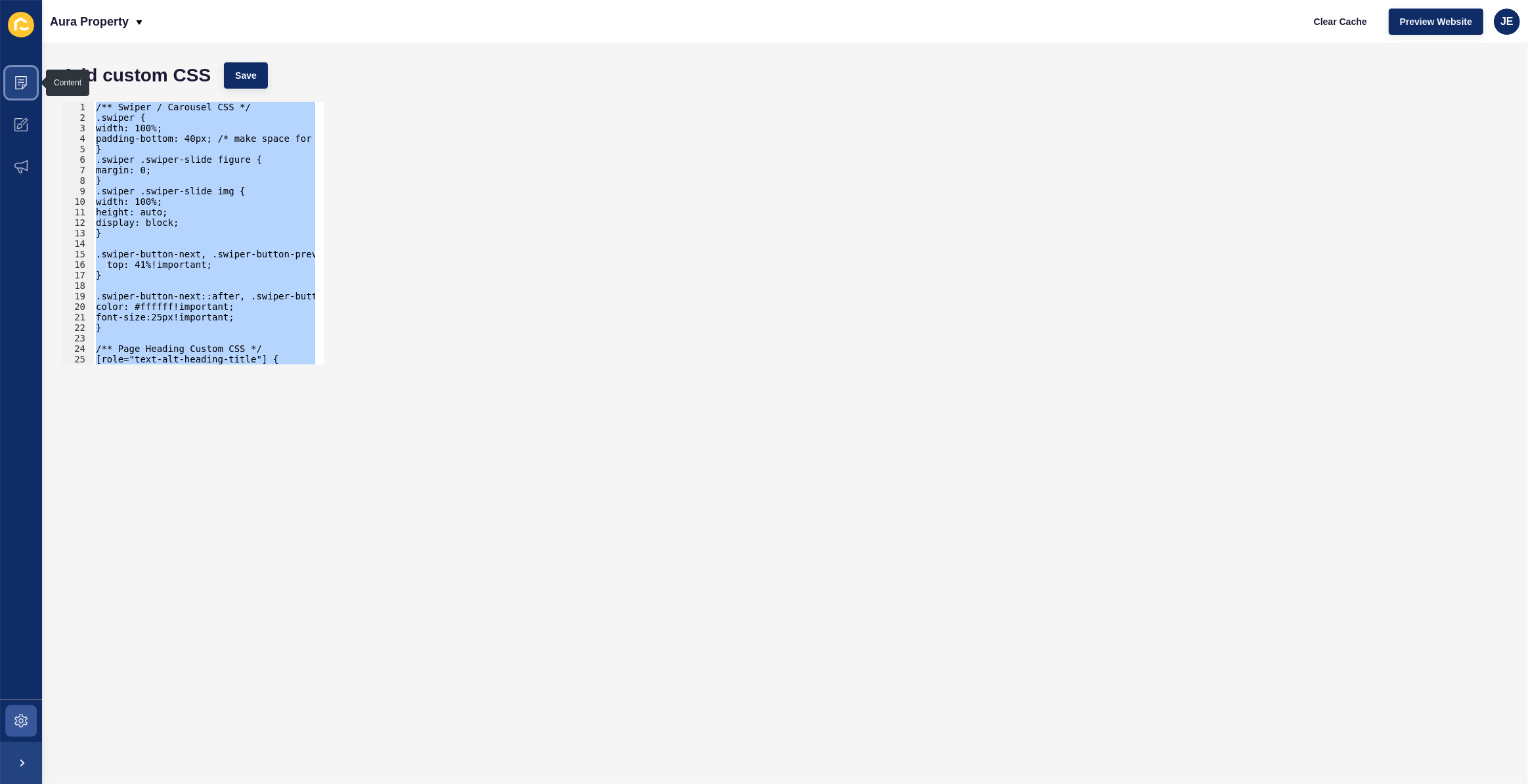
click at [26, 77] on icon at bounding box center [21, 83] width 14 height 14
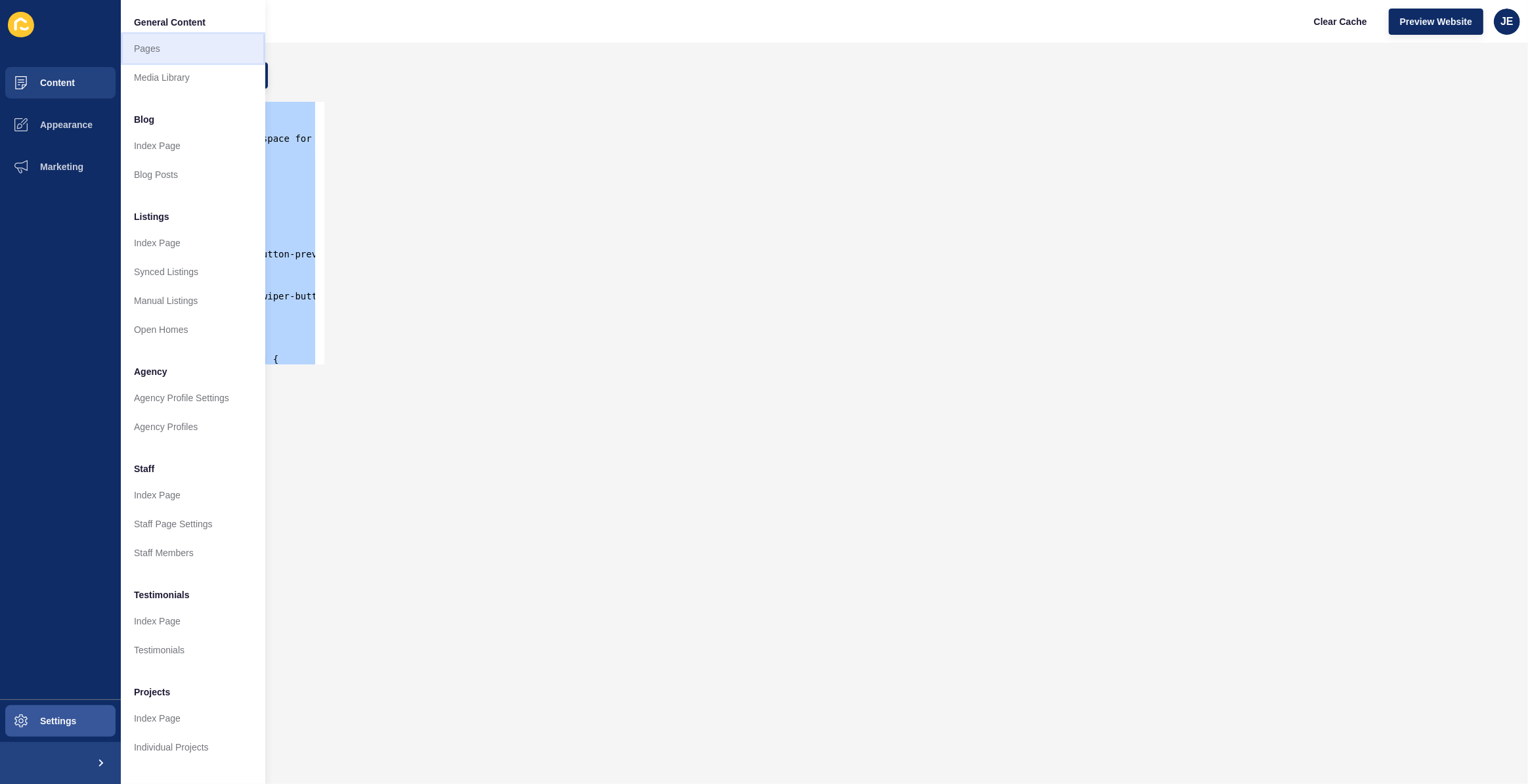
click at [176, 42] on link "Pages" at bounding box center [193, 48] width 145 height 29
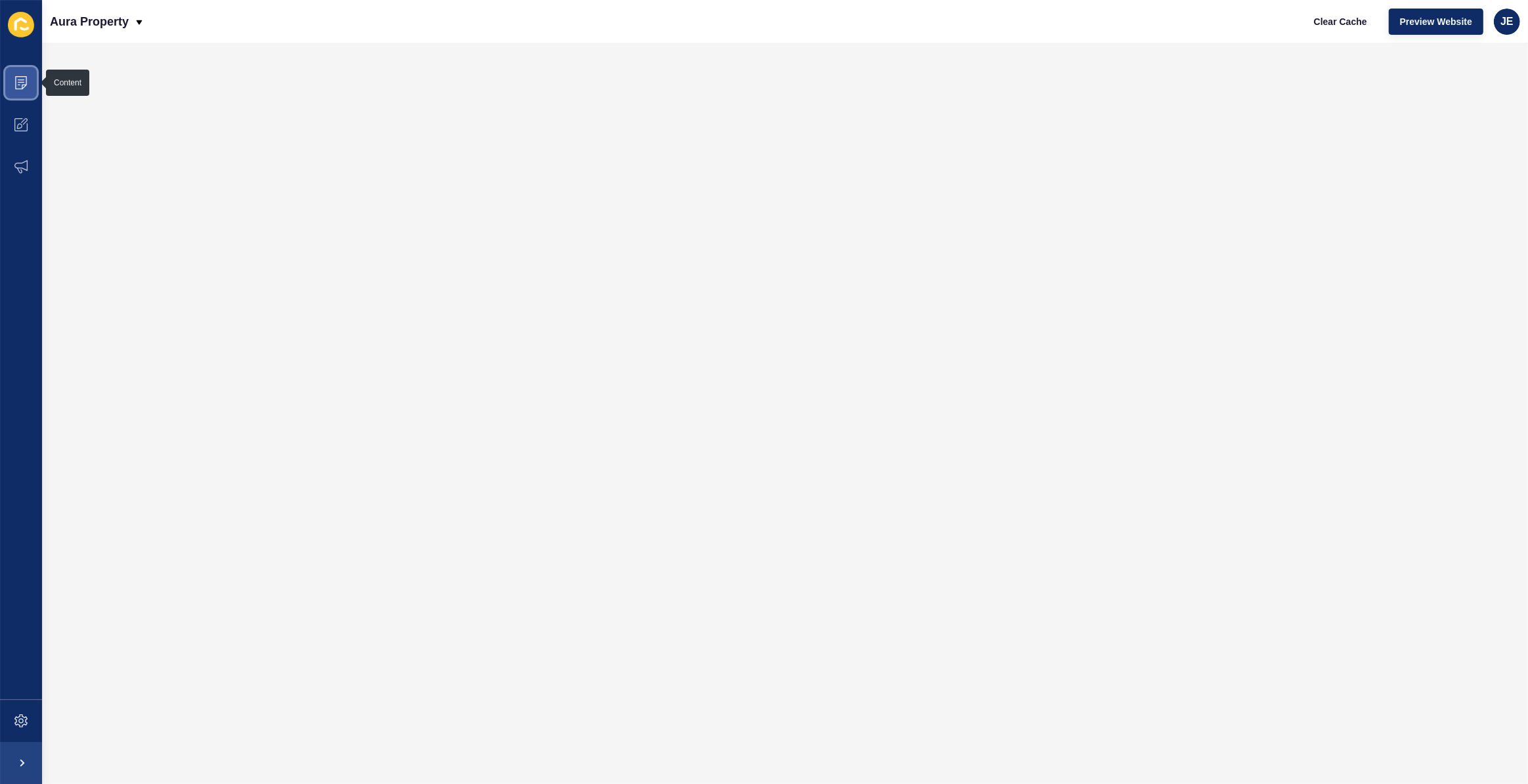
click at [26, 92] on span at bounding box center [21, 83] width 42 height 42
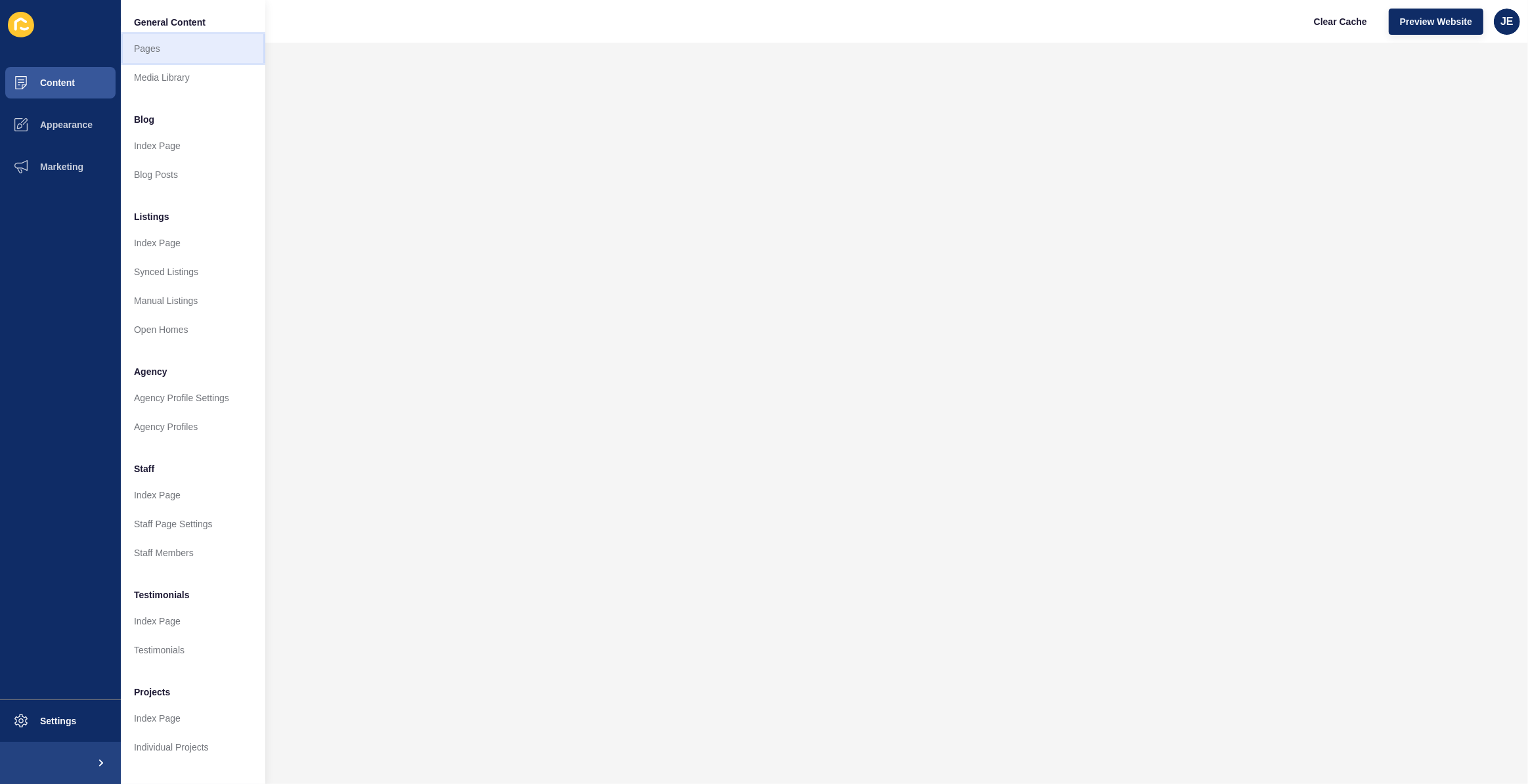
click at [153, 47] on link "Pages" at bounding box center [193, 48] width 145 height 29
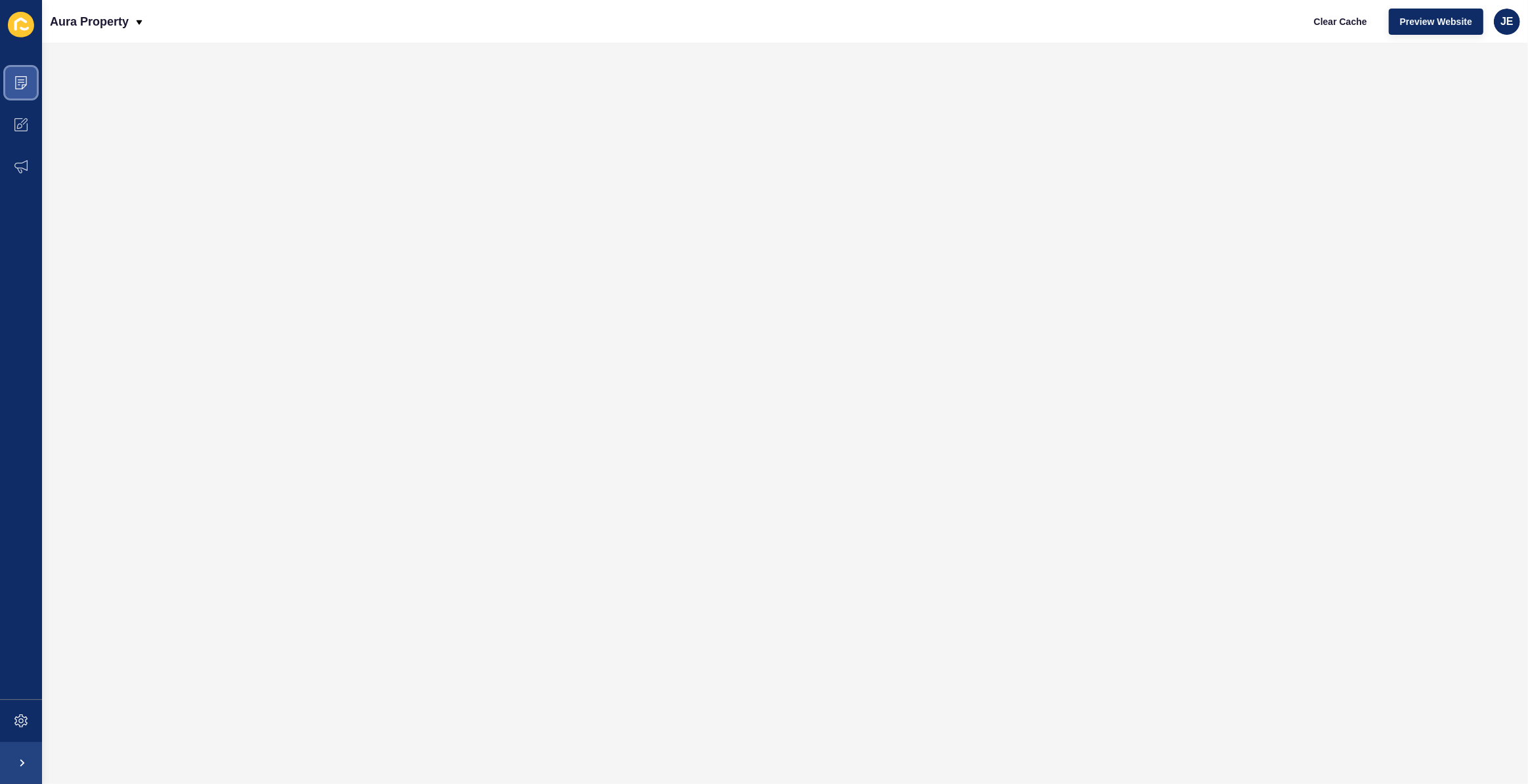
click at [19, 81] on icon at bounding box center [21, 83] width 14 height 14
click at [78, 17] on p "Aura Property" at bounding box center [90, 21] width 79 height 33
click at [92, 85] on div "Back to website list" at bounding box center [107, 89] width 94 height 24
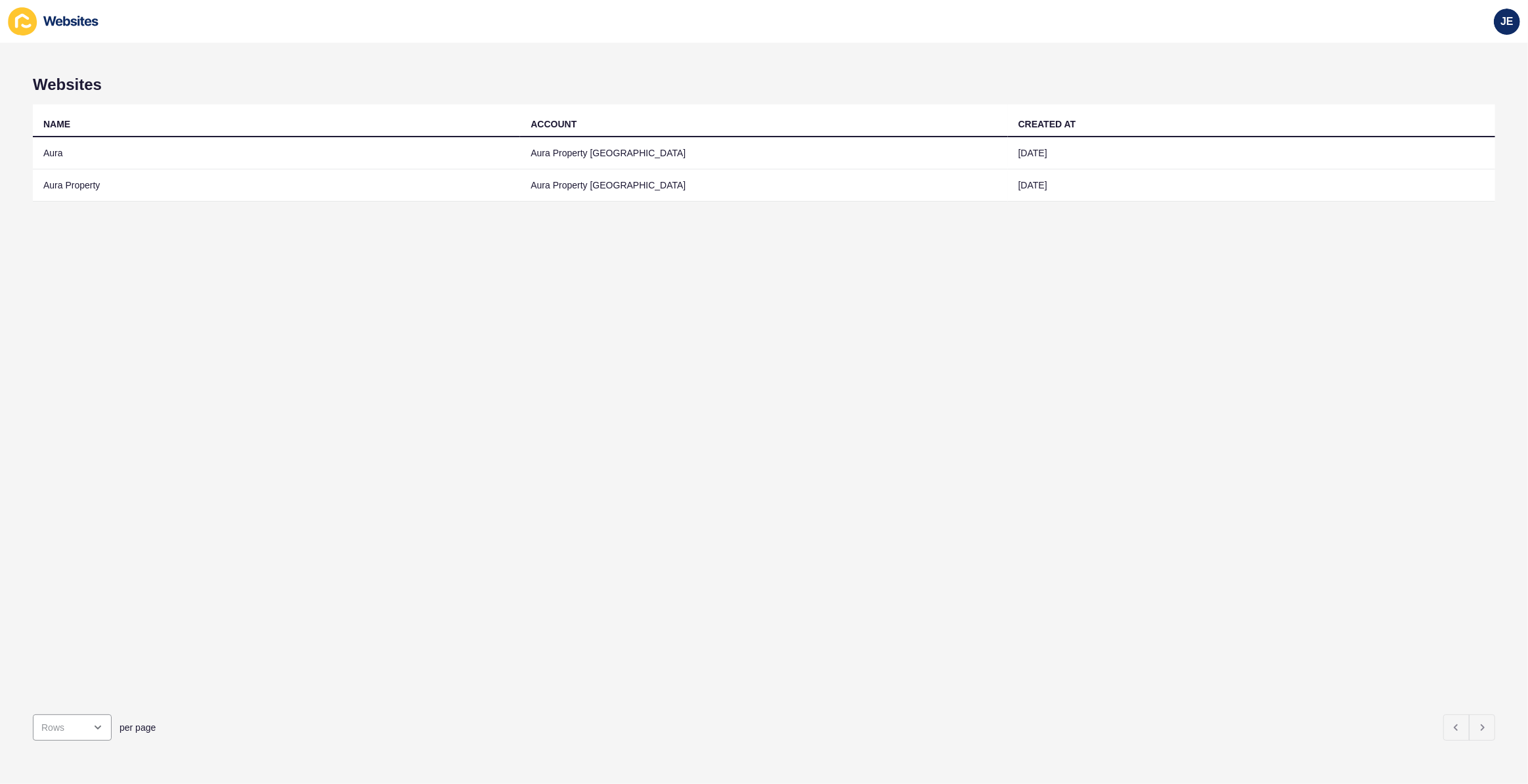
click at [357, 447] on div "NAME ACCOUNT CREATED AT Aura Aura Property Sunshine Coast 25 Jun 2025 Aura Prop…" at bounding box center [764, 403] width 1462 height 599
click at [416, 337] on div "NAME ACCOUNT CREATED AT Aura Aura Property [GEOGRAPHIC_DATA] [DATE] Aura Proper…" at bounding box center [764, 403] width 1462 height 599
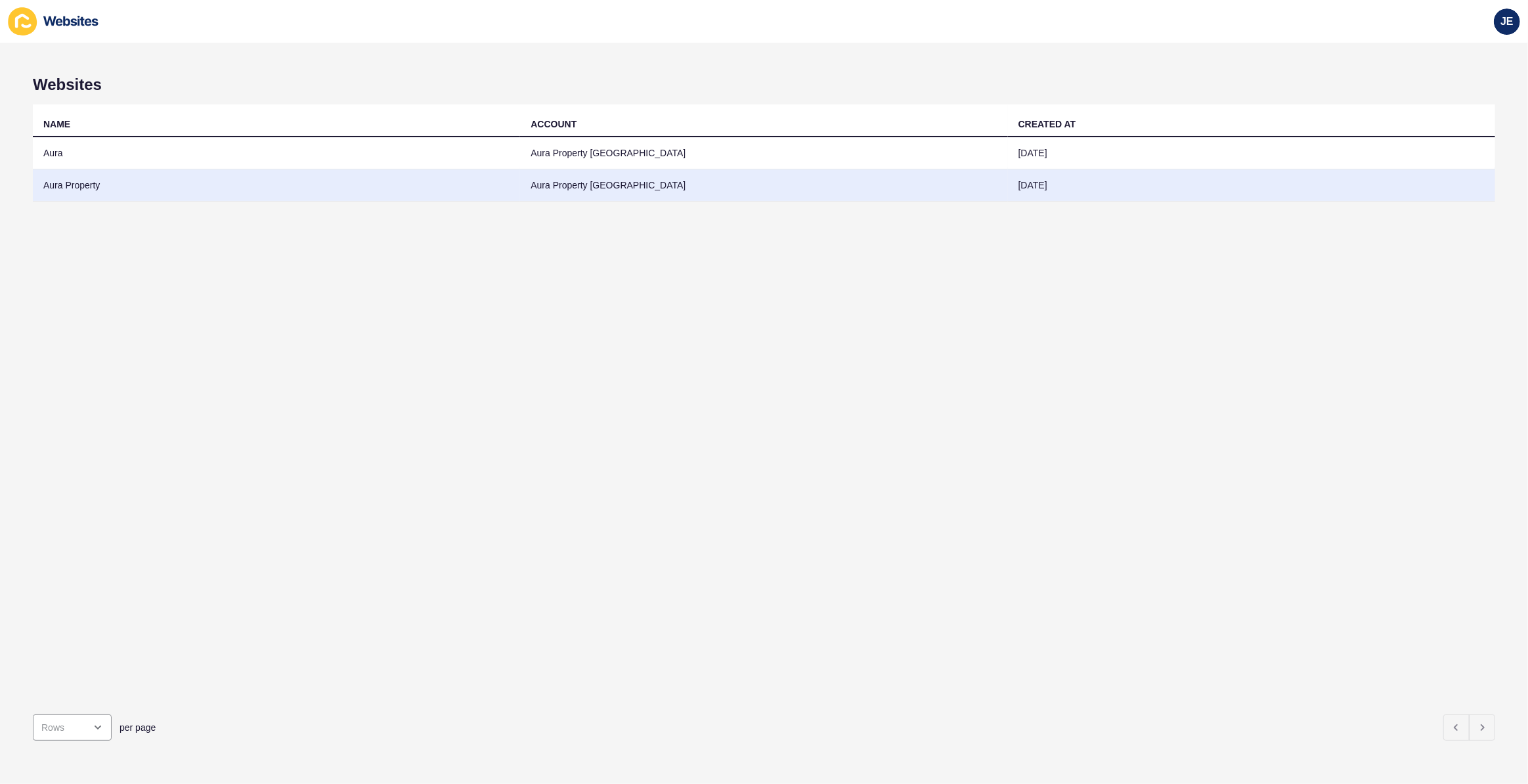
click at [59, 181] on td "Aura Property" at bounding box center [276, 185] width 487 height 32
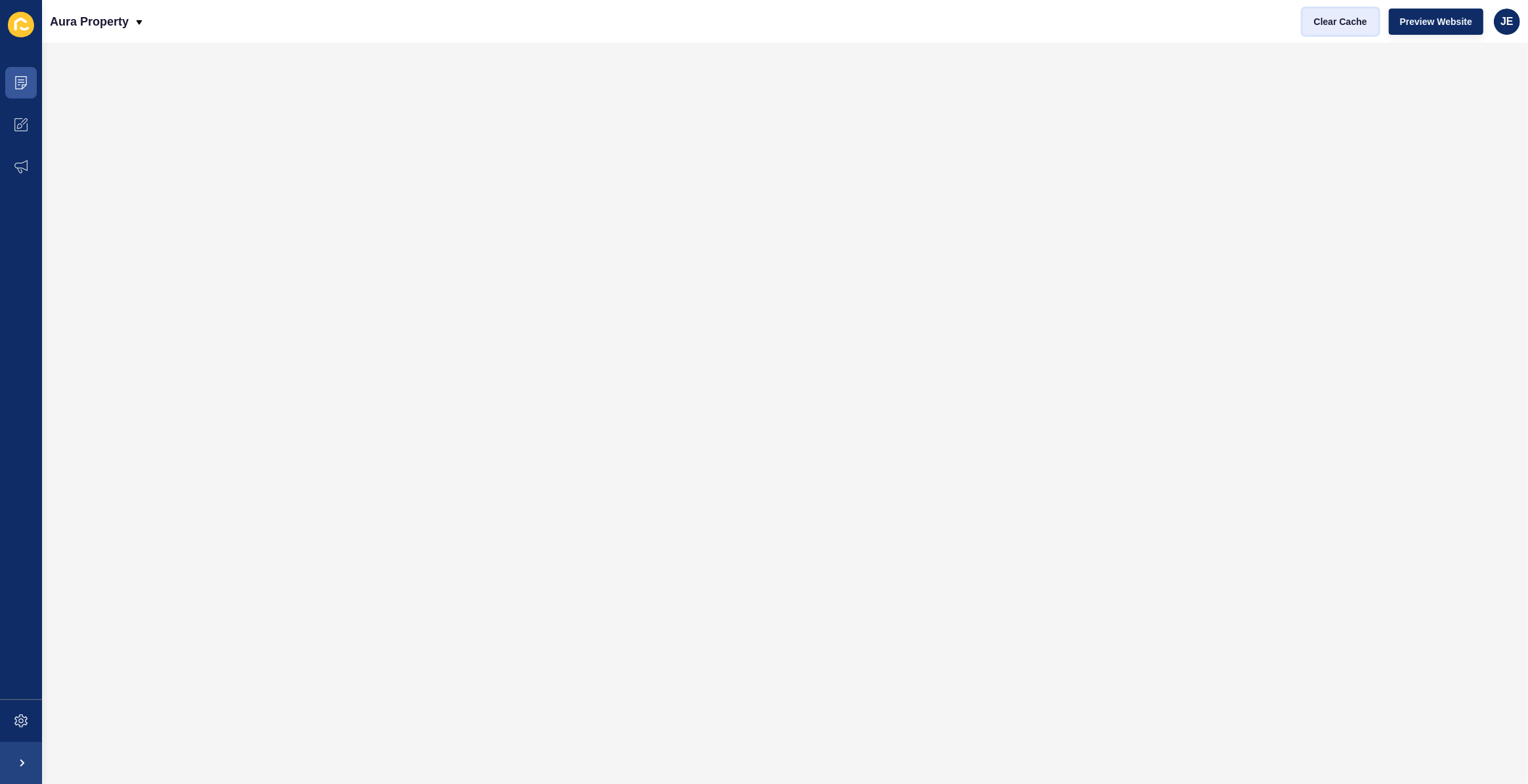
click at [1351, 19] on span "Clear Cache" at bounding box center [1340, 22] width 53 height 14
click at [1434, 22] on span "Preview Website" at bounding box center [1435, 22] width 72 height 14
click at [7, 83] on span at bounding box center [21, 83] width 42 height 42
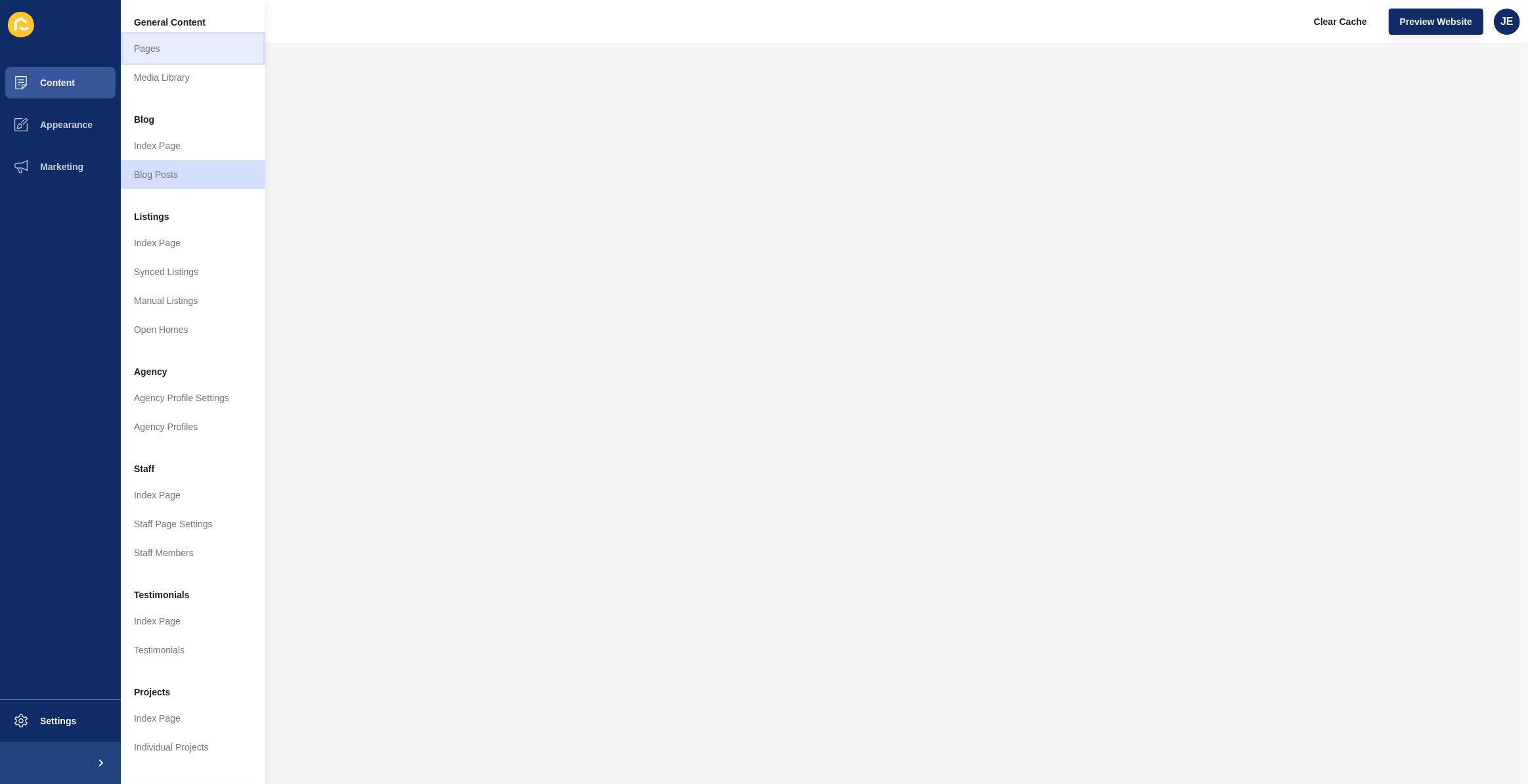
click at [156, 42] on link "Pages" at bounding box center [193, 48] width 145 height 29
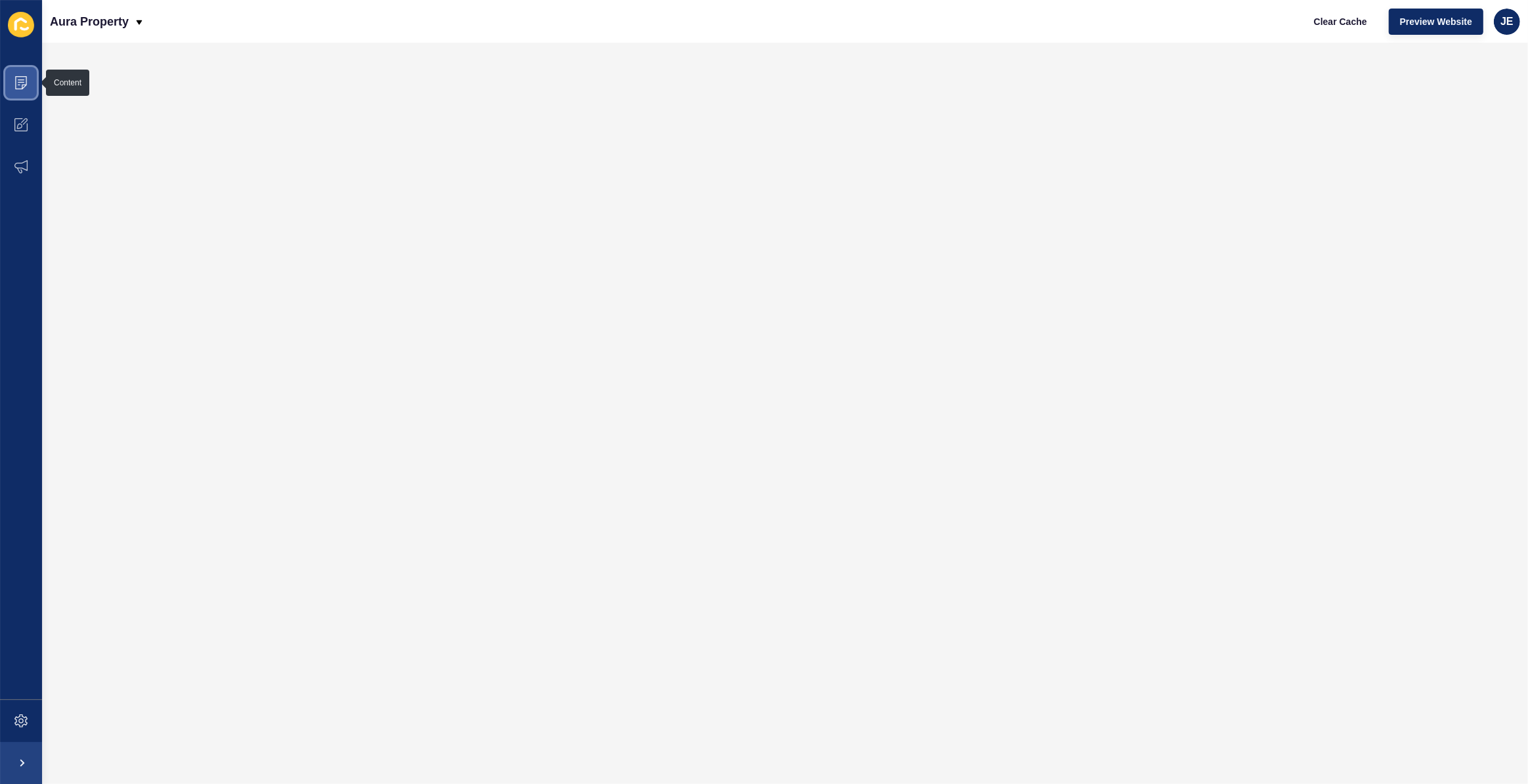
click at [19, 82] on icon at bounding box center [20, 82] width 7 height 1
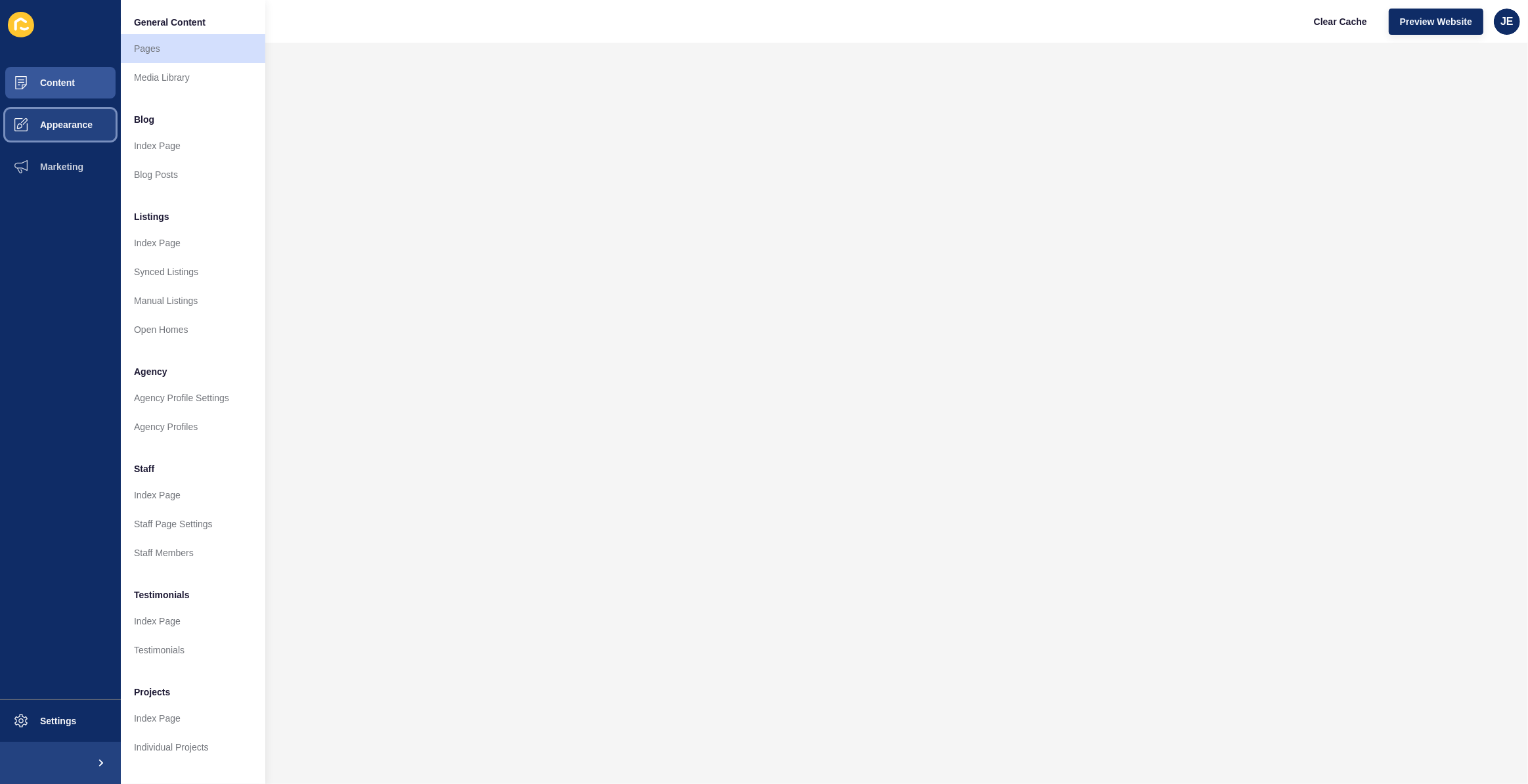
click at [37, 124] on span "Appearance" at bounding box center [45, 124] width 95 height 11
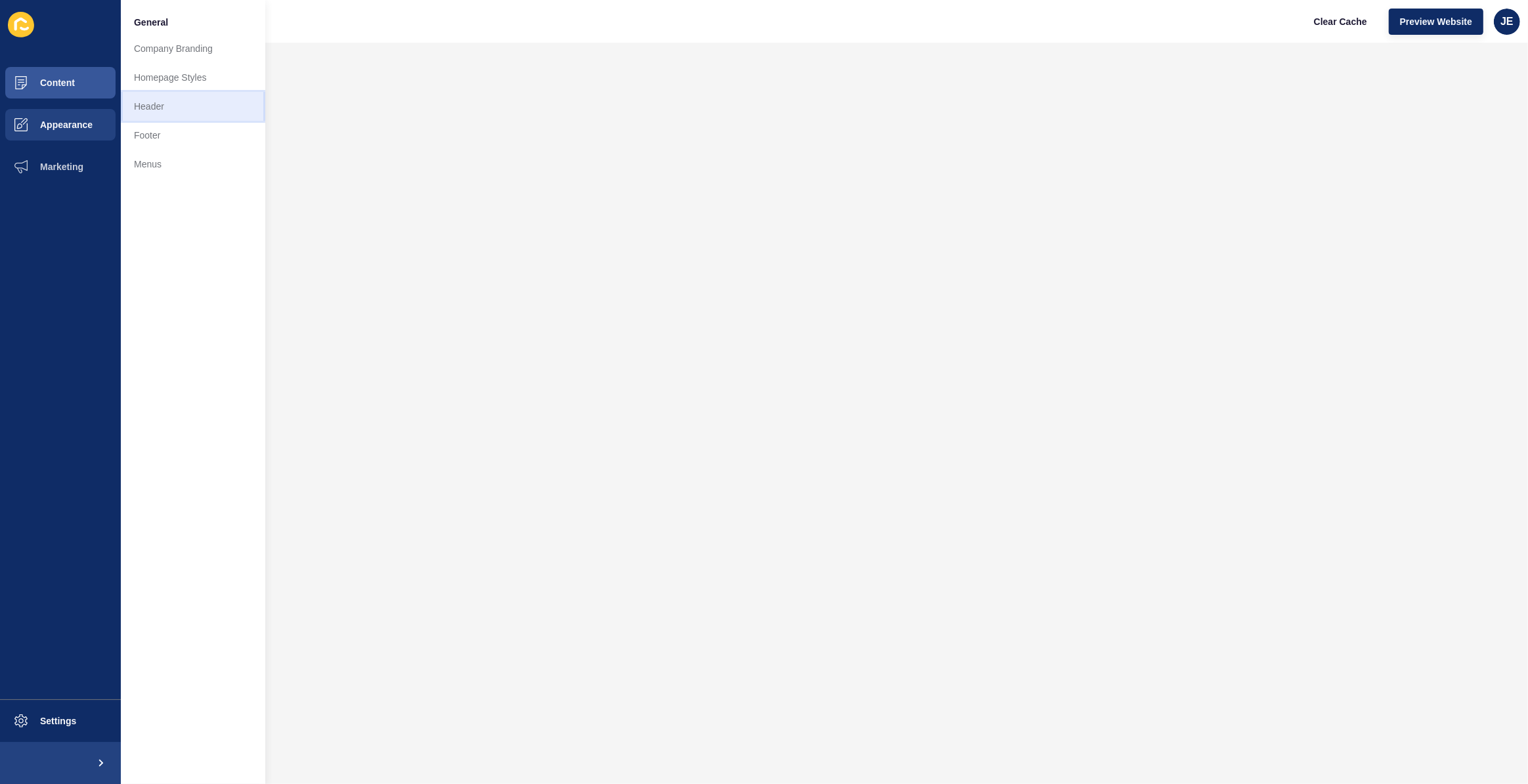
click at [147, 104] on link "Header" at bounding box center [193, 106] width 145 height 29
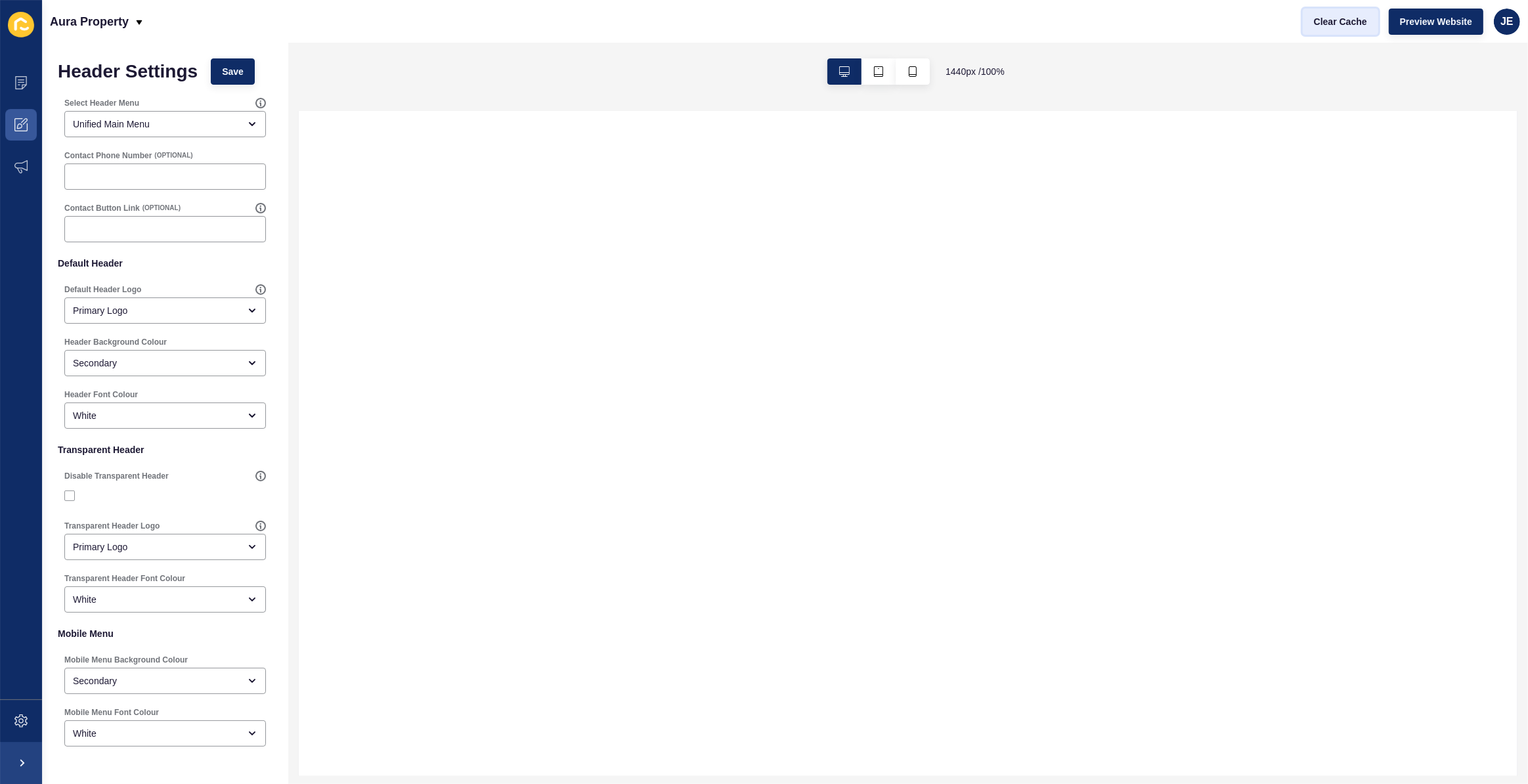
click at [1350, 19] on span "Clear Cache" at bounding box center [1340, 22] width 53 height 14
click at [25, 708] on span at bounding box center [21, 721] width 42 height 42
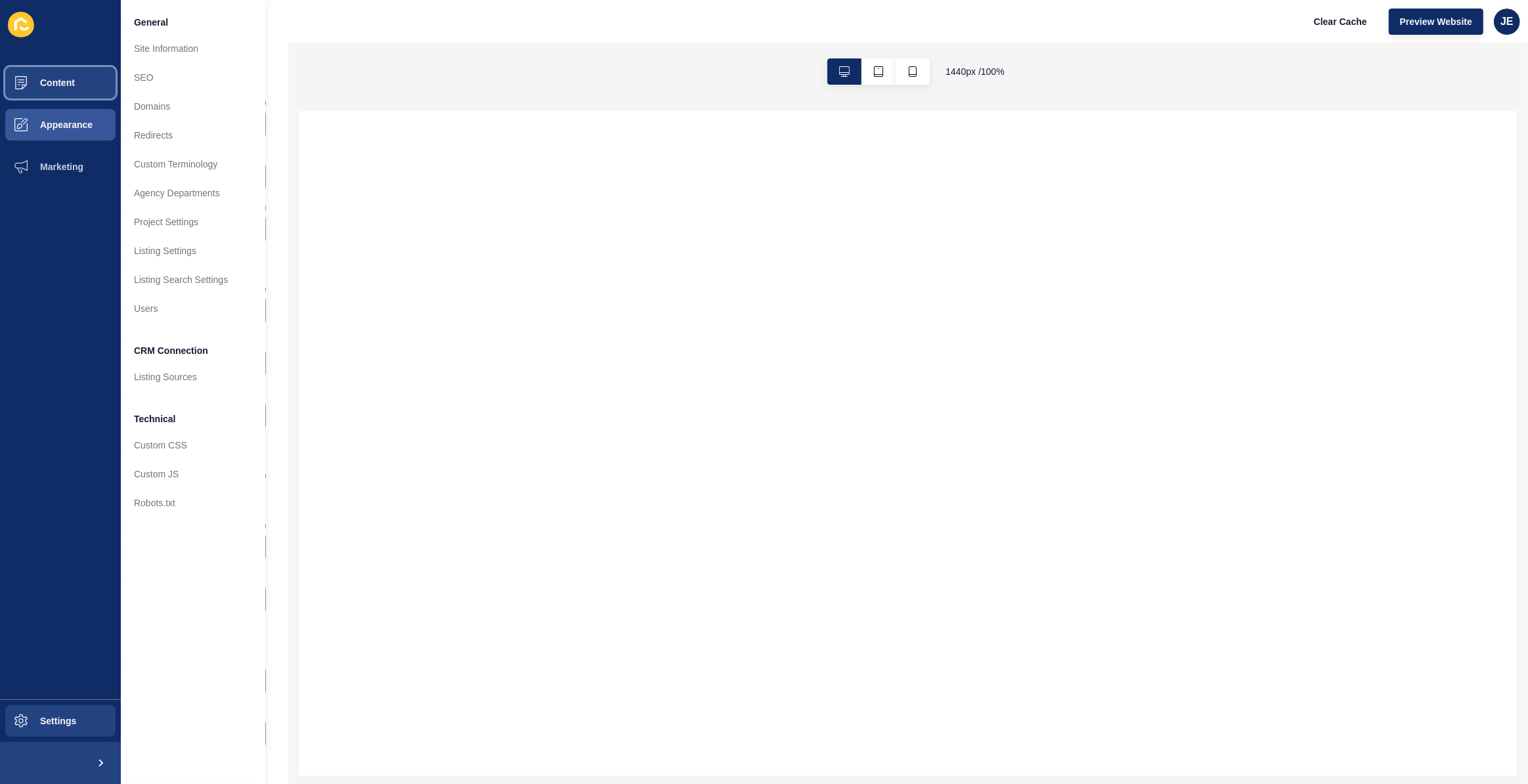
click at [54, 78] on span "Content" at bounding box center [37, 82] width 77 height 11
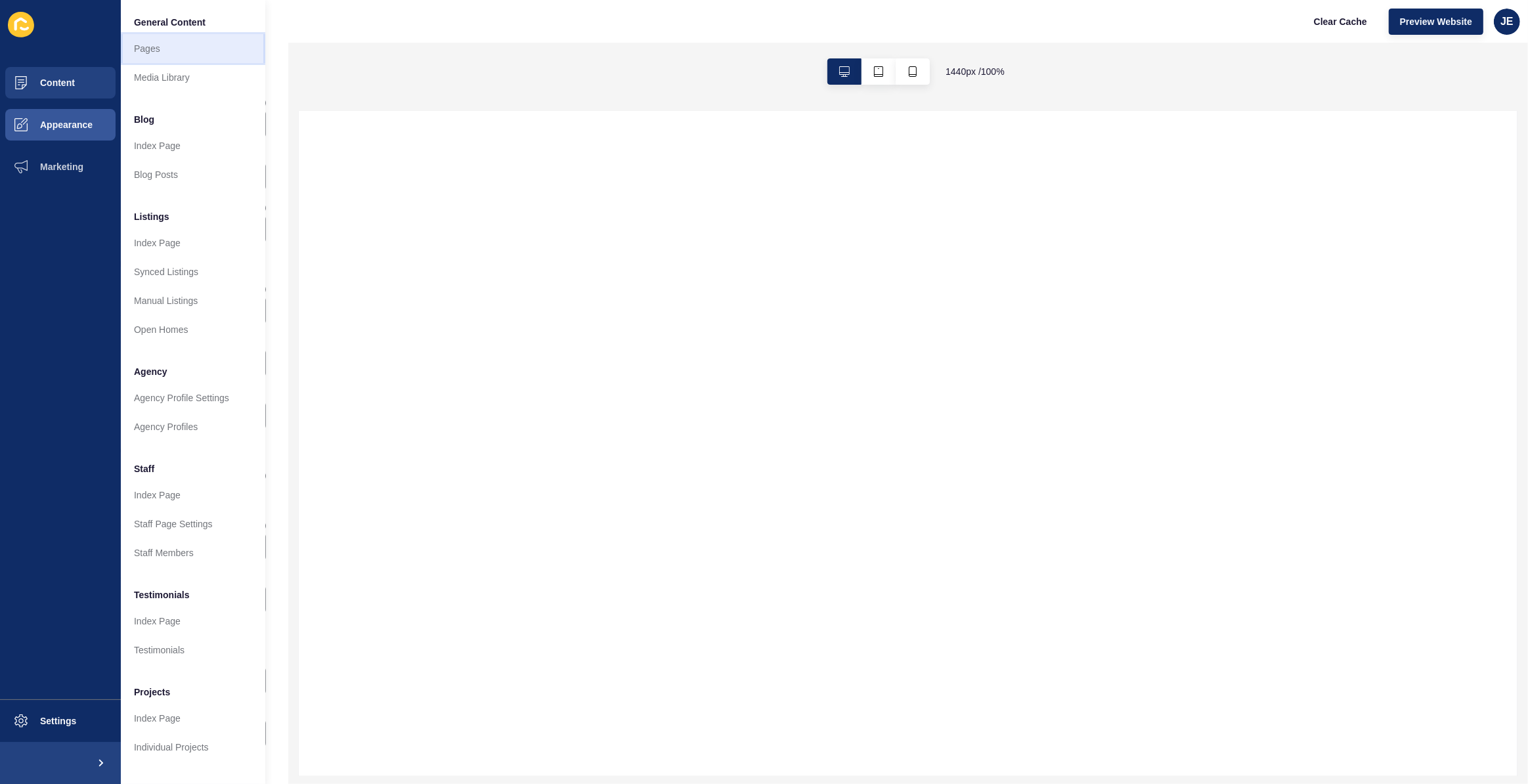
click at [192, 57] on link "Pages" at bounding box center [193, 48] width 145 height 29
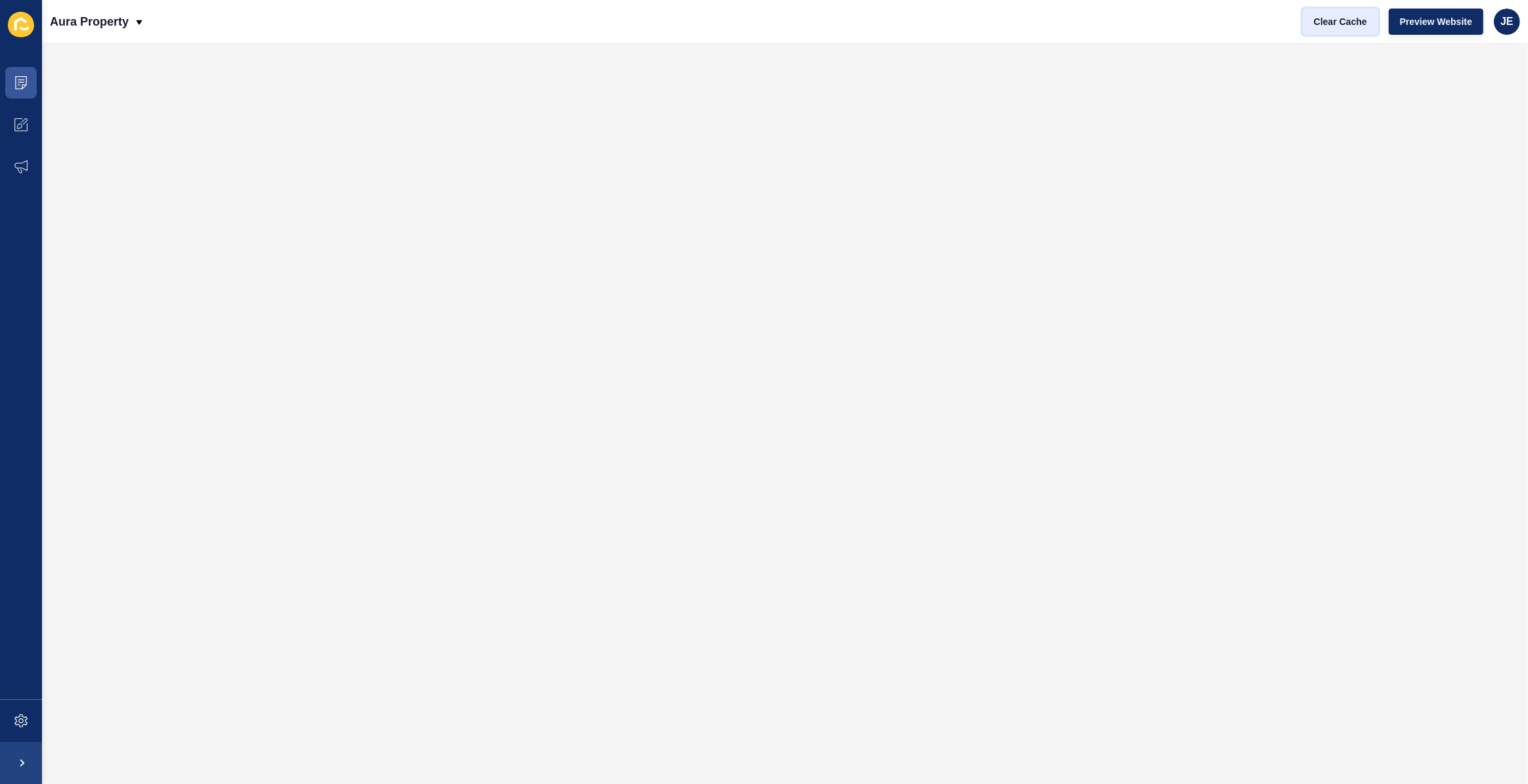
click at [1345, 23] on span "Clear Cache" at bounding box center [1340, 22] width 53 height 14
click at [19, 128] on icon at bounding box center [19, 125] width 5 height 5
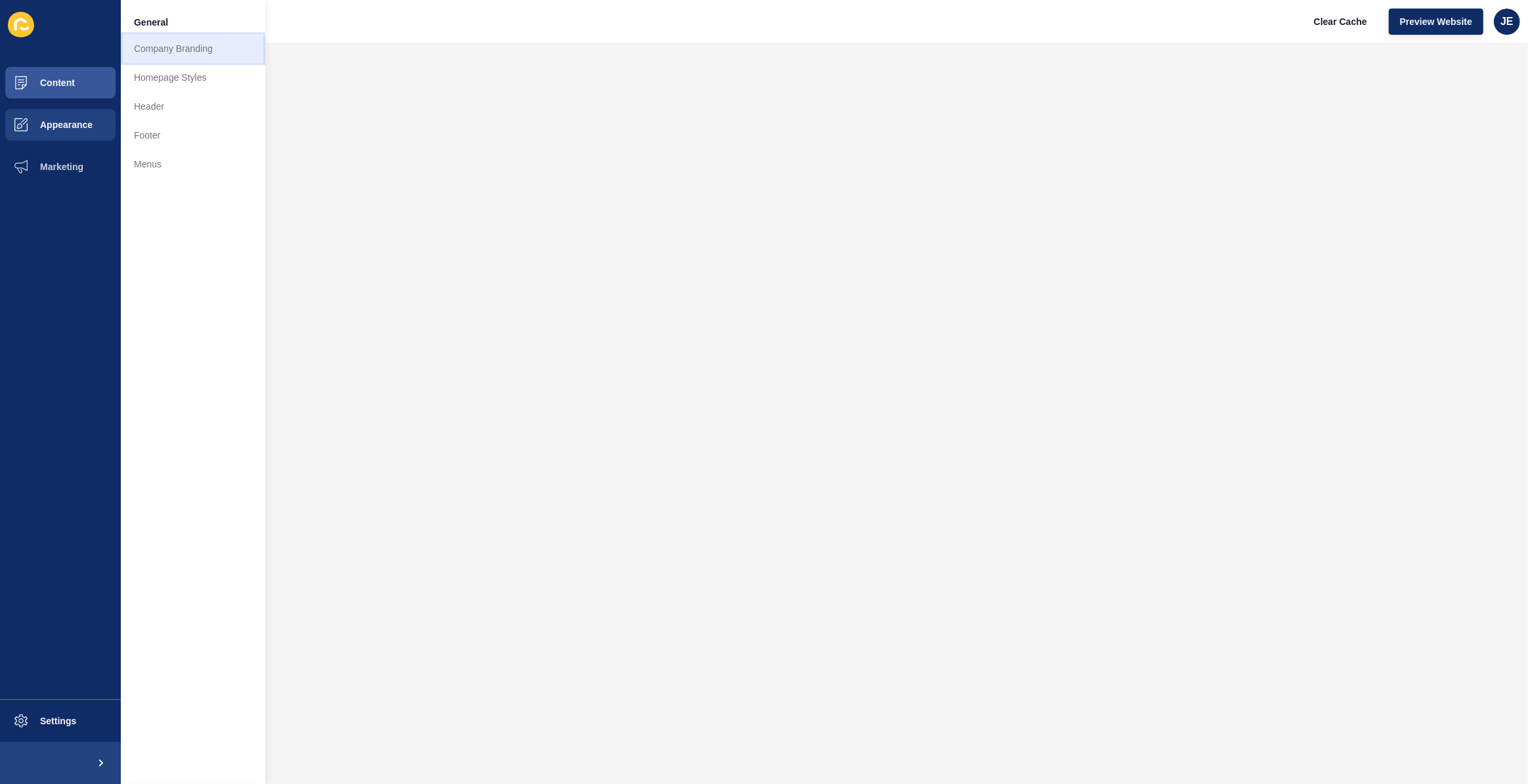
click at [175, 46] on link "Company Branding" at bounding box center [193, 48] width 145 height 29
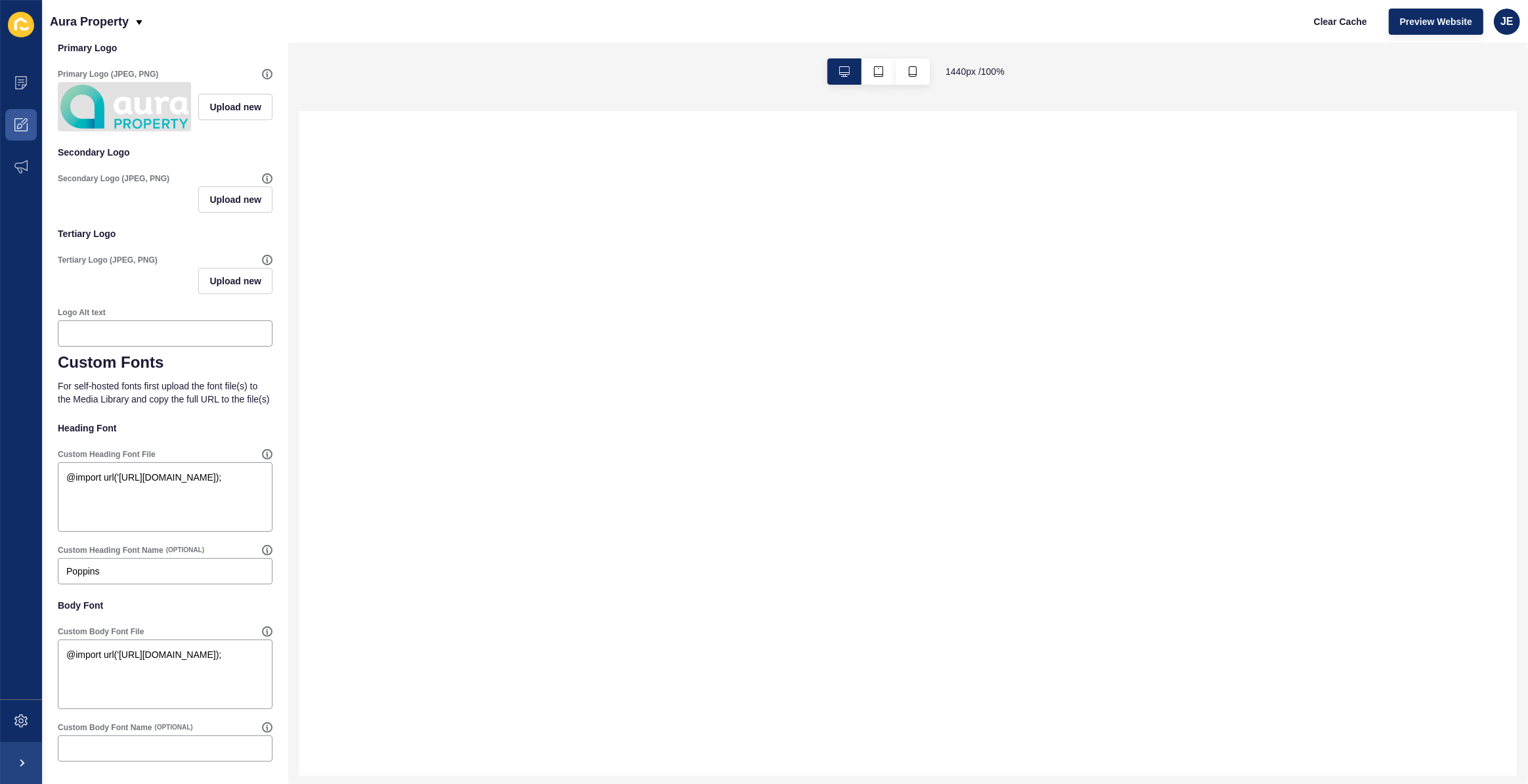
scroll to position [337, 0]
click at [28, 126] on span at bounding box center [21, 125] width 42 height 42
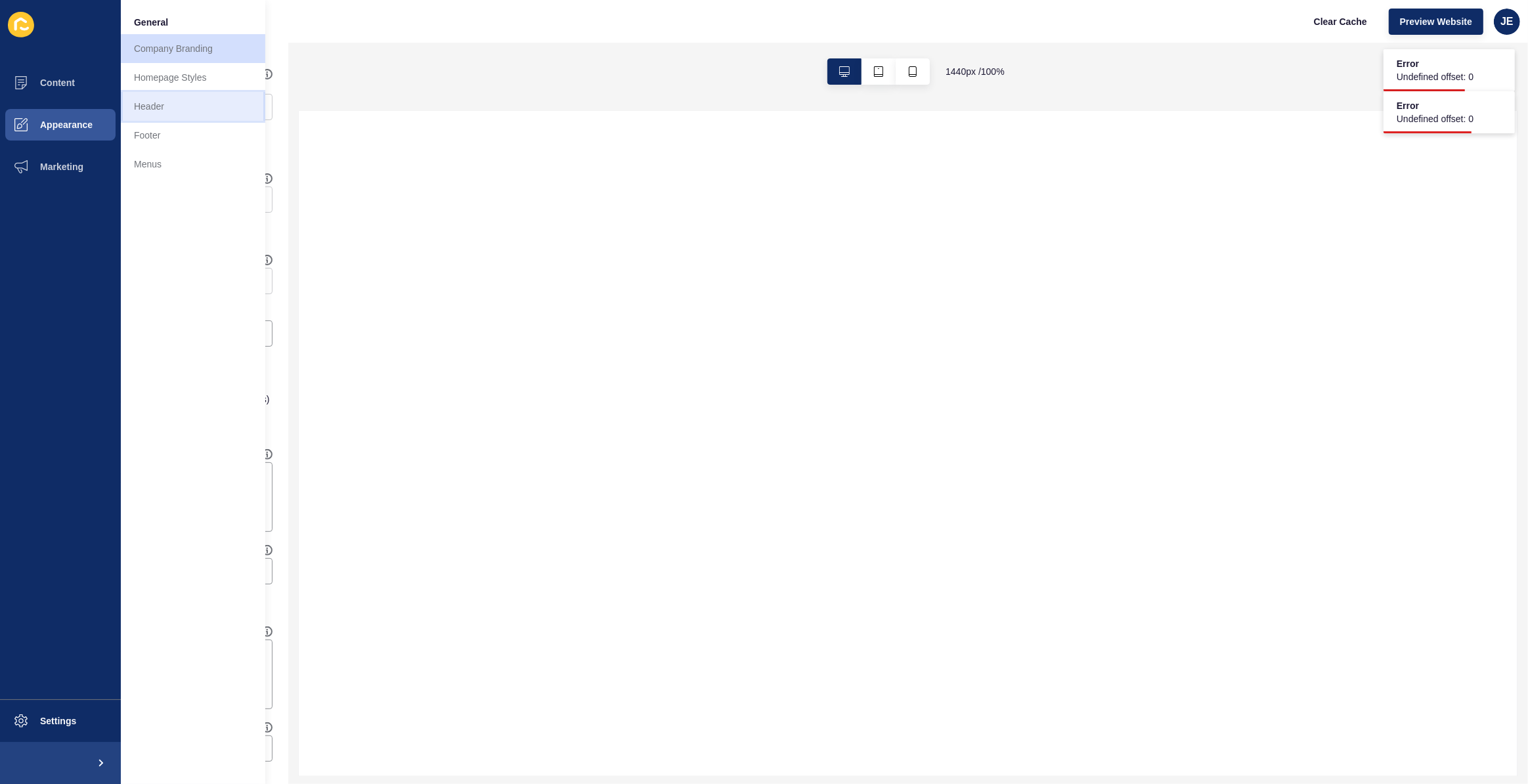
click at [171, 100] on link "Header" at bounding box center [193, 106] width 145 height 29
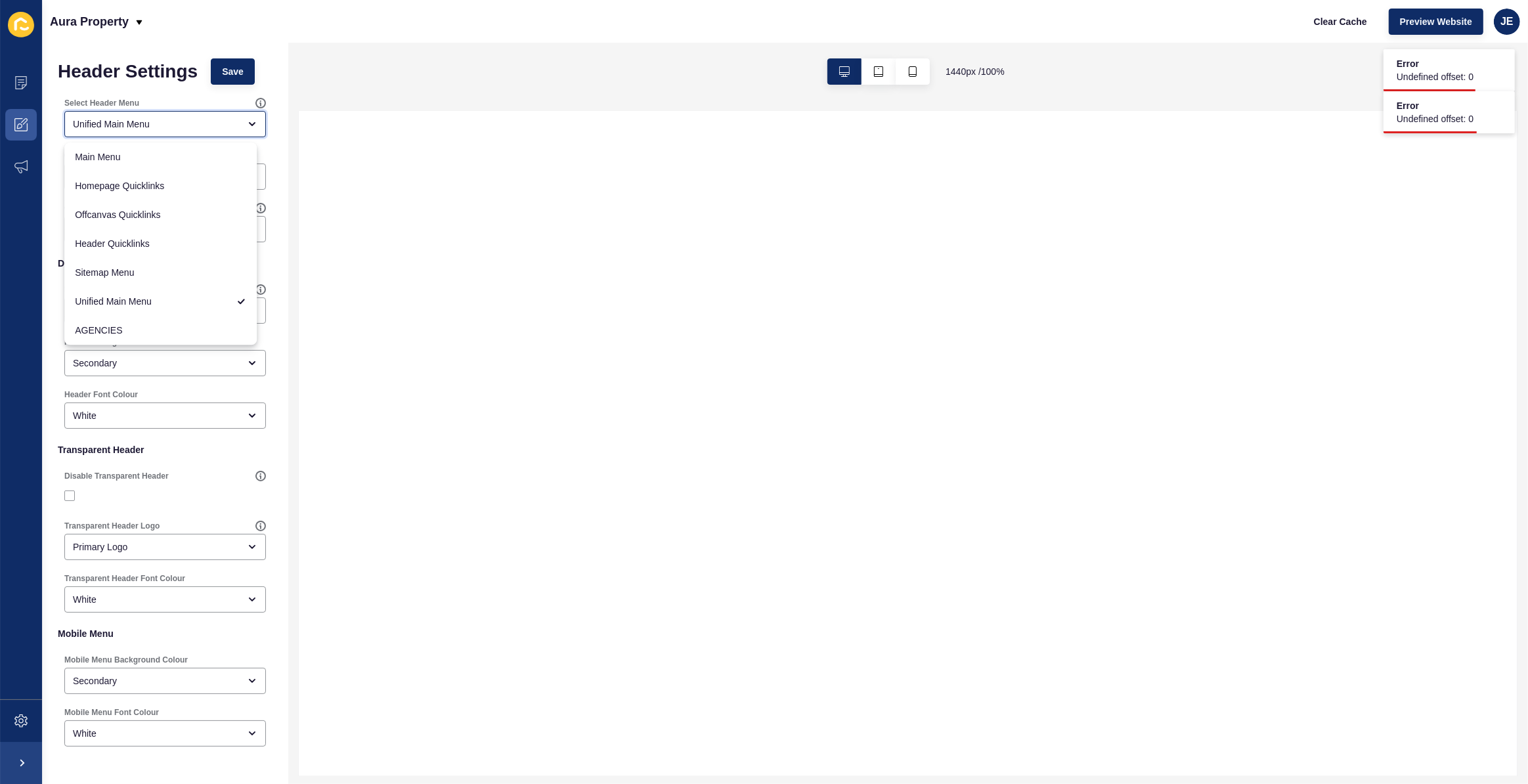
click at [210, 122] on div "Unified Main Menu" at bounding box center [156, 124] width 166 height 14
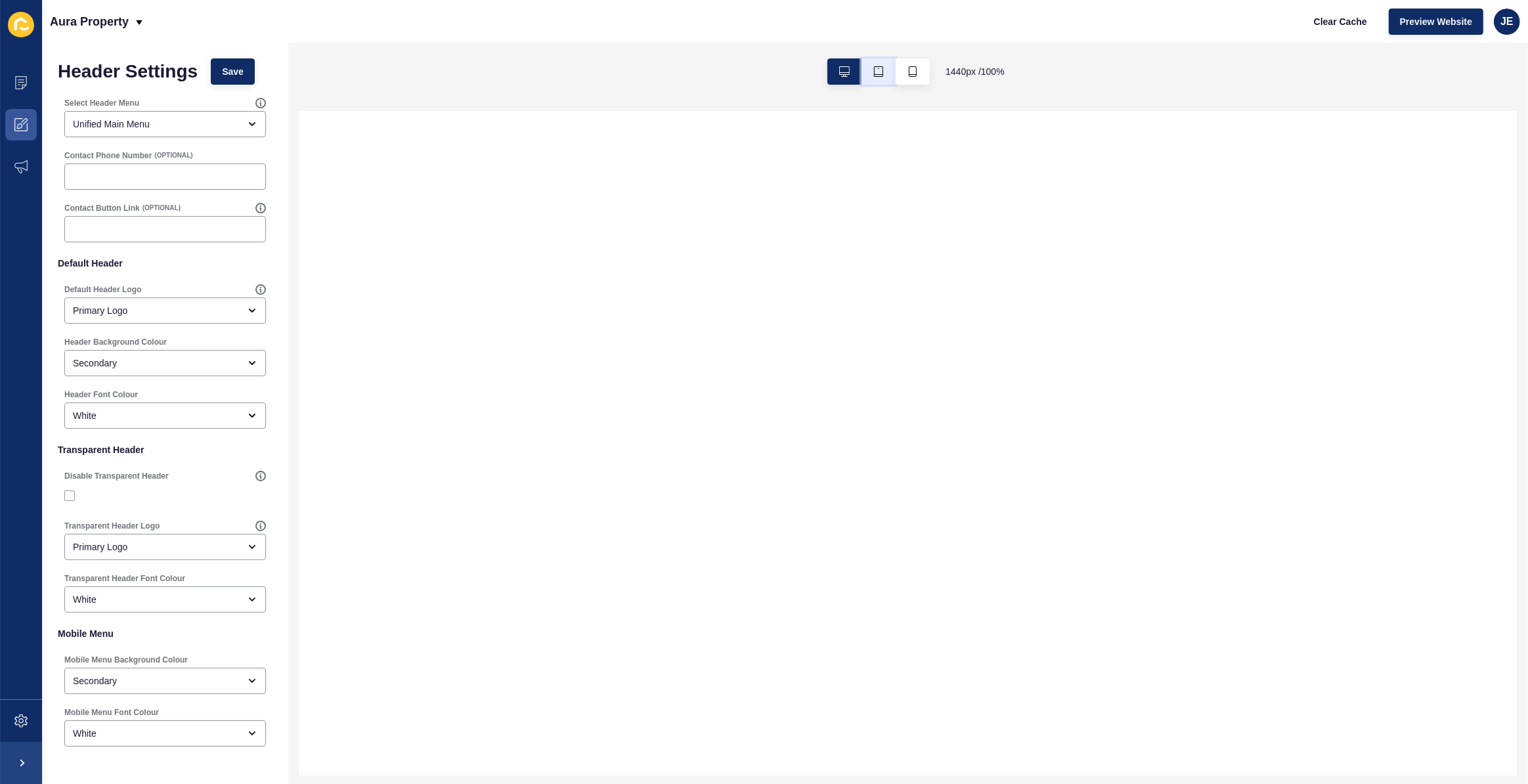
click at [884, 74] on button "button" at bounding box center [878, 71] width 34 height 26
click at [71, 493] on label at bounding box center [69, 495] width 11 height 11
click at [71, 493] on input "Disable Transparent Header" at bounding box center [70, 496] width 9 height 9
click at [71, 493] on label at bounding box center [69, 495] width 11 height 11
click at [71, 493] on input "Disable Transparent Header" at bounding box center [70, 496] width 9 height 9
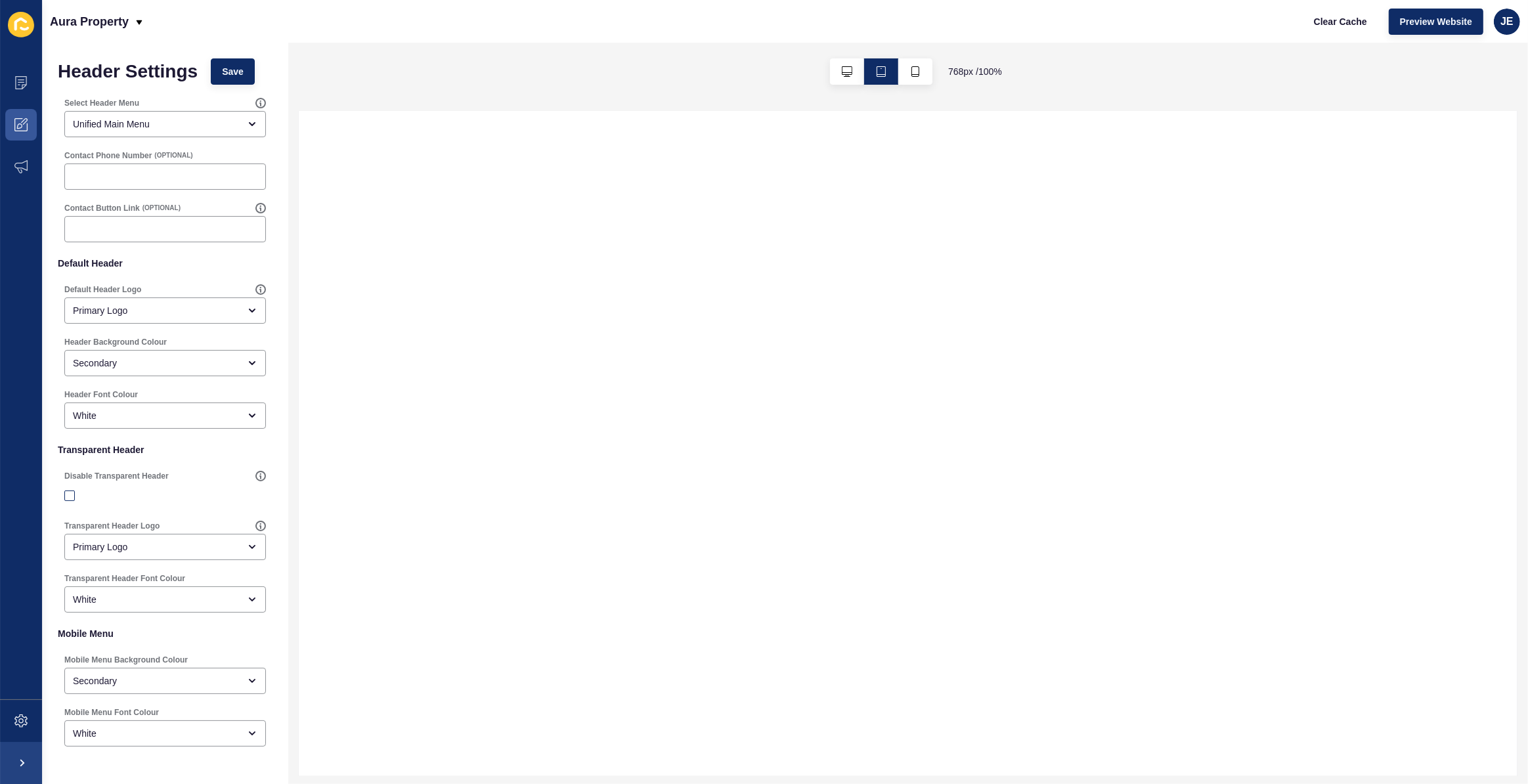
checkbox input "false"
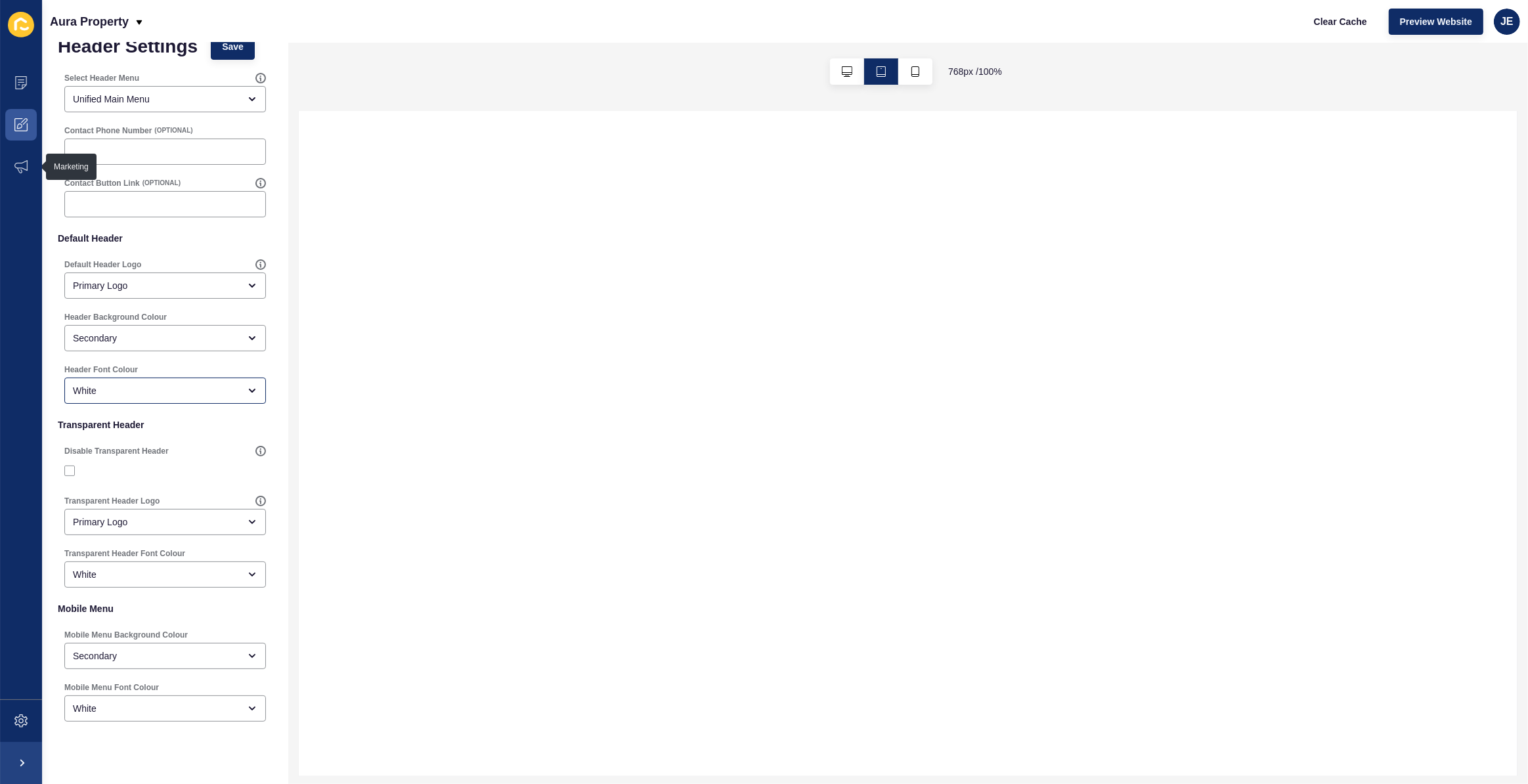
scroll to position [50, 0]
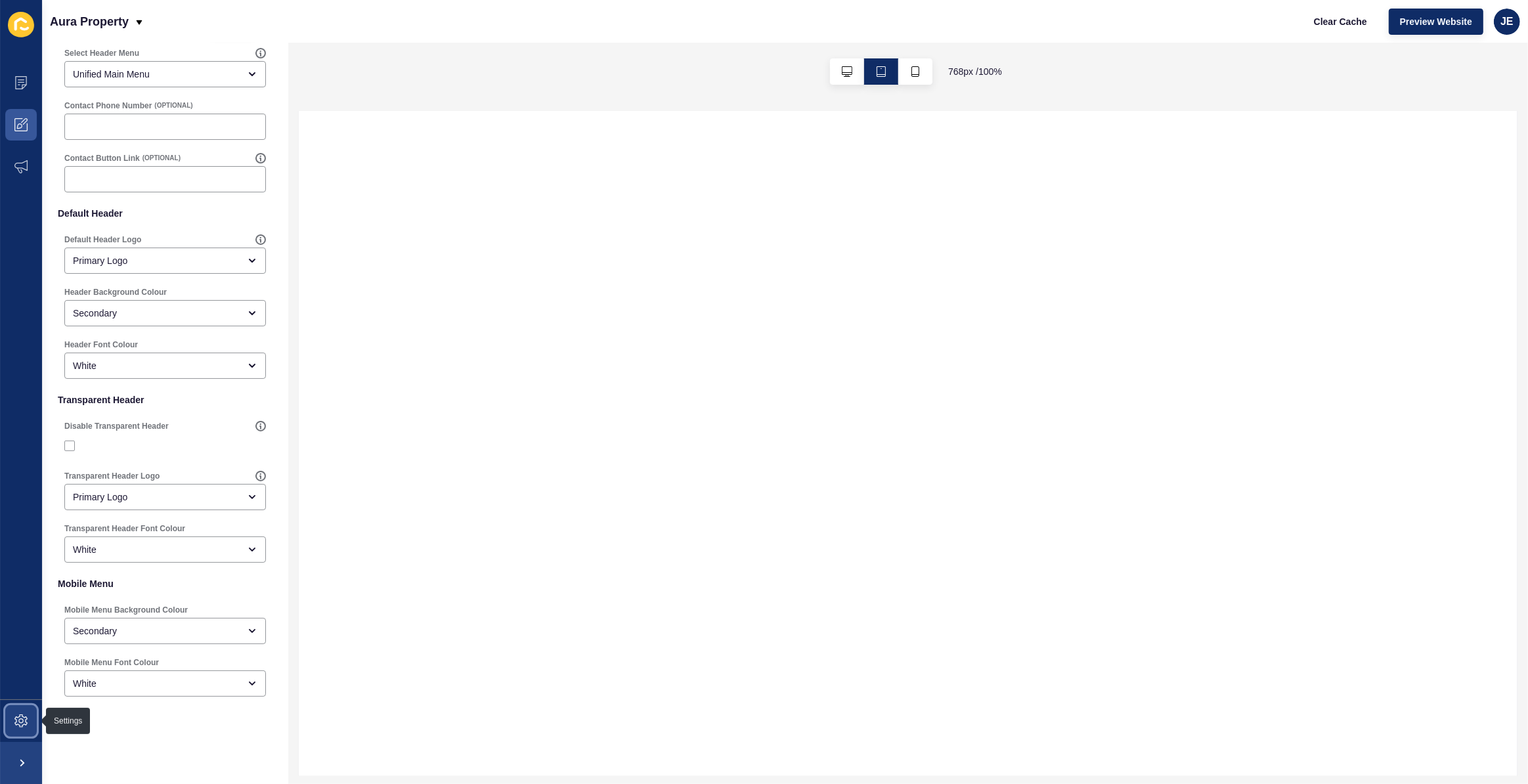
click at [22, 722] on icon at bounding box center [20, 720] width 5 height 5
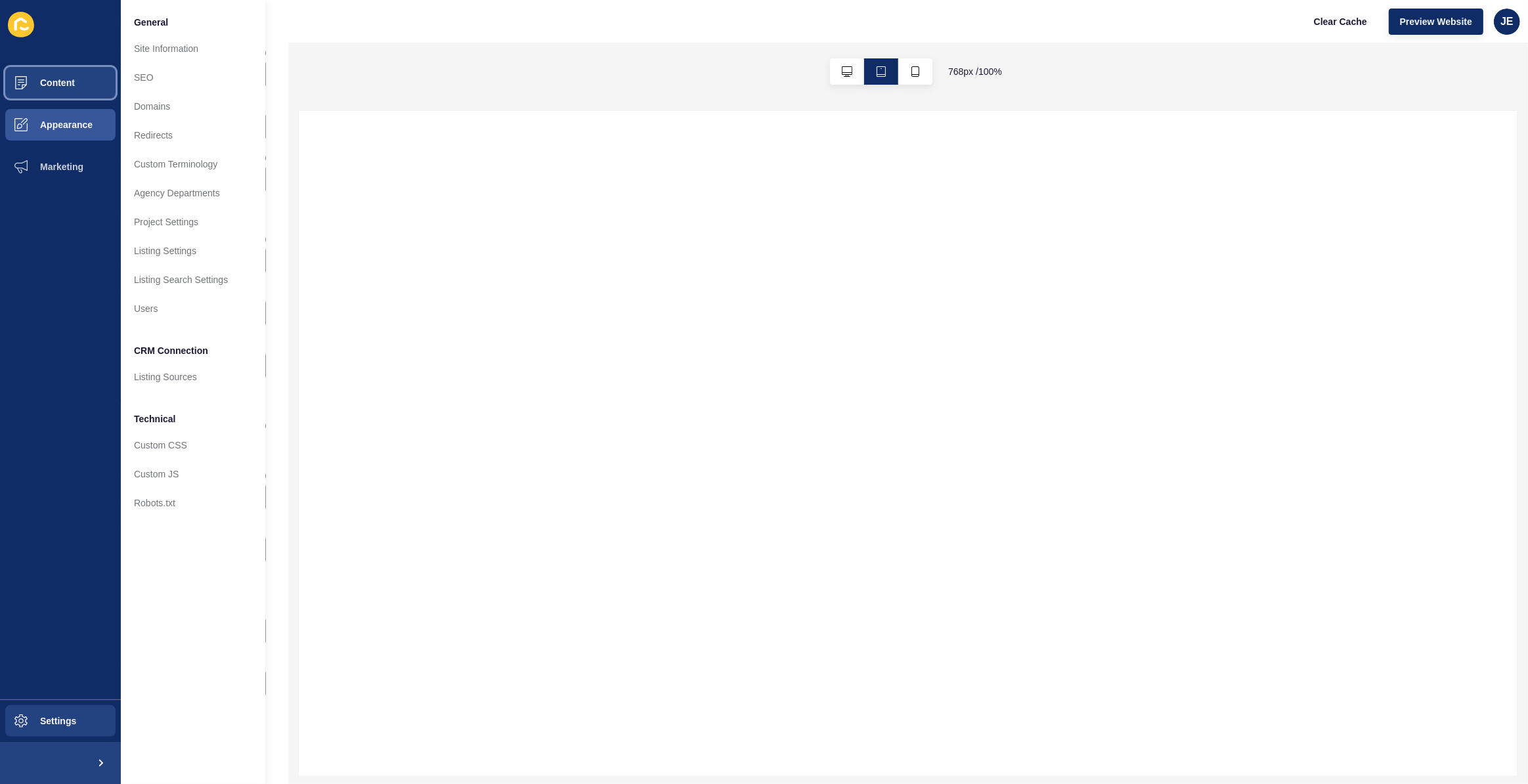
click at [60, 82] on span "Content" at bounding box center [37, 82] width 77 height 11
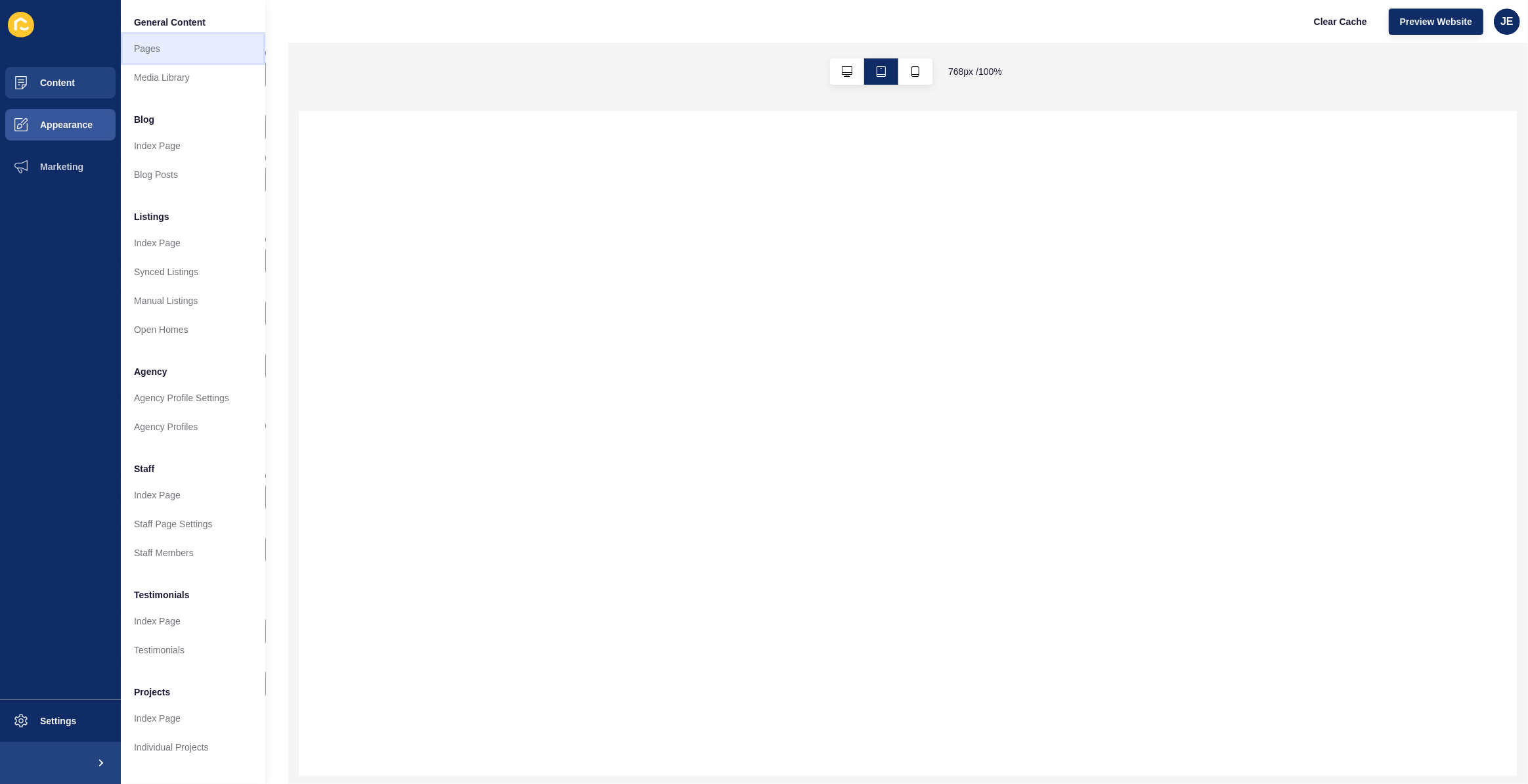
click at [161, 50] on link "Pages" at bounding box center [193, 48] width 145 height 29
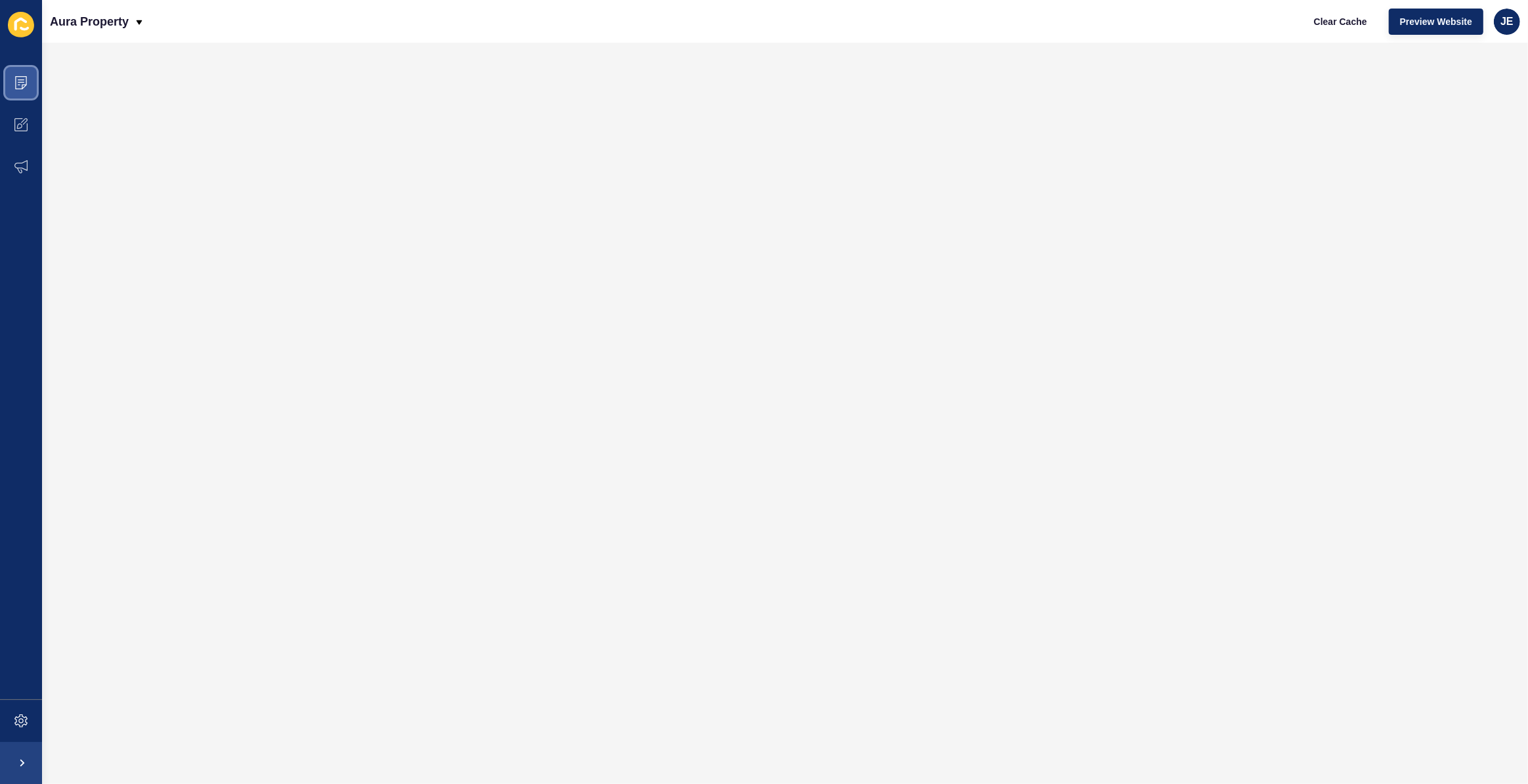
click at [26, 85] on icon at bounding box center [21, 83] width 12 height 14
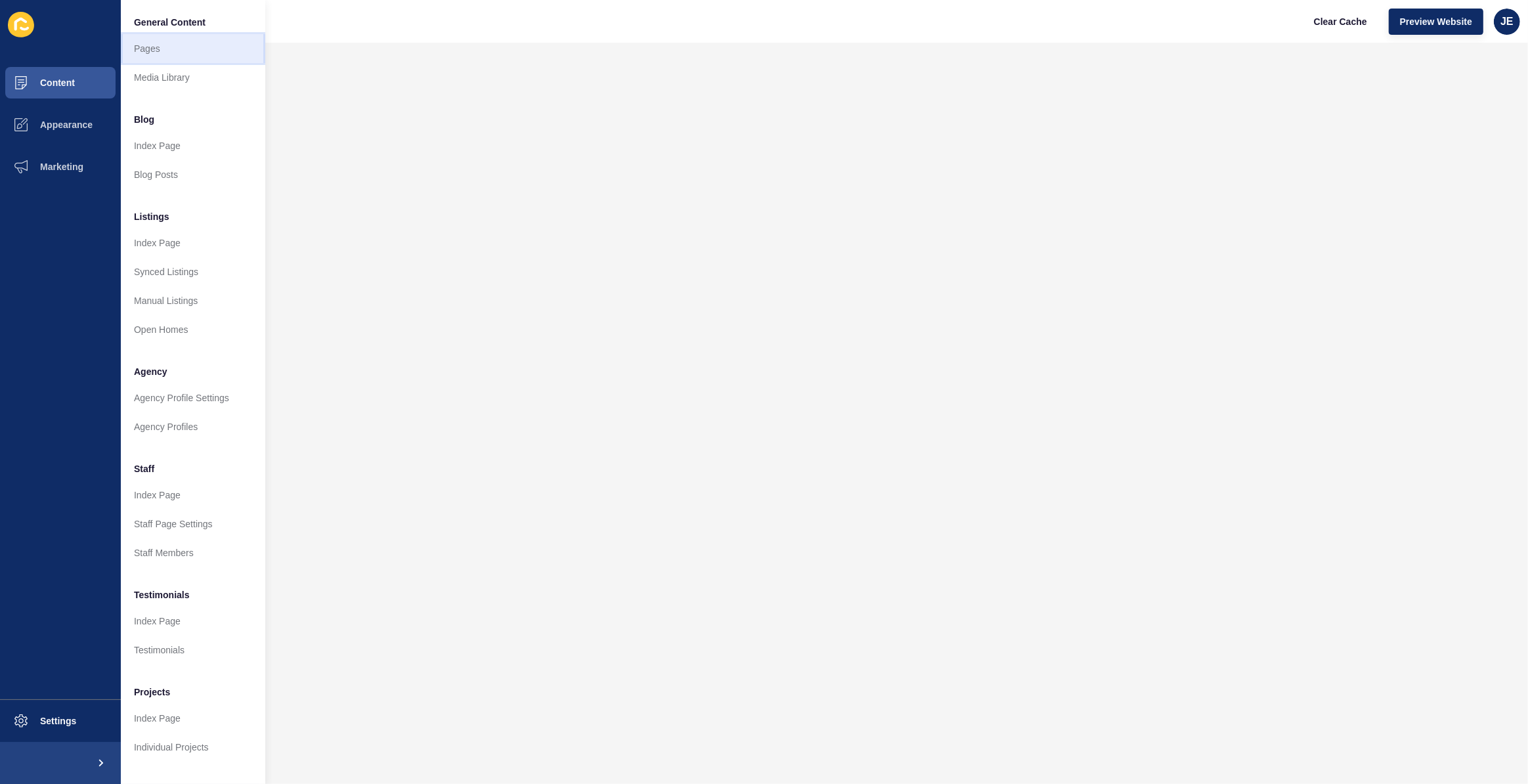
click at [159, 52] on link "Pages" at bounding box center [193, 48] width 145 height 29
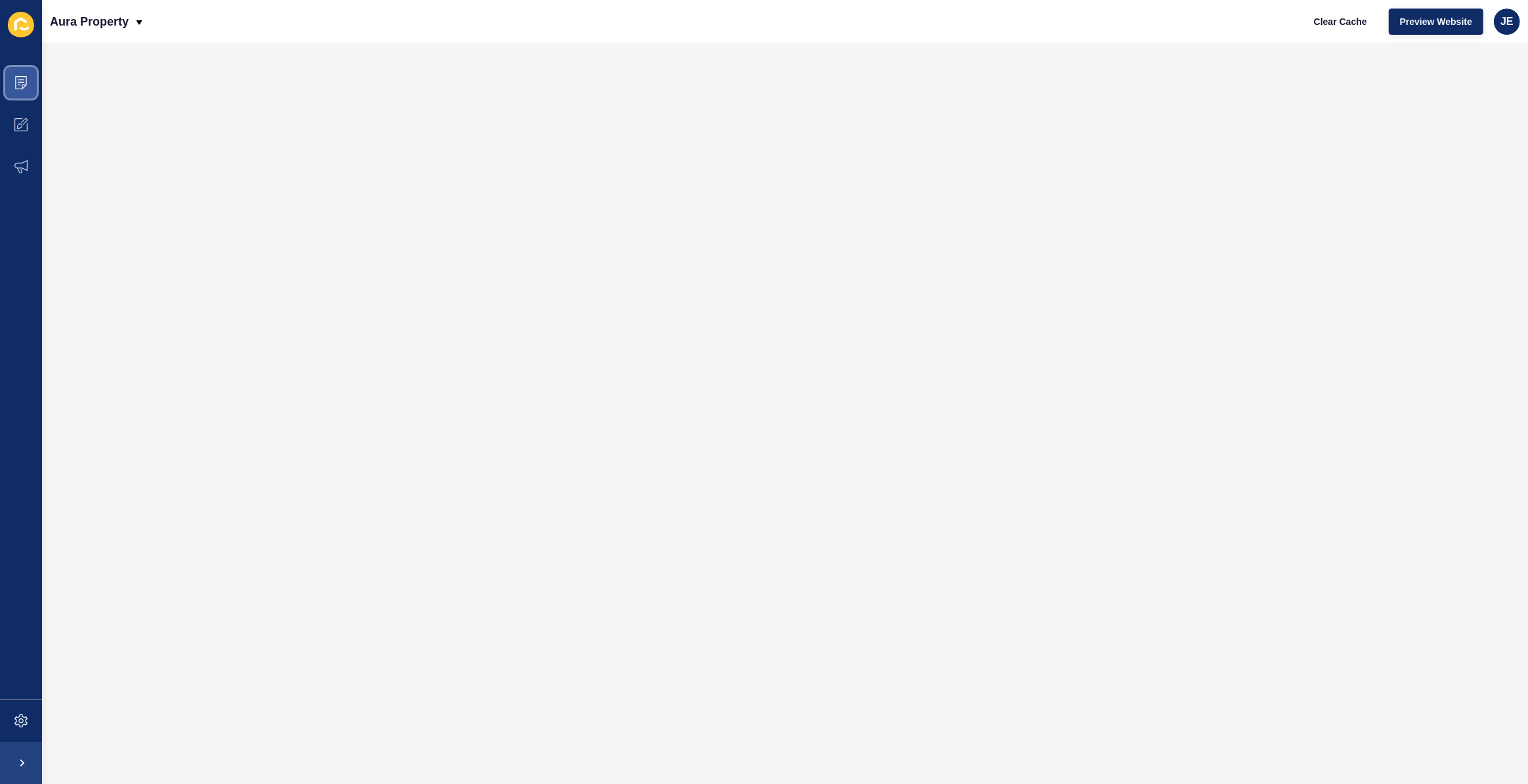
click at [21, 81] on icon at bounding box center [21, 83] width 14 height 14
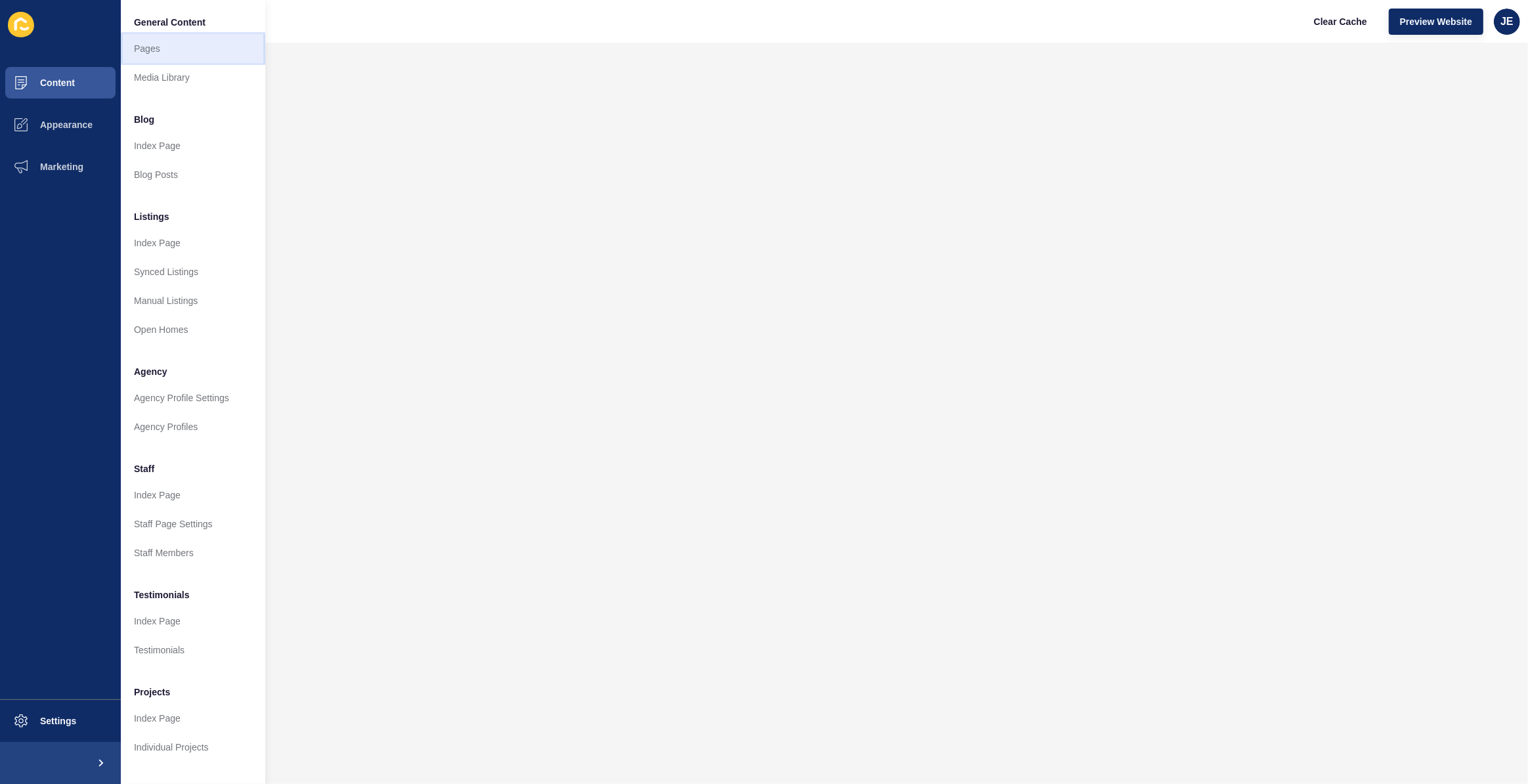
click at [168, 51] on link "Pages" at bounding box center [193, 48] width 145 height 29
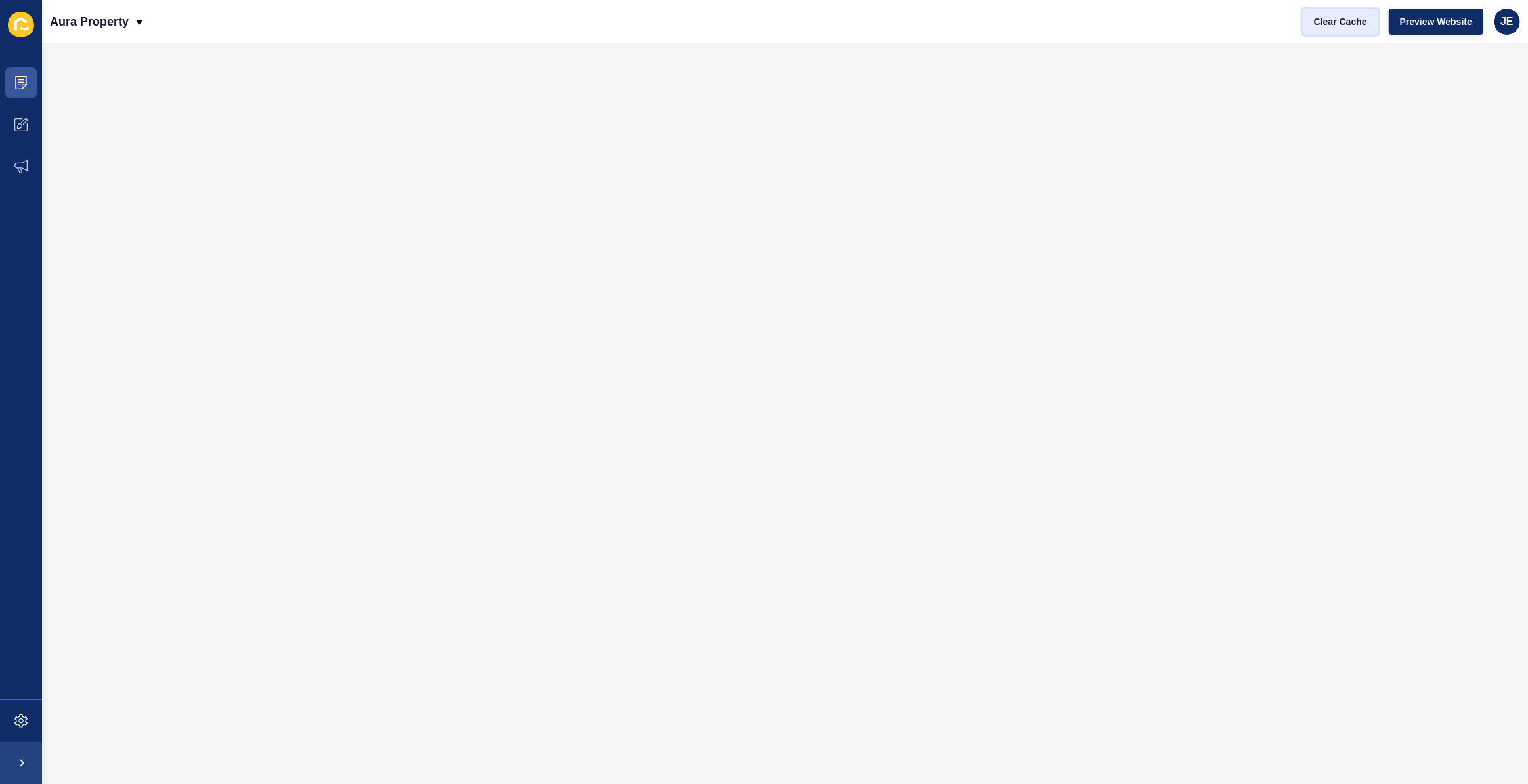
click at [1340, 24] on span "Clear Cache" at bounding box center [1340, 22] width 53 height 14
